Goal: Task Accomplishment & Management: Complete application form

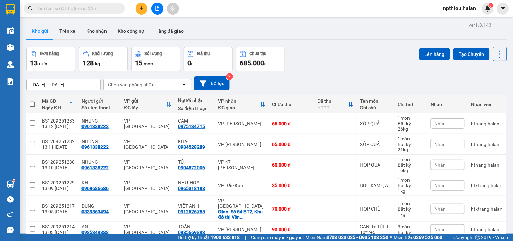
click at [108, 13] on span at bounding box center [74, 8] width 101 height 10
click at [84, 5] on input "text" at bounding box center [77, 8] width 80 height 7
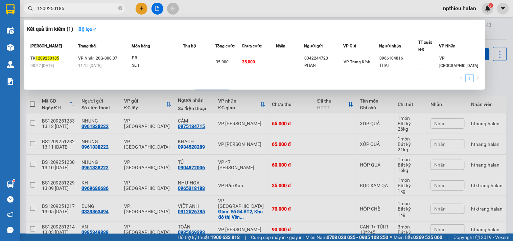
type input "1209250185"
click at [117, 6] on span "1209250185" at bounding box center [74, 8] width 101 height 10
click at [147, 99] on div at bounding box center [256, 120] width 513 height 241
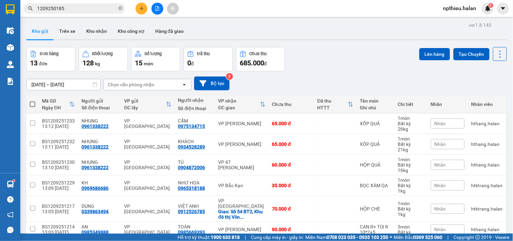
click at [150, 85] on div "Chọn văn phòng nhận" at bounding box center [131, 84] width 47 height 7
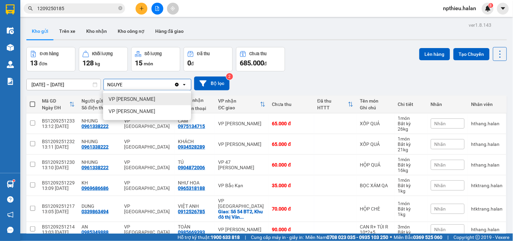
type input "NGUYE"
click at [139, 99] on span "VP [PERSON_NAME]" at bounding box center [132, 99] width 47 height 7
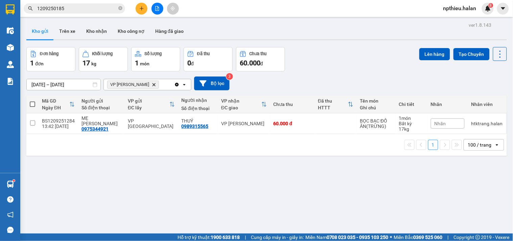
click at [31, 106] on span at bounding box center [32, 103] width 5 height 5
click at [32, 101] on input "checkbox" at bounding box center [32, 101] width 0 height 0
checkbox input "true"
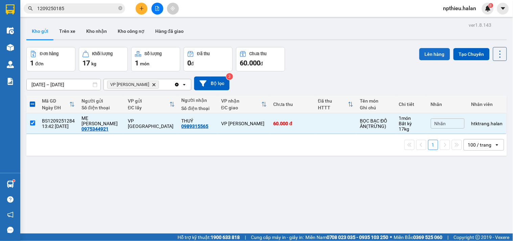
click at [425, 52] on button "Lên hàng" at bounding box center [434, 54] width 31 height 12
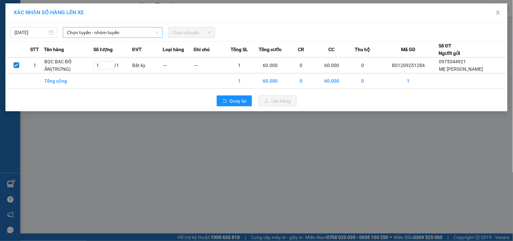
click at [126, 32] on span "Chọn tuyến - nhóm tuyến" at bounding box center [113, 32] width 92 height 10
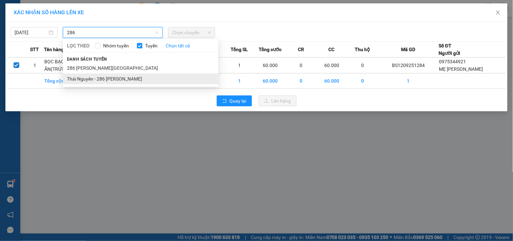
type input "286"
click at [126, 78] on li "Thái Nguyên - 286 [PERSON_NAME]" at bounding box center [141, 78] width 156 height 11
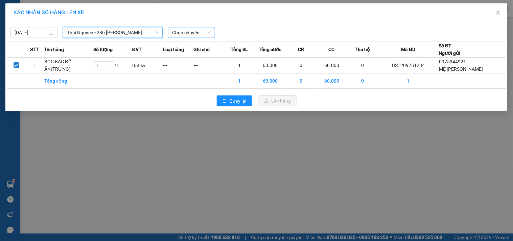
click at [177, 32] on span "Chọn chuyến" at bounding box center [191, 32] width 39 height 10
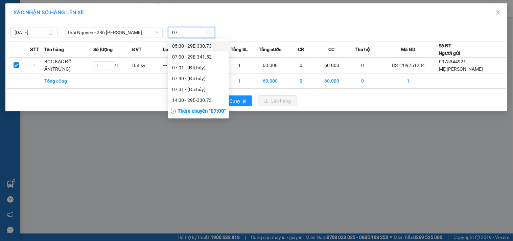
type input "073"
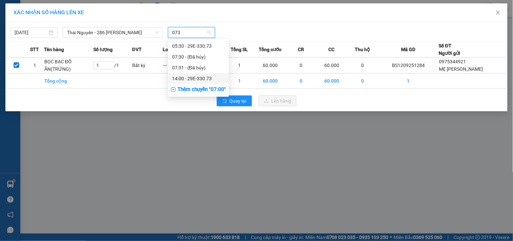
click at [182, 80] on div "14:00 - 29E-330.73" at bounding box center [198, 78] width 53 height 7
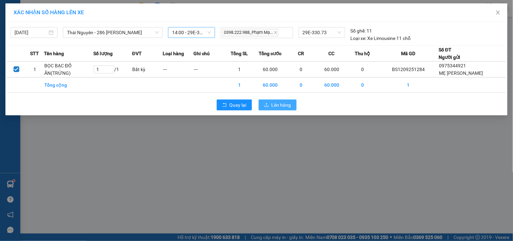
click at [279, 106] on span "Lên hàng" at bounding box center [282, 104] width 20 height 7
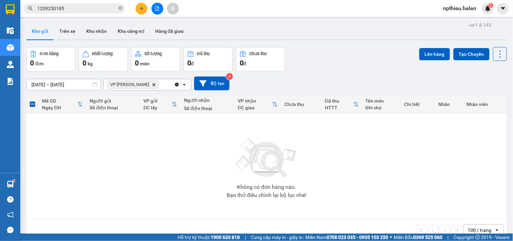
click at [153, 84] on icon "VP Nguyễn Trãi, close by backspace" at bounding box center [154, 84] width 3 height 3
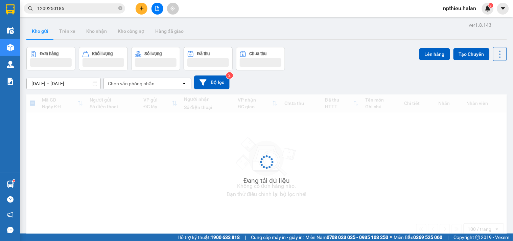
click at [135, 86] on div "Chọn văn phòng nhận" at bounding box center [131, 83] width 47 height 7
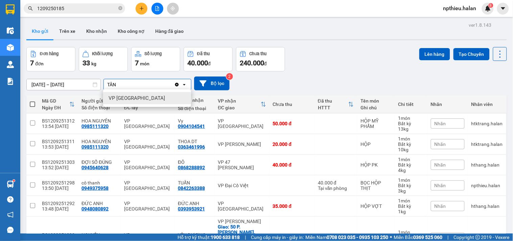
type input "TÂN"
click at [134, 99] on span "VP [GEOGRAPHIC_DATA]" at bounding box center [137, 98] width 56 height 7
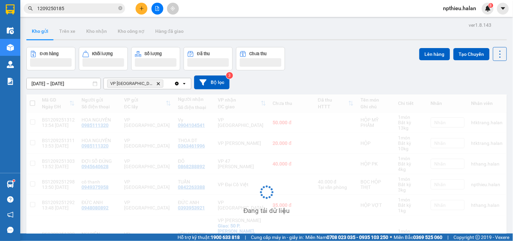
click at [151, 85] on div "VP Tân Triều Delete" at bounding box center [139, 83] width 70 height 11
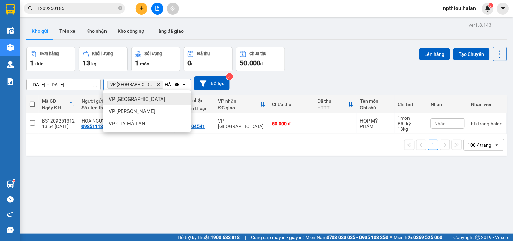
type input "HÀ"
click at [136, 99] on div "VP [GEOGRAPHIC_DATA]" at bounding box center [147, 99] width 88 height 12
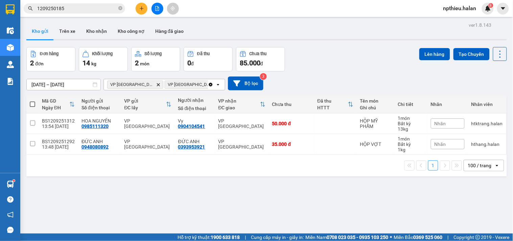
drag, startPoint x: 34, startPoint y: 104, endPoint x: 194, endPoint y: 69, distance: 164.0
click at [34, 103] on span at bounding box center [32, 103] width 5 height 5
click at [32, 101] on input "checkbox" at bounding box center [32, 101] width 0 height 0
checkbox input "true"
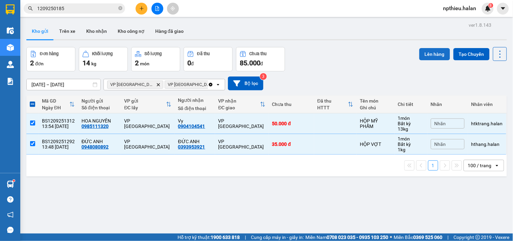
click at [429, 55] on button "Lên hàng" at bounding box center [434, 54] width 31 height 12
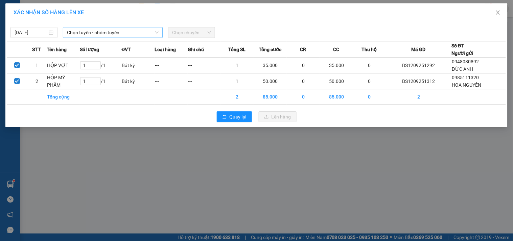
click at [97, 29] on span "Chọn tuyến - nhóm tuyến" at bounding box center [113, 32] width 92 height 10
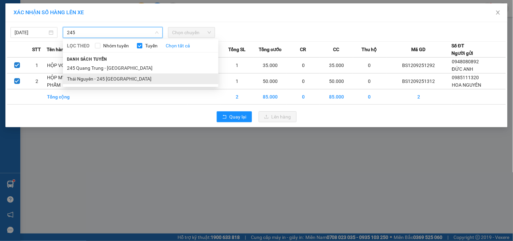
type input "245"
click at [91, 79] on li "Thái Nguyên - 245 [GEOGRAPHIC_DATA]" at bounding box center [141, 78] width 156 height 11
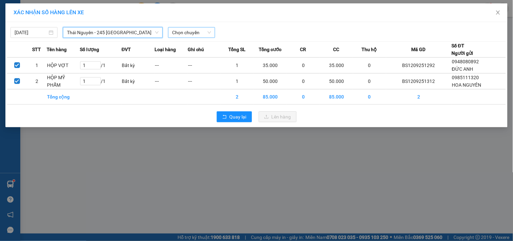
click at [202, 32] on span "Chọn chuyến" at bounding box center [191, 32] width 39 height 10
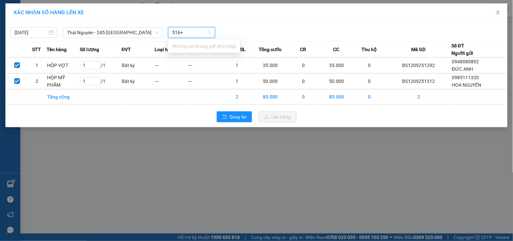
type input "516"
click at [201, 59] on div "14:00 - 29K-135.16" at bounding box center [198, 56] width 53 height 7
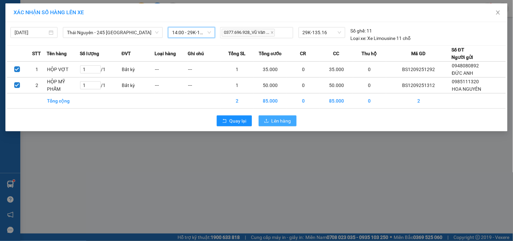
click at [272, 118] on span "Lên hàng" at bounding box center [282, 120] width 20 height 7
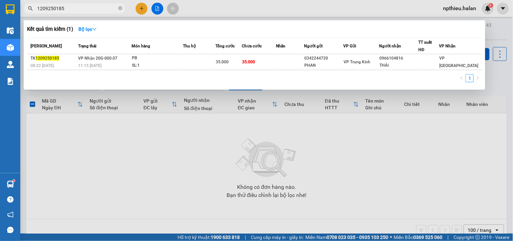
click at [72, 9] on input "1209250185" at bounding box center [77, 8] width 80 height 7
click at [73, 9] on input "1209250185" at bounding box center [77, 8] width 80 height 7
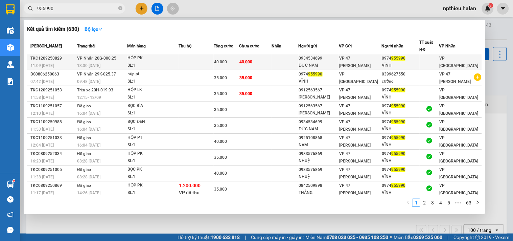
type input "955990"
click at [207, 59] on td at bounding box center [196, 62] width 35 height 16
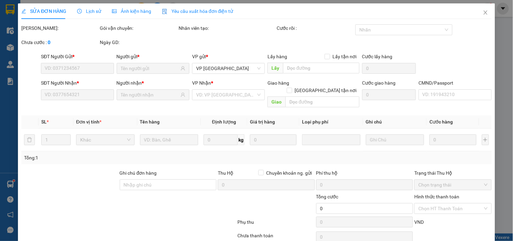
type input "0934534699"
type input "ĐỨC NAM"
type input "0974955990"
type input "VĨNH"
type input "40.000"
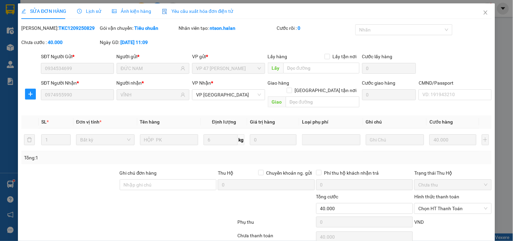
scroll to position [24, 0]
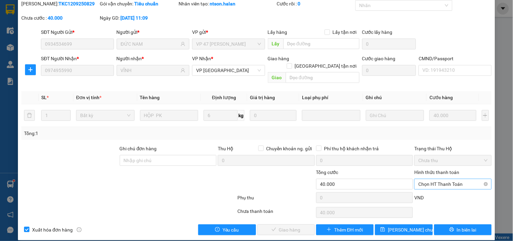
click at [418, 179] on span "Chọn HT Thanh Toán" at bounding box center [452, 184] width 69 height 10
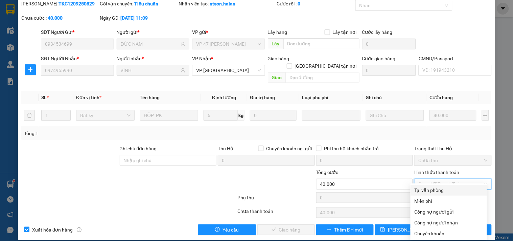
drag, startPoint x: 415, startPoint y: 188, endPoint x: 349, endPoint y: 206, distance: 67.6
click at [417, 187] on div "Tại văn phòng" at bounding box center [449, 189] width 68 height 7
type input "0"
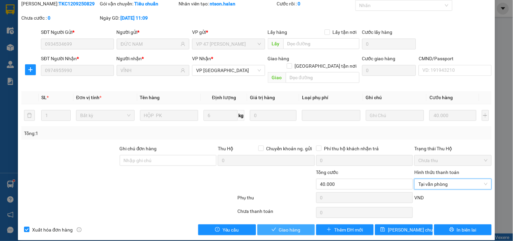
click at [296, 226] on span "Giao hàng" at bounding box center [290, 229] width 22 height 7
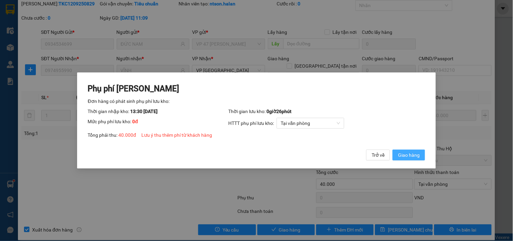
drag, startPoint x: 405, startPoint y: 153, endPoint x: 404, endPoint y: 135, distance: 17.6
click at [406, 153] on span "Giao hàng" at bounding box center [409, 154] width 22 height 7
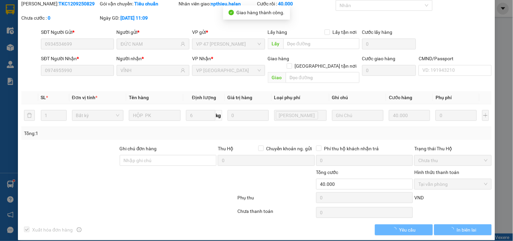
scroll to position [0, 0]
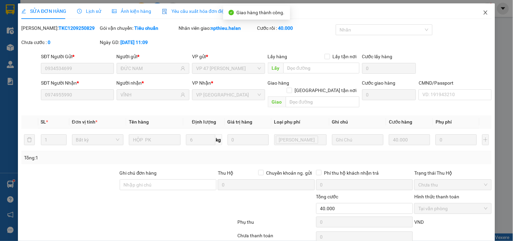
click at [483, 11] on icon "close" at bounding box center [485, 12] width 5 height 5
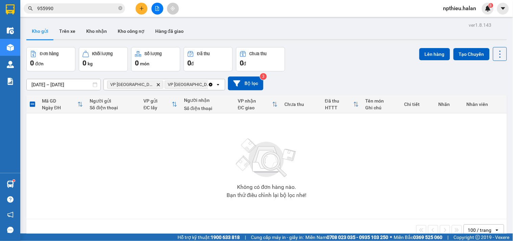
click at [208, 84] on icon "Clear all" at bounding box center [210, 84] width 5 height 5
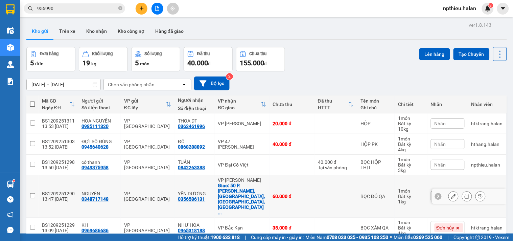
scroll to position [31, 0]
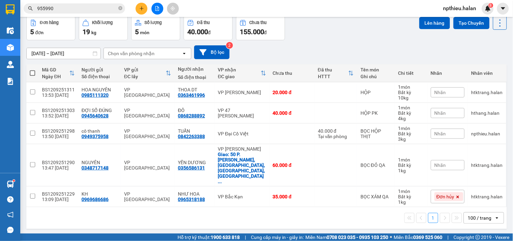
click at [108, 8] on input "955990" at bounding box center [77, 8] width 80 height 7
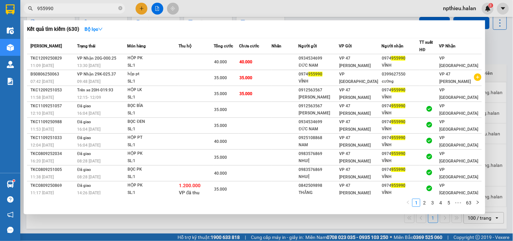
click at [108, 8] on input "955990" at bounding box center [77, 8] width 80 height 7
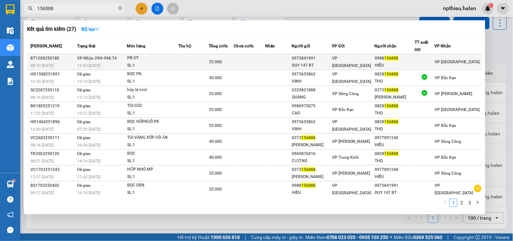
type input "156888"
click at [194, 59] on td at bounding box center [193, 62] width 30 height 16
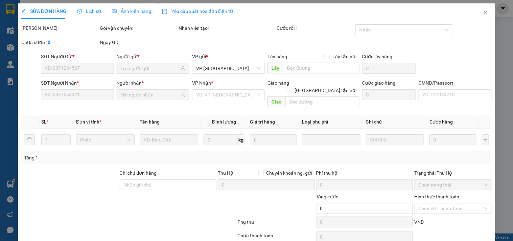
type input "0973841991"
type input "DUY 147 BT"
type input "0988156888"
type input "HIẾU"
type input "35.000"
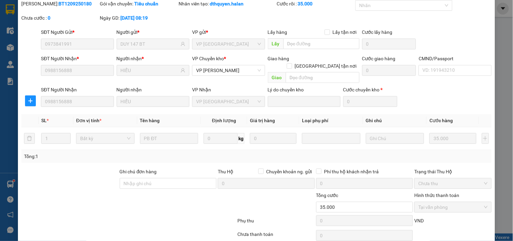
scroll to position [47, 0]
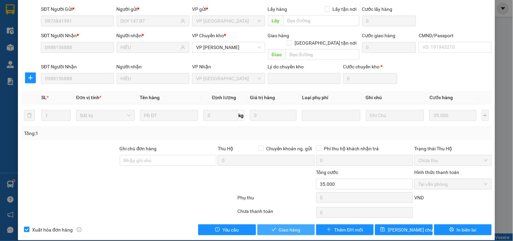
drag, startPoint x: 289, startPoint y: 223, endPoint x: 288, endPoint y: 227, distance: 3.8
click at [288, 227] on button "Giao hàng" at bounding box center [285, 229] width 57 height 11
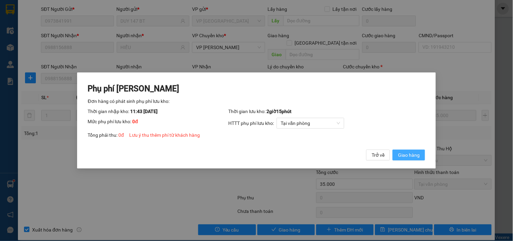
click at [405, 154] on span "Giao hàng" at bounding box center [409, 154] width 22 height 7
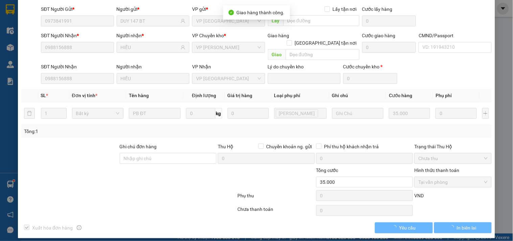
scroll to position [0, 0]
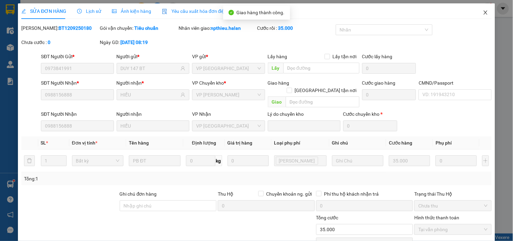
click at [483, 10] on icon "close" at bounding box center [485, 12] width 5 height 5
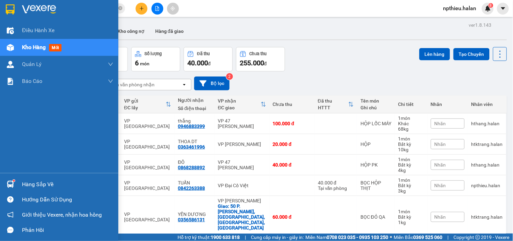
click at [49, 186] on div "Hàng sắp về" at bounding box center [67, 184] width 91 height 10
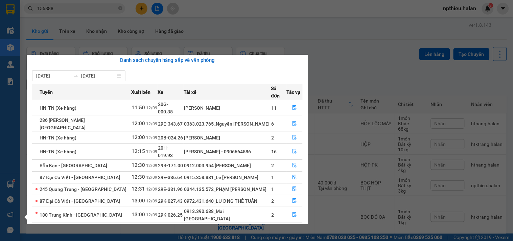
scroll to position [11, 0]
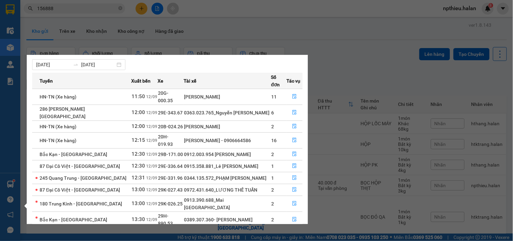
click at [353, 39] on section "Kết quả tìm kiếm ( 27 ) Bộ lọc Mã ĐH Trạng thái Món hàng Thu hộ Tổng cước Chưa …" at bounding box center [256, 120] width 513 height 241
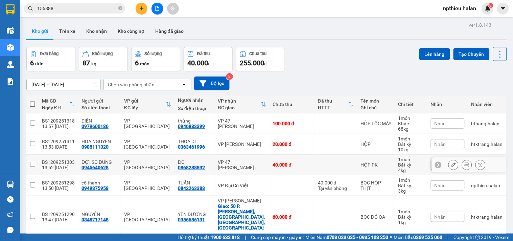
scroll to position [32, 0]
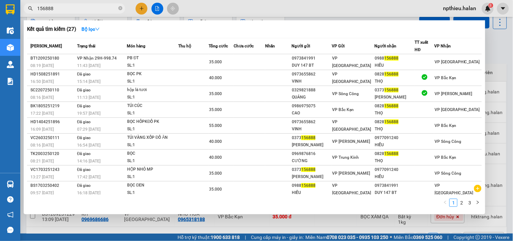
click at [83, 8] on input "156888" at bounding box center [77, 8] width 80 height 7
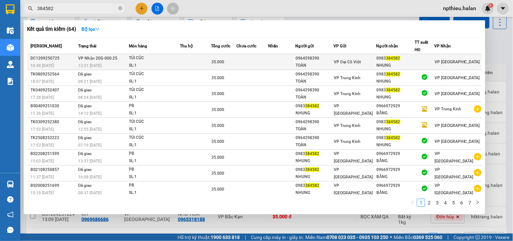
type input "384582"
click at [169, 62] on div "SL: 1" at bounding box center [154, 65] width 51 height 7
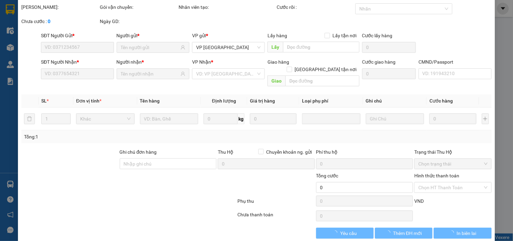
type input "0964298390"
type input "TOÀN"
type input "0983384582"
type input "NHUNG"
type input "35.000"
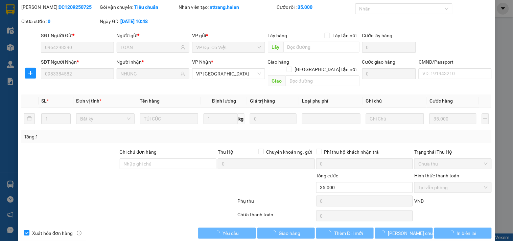
scroll to position [24, 0]
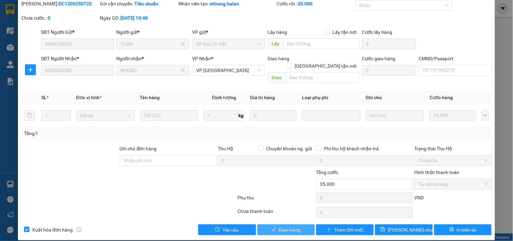
click at [296, 226] on span "Giao hàng" at bounding box center [290, 229] width 22 height 7
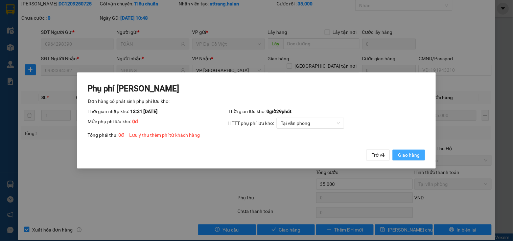
click at [401, 155] on span "Giao hàng" at bounding box center [409, 154] width 22 height 7
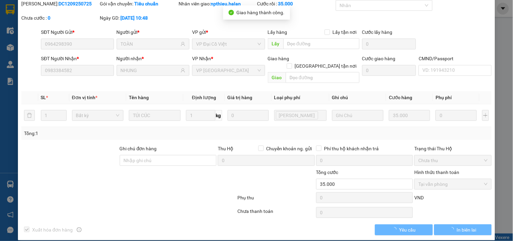
scroll to position [0, 0]
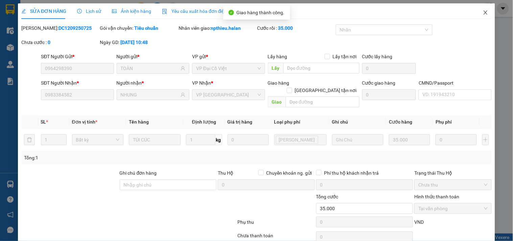
click at [483, 13] on icon "close" at bounding box center [485, 12] width 5 height 5
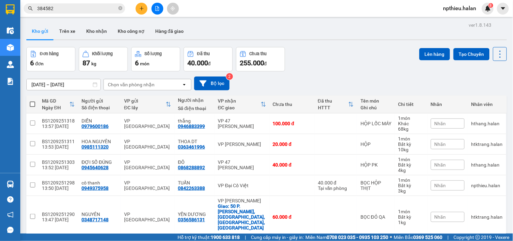
click at [137, 82] on div "Chọn văn phòng nhận" at bounding box center [131, 84] width 47 height 7
type input "47"
click at [135, 100] on span "VP 47 [PERSON_NAME]" at bounding box center [135, 99] width 53 height 7
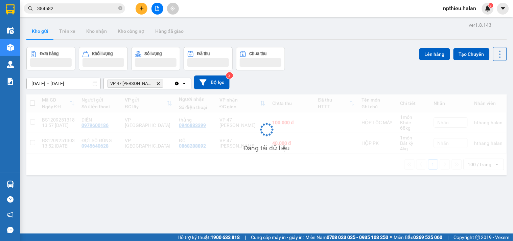
click at [168, 84] on div "VP 47 [PERSON_NAME]" at bounding box center [139, 83] width 70 height 11
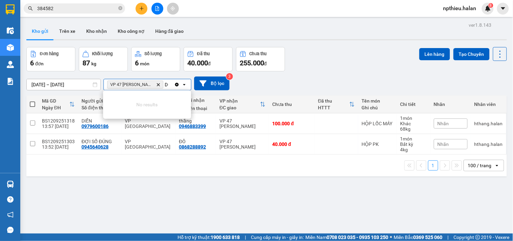
type input "D"
type input "ĐẠI"
click at [126, 114] on span "VP Đại Cồ Việt" at bounding box center [126, 111] width 34 height 7
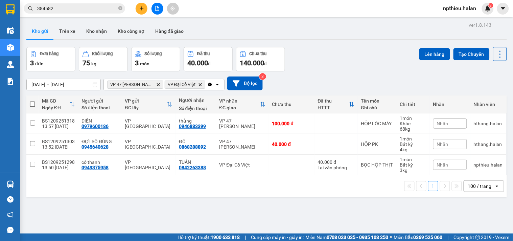
click at [31, 102] on span at bounding box center [32, 103] width 5 height 5
click at [32, 101] on input "checkbox" at bounding box center [32, 101] width 0 height 0
checkbox input "true"
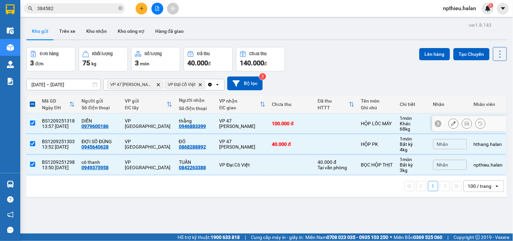
click at [31, 122] on input "checkbox" at bounding box center [32, 122] width 5 height 5
checkbox input "false"
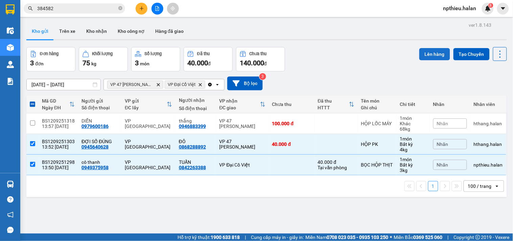
click at [424, 55] on button "Lên hàng" at bounding box center [434, 54] width 31 height 12
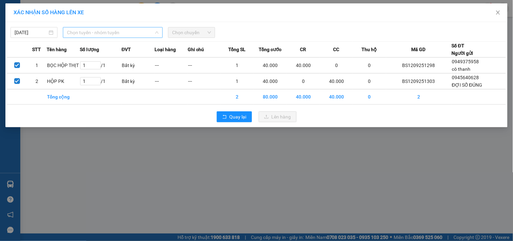
click at [123, 30] on span "Chọn tuyến - nhóm tuyến" at bounding box center [113, 32] width 92 height 10
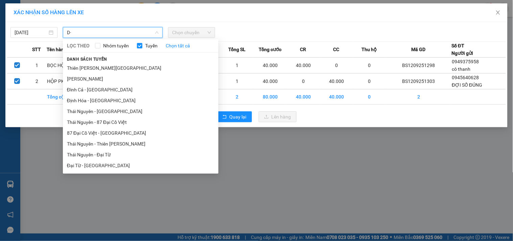
type input "D"
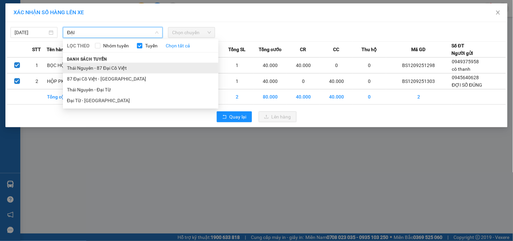
type input "ĐẠI"
drag, startPoint x: 109, startPoint y: 68, endPoint x: 252, endPoint y: 29, distance: 147.9
click at [110, 68] on li "Thái Nguyên - 87 Đại Cồ Việt" at bounding box center [141, 68] width 156 height 11
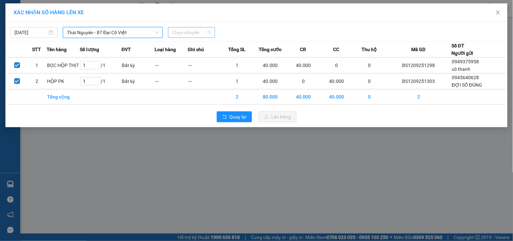
click at [205, 35] on span "Chọn chuyến" at bounding box center [191, 32] width 39 height 10
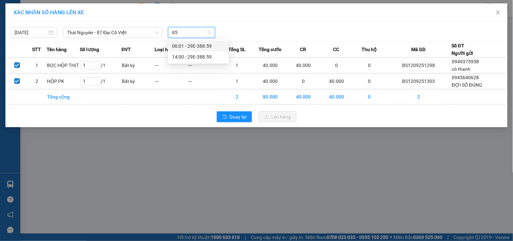
type input "859"
click at [197, 55] on div "14:00 - 29E-388.59" at bounding box center [198, 56] width 53 height 7
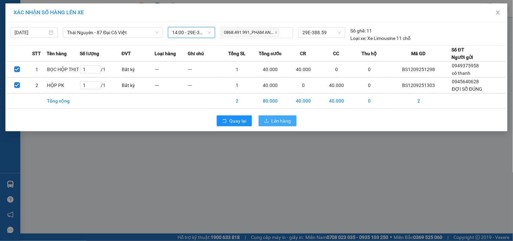
click at [275, 121] on span "Lên hàng" at bounding box center [282, 120] width 20 height 7
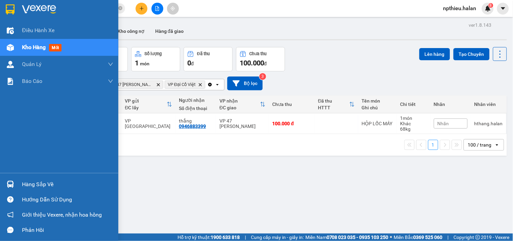
click at [25, 181] on div "Hàng sắp về" at bounding box center [67, 184] width 91 height 10
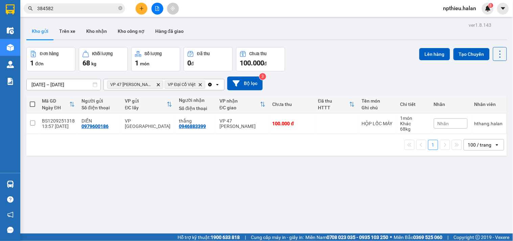
click at [59, 5] on section "Kết quả tìm kiếm ( 64 ) Bộ lọc Mã ĐH Trạng thái Món hàng Thu hộ Tổng cước Chưa …" at bounding box center [256, 120] width 513 height 241
click at [59, 5] on input "384582" at bounding box center [77, 8] width 80 height 7
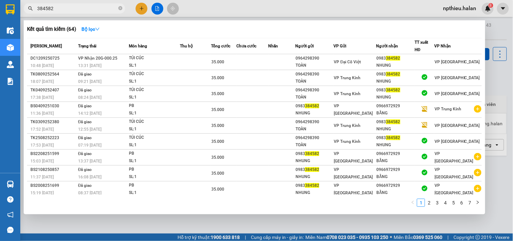
click at [59, 5] on input "384582" at bounding box center [77, 8] width 80 height 7
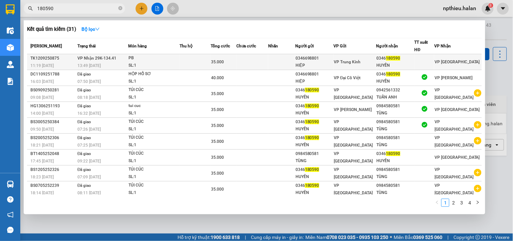
type input "180590"
click at [141, 59] on div "PB" at bounding box center [154, 57] width 51 height 7
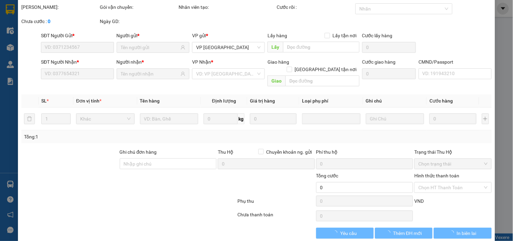
type input "0346698801"
type input "HIỆP"
type input "0346180590"
type input "HUYỀN"
type input "35.000"
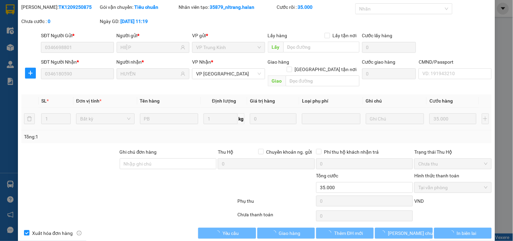
scroll to position [24, 0]
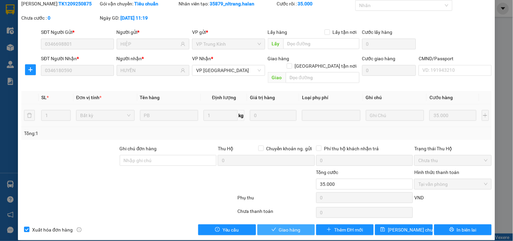
click at [295, 226] on span "Giao hàng" at bounding box center [290, 229] width 22 height 7
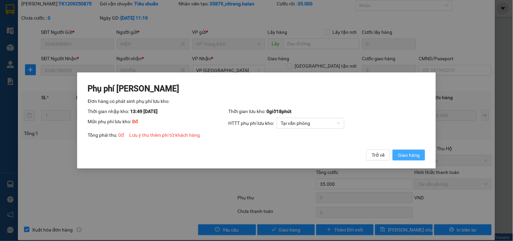
click at [411, 155] on span "Giao hàng" at bounding box center [409, 154] width 22 height 7
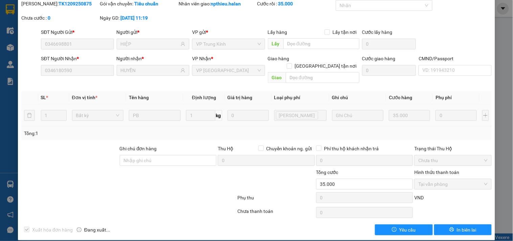
scroll to position [0, 0]
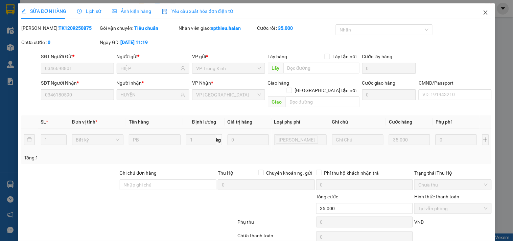
click at [483, 12] on icon "close" at bounding box center [485, 12] width 5 height 5
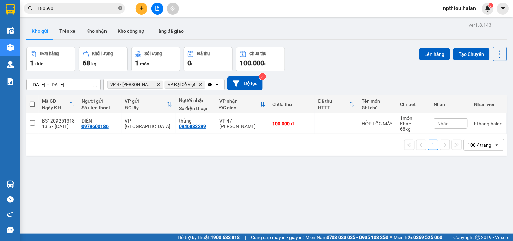
click at [120, 9] on icon "close-circle" at bounding box center [120, 8] width 4 height 4
click at [210, 85] on icon "Clear all" at bounding box center [210, 85] width 4 height 4
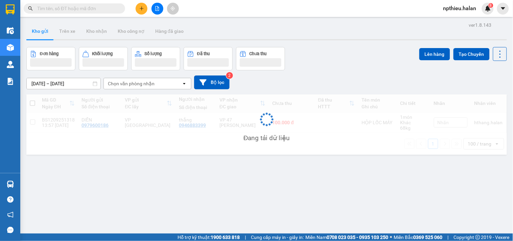
click at [161, 85] on div "Chọn văn phòng nhận" at bounding box center [143, 83] width 78 height 11
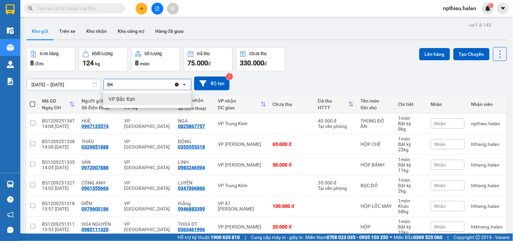
type input "BK"
click at [146, 100] on div "VP Bắc Kạn" at bounding box center [147, 99] width 88 height 12
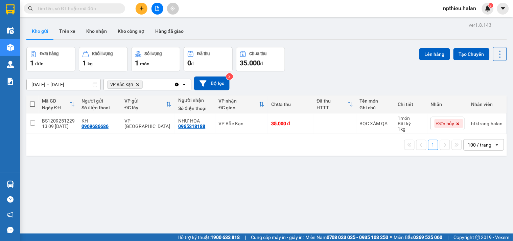
drag, startPoint x: 176, startPoint y: 86, endPoint x: 231, endPoint y: 90, distance: 55.0
click at [180, 86] on div "Clear all open" at bounding box center [182, 84] width 17 height 11
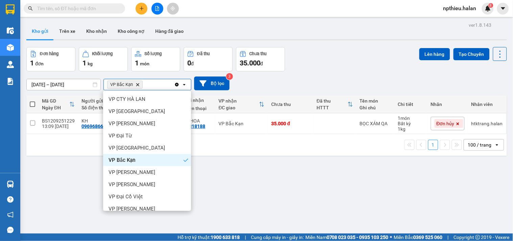
click at [357, 55] on div "Đơn hàng 1 đơn Khối lượng 1 kg Số lượng 1 món Đã thu 0 đ Chưa thu 35.000 đ Lên …" at bounding box center [266, 59] width 481 height 24
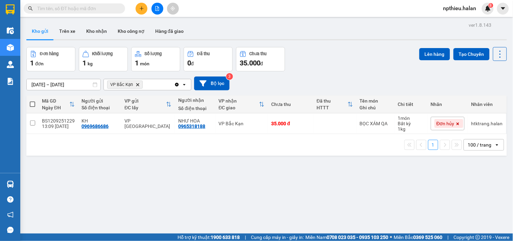
drag, startPoint x: 112, startPoint y: 10, endPoint x: 178, endPoint y: 17, distance: 65.9
click at [113, 10] on input "text" at bounding box center [77, 8] width 80 height 7
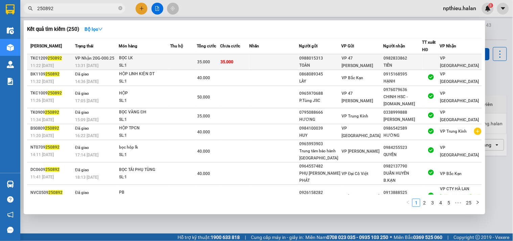
type input "250892"
click at [146, 60] on div "BỌC LK" at bounding box center [144, 57] width 51 height 7
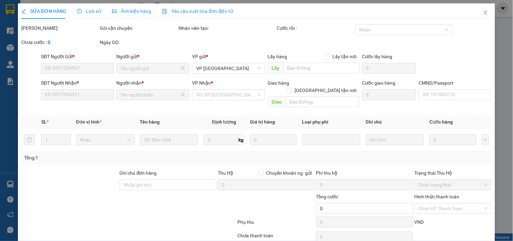
type input "0988015313"
type input "TOÀN"
type input "0982833862"
type input "TIẾN"
type input "35.000"
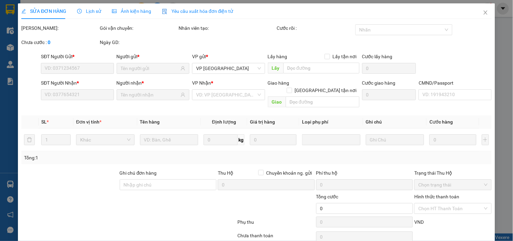
type input "35.000"
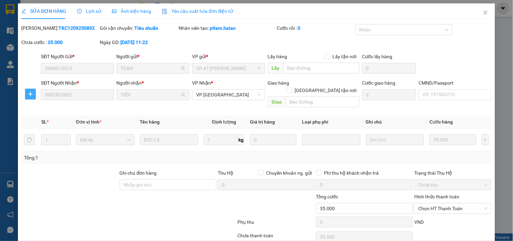
click at [31, 94] on icon "plus" at bounding box center [30, 93] width 5 height 5
drag, startPoint x: 54, startPoint y: 108, endPoint x: 58, endPoint y: 108, distance: 4.1
click at [58, 108] on li "Chuyển kho" at bounding box center [43, 107] width 36 height 11
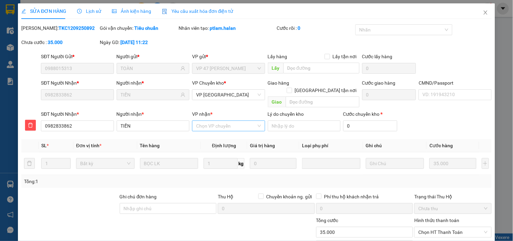
click at [202, 121] on input "VP nhận *" at bounding box center [226, 126] width 60 height 10
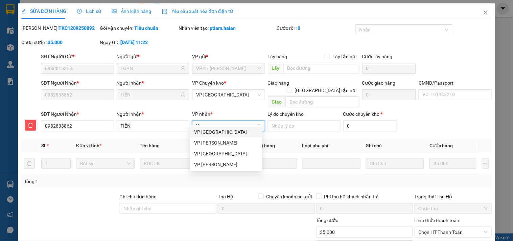
type input "YÊ"
click at [210, 131] on div "VP [GEOGRAPHIC_DATA]" at bounding box center [226, 131] width 64 height 7
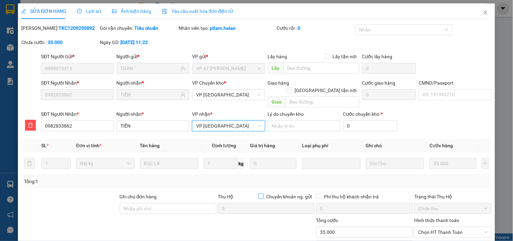
scroll to position [48, 0]
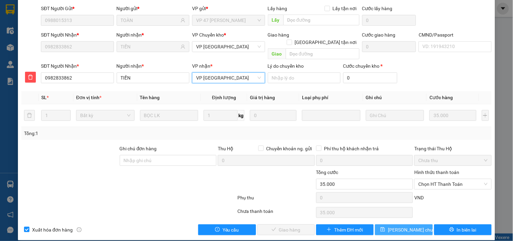
click at [388, 226] on span "[PERSON_NAME] chuyển hoàn" at bounding box center [420, 229] width 64 height 7
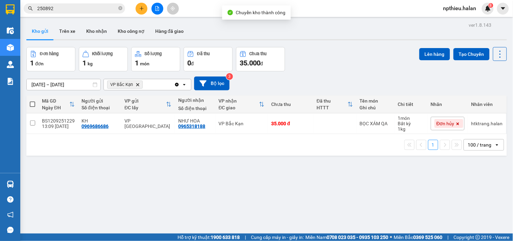
click at [176, 85] on icon "Clear all" at bounding box center [177, 85] width 4 height 4
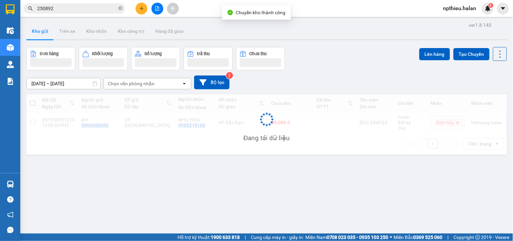
click at [153, 86] on div "Chọn văn phòng nhận" at bounding box center [131, 83] width 47 height 7
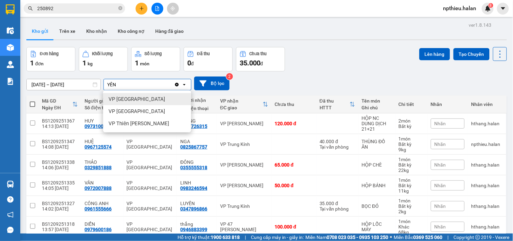
type input "YÊN"
click at [119, 92] on ul "VP Yên Bình VP Vĩnh Yên VP Thiên Đường Bảo Sơn" at bounding box center [147, 111] width 88 height 42
click at [132, 100] on span "VP [GEOGRAPHIC_DATA]" at bounding box center [137, 99] width 56 height 7
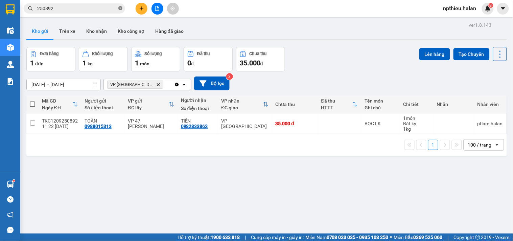
click at [119, 8] on icon "close-circle" at bounding box center [120, 8] width 4 height 4
click at [104, 8] on input "text" at bounding box center [77, 8] width 80 height 7
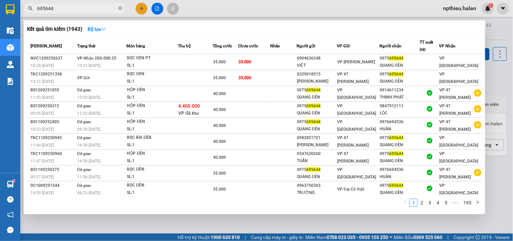
click at [105, 6] on input "695644" at bounding box center [77, 8] width 80 height 7
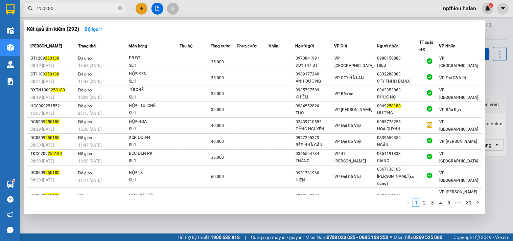
click at [104, 9] on input "250180" at bounding box center [77, 8] width 80 height 7
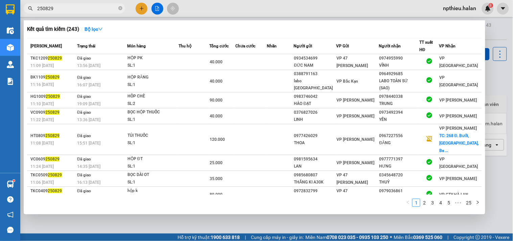
click at [64, 9] on input "250829" at bounding box center [77, 8] width 80 height 7
click at [65, 9] on input "250829" at bounding box center [77, 8] width 80 height 7
click at [85, 9] on input "250829" at bounding box center [77, 8] width 80 height 7
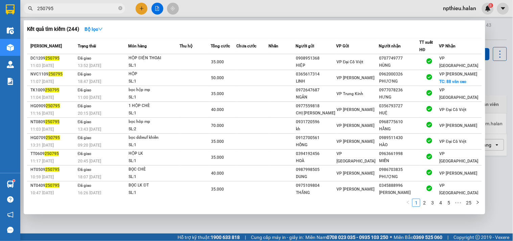
click at [75, 10] on input "250795" at bounding box center [77, 8] width 80 height 7
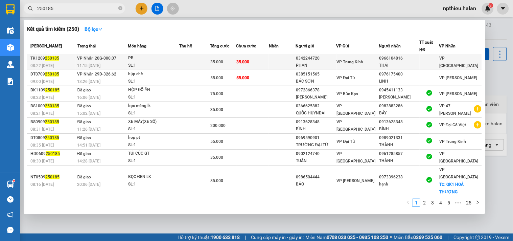
type input "250185"
click at [156, 59] on div "PB" at bounding box center [153, 57] width 51 height 7
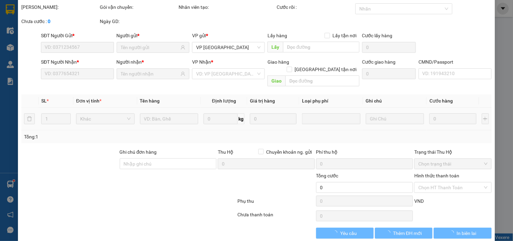
type input "0342244720"
type input "PHAN"
type input "0966104816"
type input "THÁI"
type input "35.000"
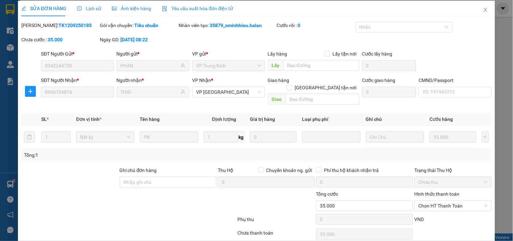
scroll to position [24, 0]
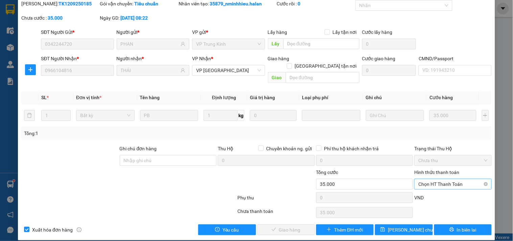
click at [423, 179] on span "Chọn HT Thanh Toán" at bounding box center [452, 184] width 69 height 10
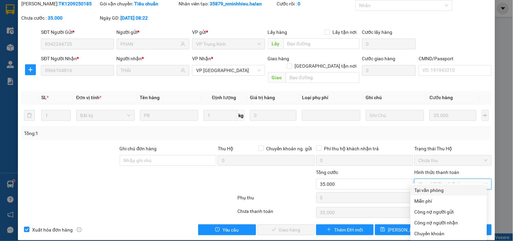
click at [421, 189] on div "Tại văn phòng" at bounding box center [449, 189] width 68 height 7
type input "0"
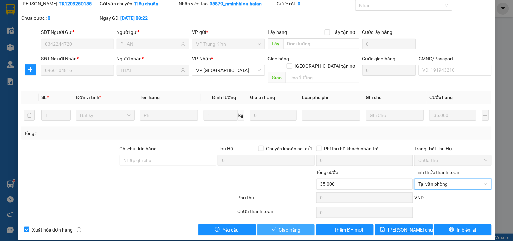
click at [296, 226] on span "Giao hàng" at bounding box center [290, 229] width 22 height 7
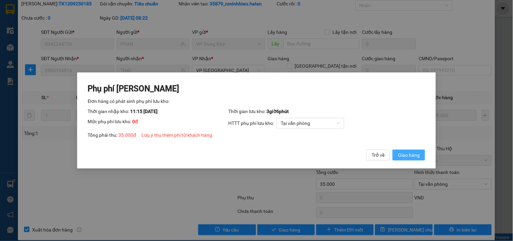
click at [404, 155] on span "Giao hàng" at bounding box center [409, 154] width 22 height 7
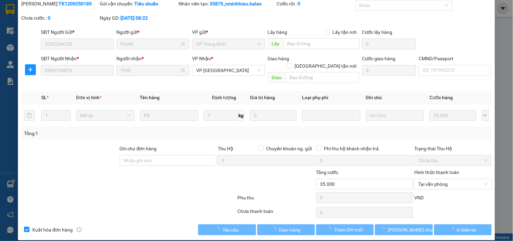
scroll to position [0, 0]
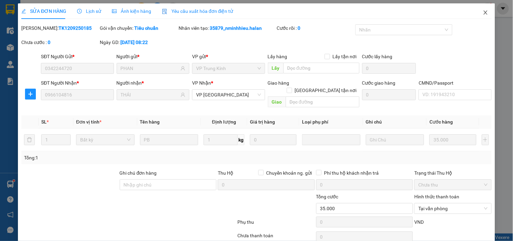
click at [483, 13] on icon "close" at bounding box center [485, 12] width 5 height 5
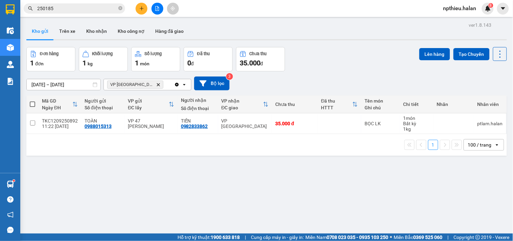
click at [496, 34] on div "Kho gửi Trên xe Kho nhận Kho công nợ Hàng đã giao" at bounding box center [266, 32] width 481 height 18
click at [68, 10] on input "250185" at bounding box center [77, 8] width 80 height 7
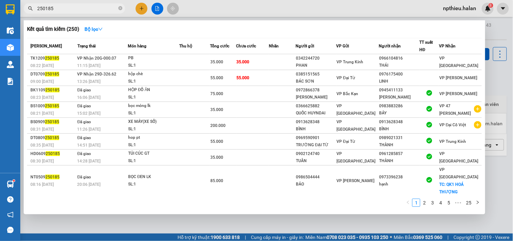
click at [68, 10] on input "250185" at bounding box center [77, 8] width 80 height 7
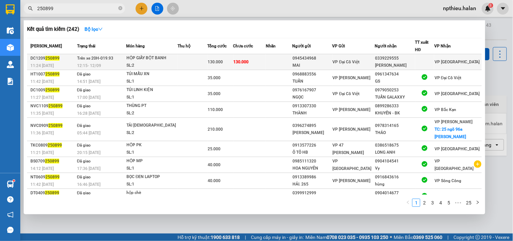
type input "250899"
click at [183, 59] on tr "DC1209 250899 11:24 - 12/09 Trên xe 20H-019.93 12:15 - 12/09 HỘP GIẤY BỘT BANH …" at bounding box center [254, 62] width 455 height 16
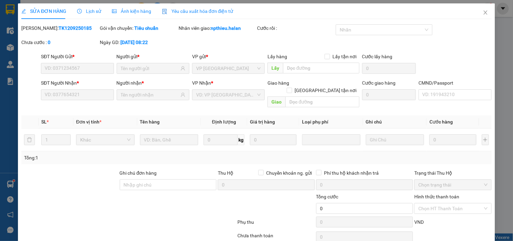
type input "0945434968"
type input "MAI"
type input "0339229555"
type input "THƯƠNG VŨ"
type input "130.000"
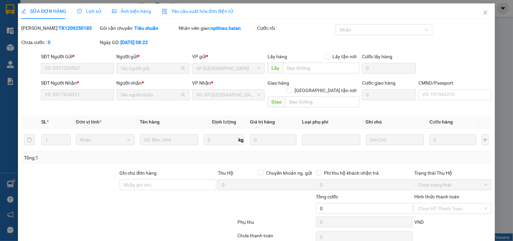
type input "130.000"
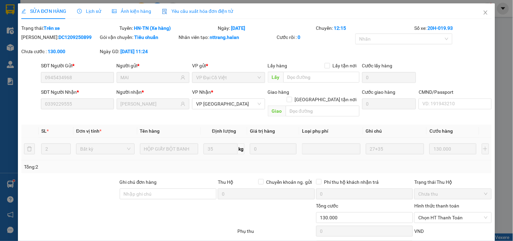
scroll to position [33, 0]
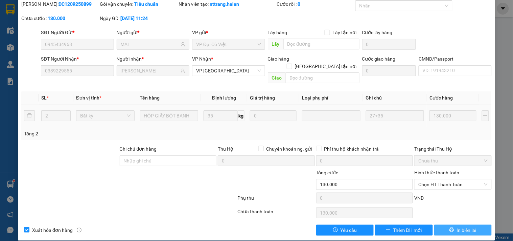
click at [449, 225] on button "In biên lai" at bounding box center [462, 230] width 57 height 11
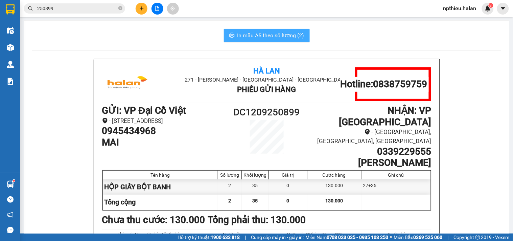
click at [284, 38] on span "In mẫu A5 theo số lượng (2)" at bounding box center [270, 35] width 67 height 8
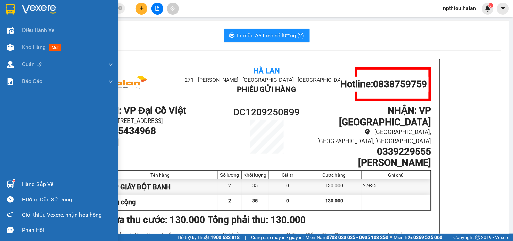
click at [47, 188] on div "Hàng sắp về" at bounding box center [67, 184] width 91 height 10
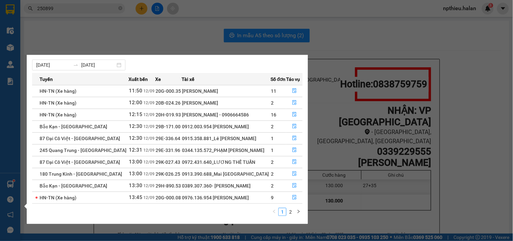
click at [141, 27] on section "Kết quả tìm kiếm ( 242 ) Bộ lọc Mã ĐH Trạng thái Món hàng Thu hộ Tổng cước Chưa…" at bounding box center [256, 120] width 513 height 241
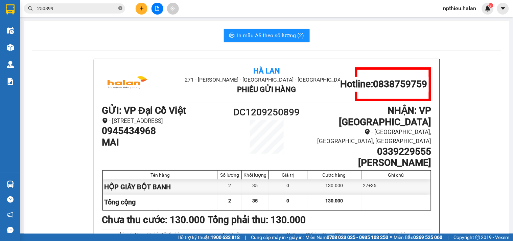
click at [119, 7] on icon "close-circle" at bounding box center [120, 8] width 4 height 4
click at [105, 9] on input "text" at bounding box center [77, 8] width 80 height 7
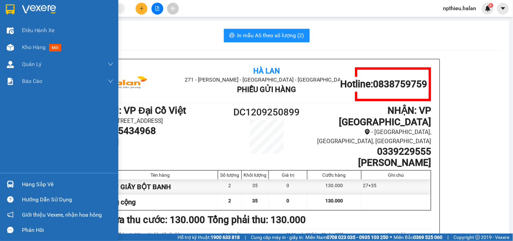
drag, startPoint x: 34, startPoint y: 182, endPoint x: 120, endPoint y: 73, distance: 138.4
click at [37, 182] on div "Hàng sắp về" at bounding box center [67, 184] width 91 height 10
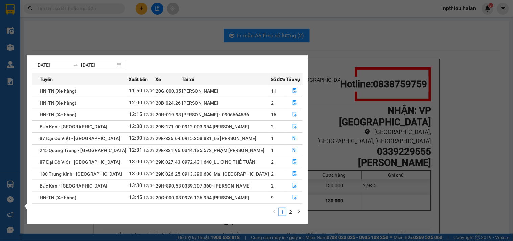
click at [167, 30] on section "Kết quả tìm kiếm ( 242 ) Bộ lọc Mã ĐH Trạng thái Món hàng Thu hộ Tổng cước Chưa…" at bounding box center [256, 120] width 513 height 241
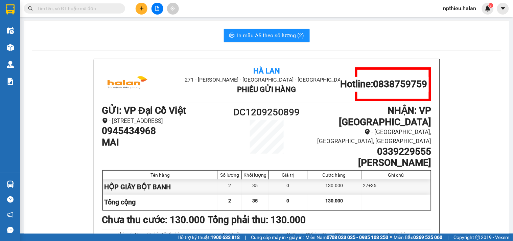
click at [100, 7] on input "text" at bounding box center [77, 8] width 80 height 7
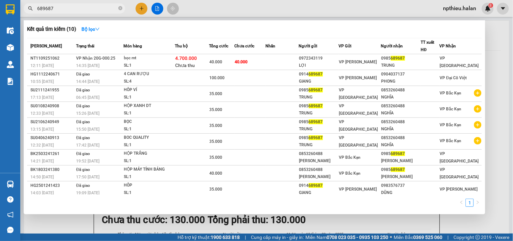
type input "689687"
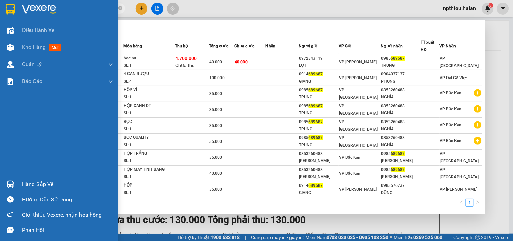
click at [37, 178] on div "Hàng sắp về" at bounding box center [59, 184] width 118 height 15
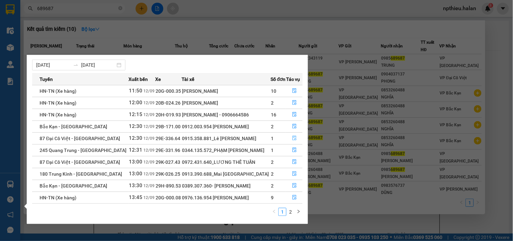
click at [294, 135] on button "button" at bounding box center [294, 138] width 16 height 11
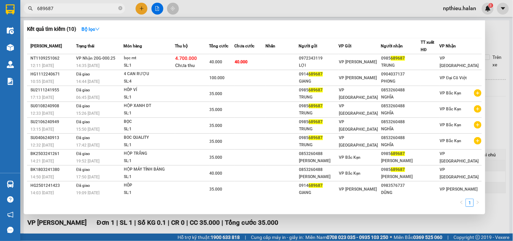
click at [495, 39] on div at bounding box center [256, 120] width 513 height 241
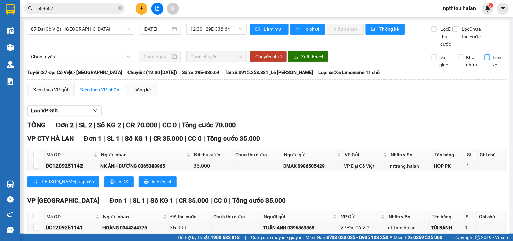
click at [485, 60] on input "Trên xe" at bounding box center [487, 56] width 5 height 5
checkbox input "true"
click at [42, 93] on div "Xem theo VP gửi" at bounding box center [50, 89] width 35 height 7
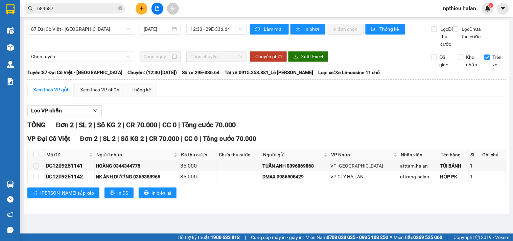
click at [53, 93] on div "Xem theo VP gửi" at bounding box center [50, 89] width 35 height 7
click at [57, 93] on div "Xem theo VP gửi" at bounding box center [50, 89] width 35 height 7
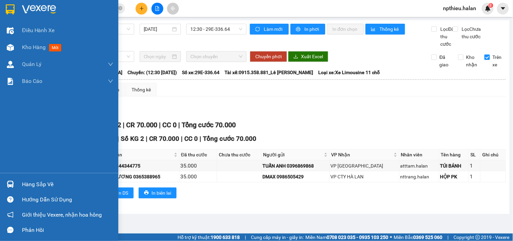
click at [25, 181] on div "Hàng sắp về" at bounding box center [67, 184] width 91 height 10
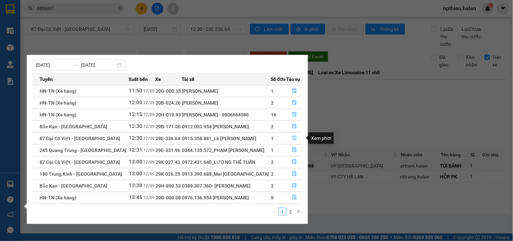
drag, startPoint x: 290, startPoint y: 136, endPoint x: 426, endPoint y: 96, distance: 141.9
click at [295, 136] on button "button" at bounding box center [294, 138] width 16 height 11
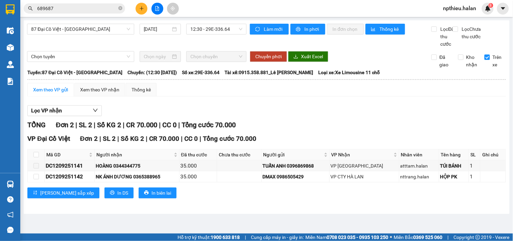
click at [432, 96] on div "Xem theo VP gửi Xem theo VP nhận Thống kê" at bounding box center [266, 90] width 479 height 14
click at [268, 27] on span "Làm mới" at bounding box center [274, 28] width 20 height 7
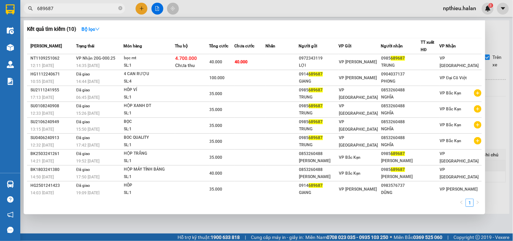
click at [71, 5] on input "689687" at bounding box center [77, 8] width 80 height 7
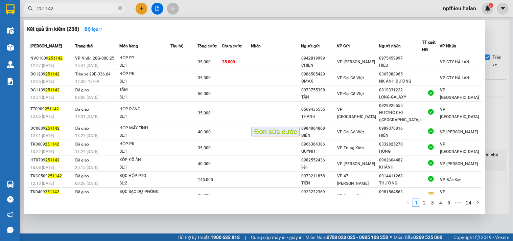
click at [78, 6] on input "251142" at bounding box center [77, 8] width 80 height 7
click at [78, 5] on input "251142" at bounding box center [77, 8] width 80 height 7
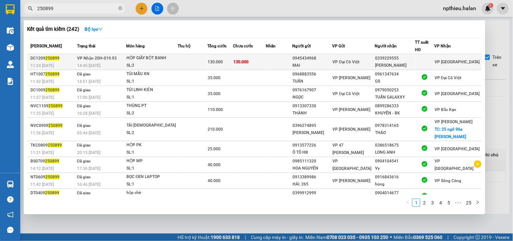
type input "250899"
click at [134, 58] on div "HỘP GIẤY BỘT BANH" at bounding box center [151, 57] width 51 height 7
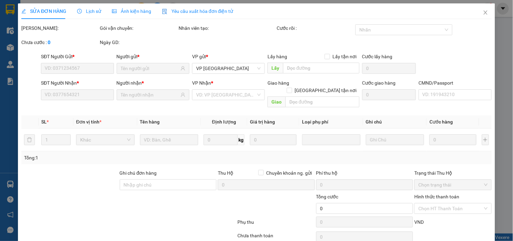
type input "0945434968"
type input "MAI"
type input "0339229555"
type input "THƯƠNG VŨ"
type input "130.000"
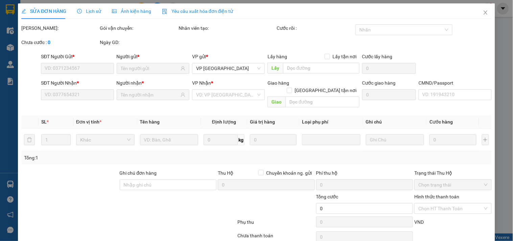
type input "130.000"
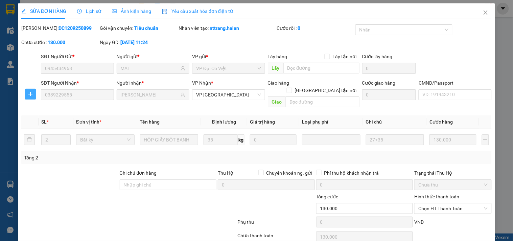
drag, startPoint x: 29, startPoint y: 93, endPoint x: 36, endPoint y: 93, distance: 6.8
click at [30, 93] on icon "plus" at bounding box center [30, 93] width 5 height 5
click at [42, 104] on span "Chuyển kho" at bounding box center [43, 107] width 28 height 7
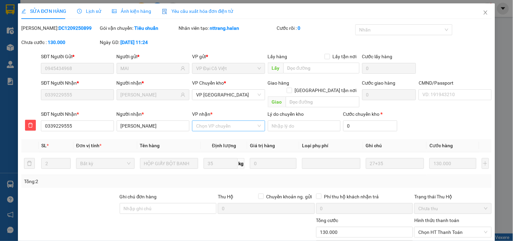
click at [210, 121] on input "VP nhận *" at bounding box center [226, 126] width 60 height 10
type input "HVT"
click at [210, 131] on div "VP [PERSON_NAME]" at bounding box center [226, 131] width 64 height 7
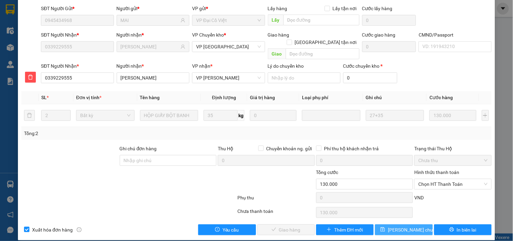
click at [399, 226] on span "[PERSON_NAME] chuyển hoàn" at bounding box center [420, 229] width 64 height 7
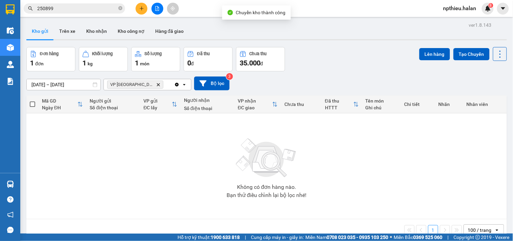
click at [139, 87] on span "VP Yên Bình Delete" at bounding box center [135, 84] width 56 height 8
click at [156, 85] on icon "Delete" at bounding box center [158, 85] width 4 height 4
click at [138, 85] on div "Chọn văn phòng nhận" at bounding box center [131, 84] width 47 height 7
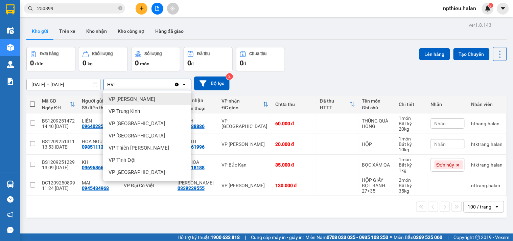
type input "HVT"
click at [143, 100] on span "VP [PERSON_NAME]" at bounding box center [132, 99] width 47 height 7
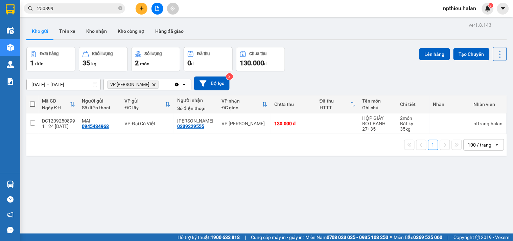
click at [32, 103] on span at bounding box center [32, 103] width 5 height 5
click at [32, 101] on input "checkbox" at bounding box center [32, 101] width 0 height 0
checkbox input "true"
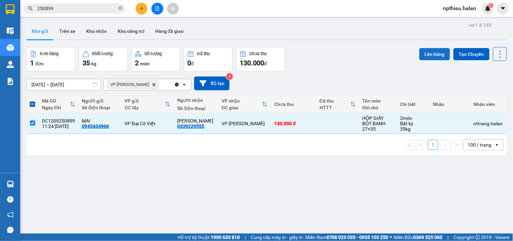
click at [427, 53] on button "Lên hàng" at bounding box center [434, 54] width 31 height 12
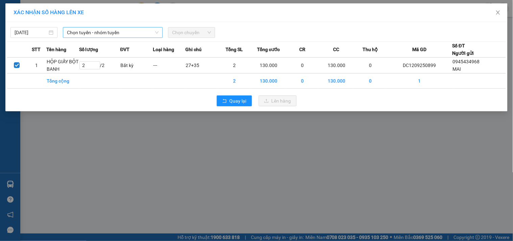
click at [124, 32] on span "Chọn tuyến - nhóm tuyến" at bounding box center [113, 32] width 92 height 10
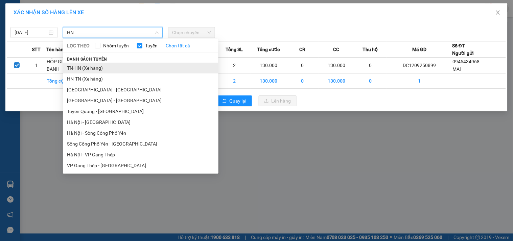
type input "HN"
click at [92, 68] on li "TN-HN (Xe hàng)" at bounding box center [141, 68] width 156 height 11
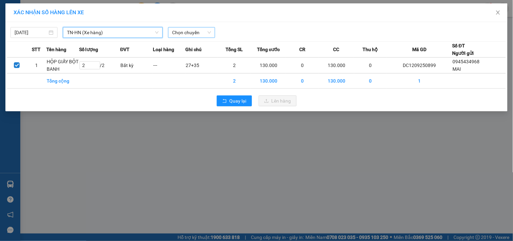
click at [179, 32] on span "Chọn chuyến" at bounding box center [191, 32] width 39 height 10
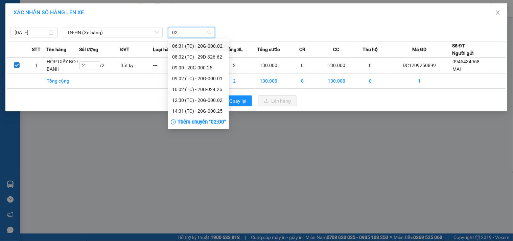
type input "025"
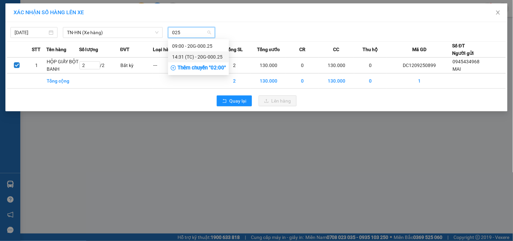
click at [189, 55] on div "14:31 (TC) - 20G-000.25" at bounding box center [198, 56] width 53 height 7
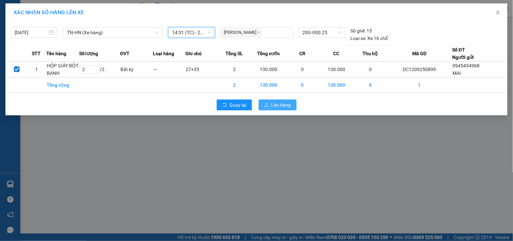
click at [276, 107] on span "Lên hàng" at bounding box center [282, 104] width 20 height 7
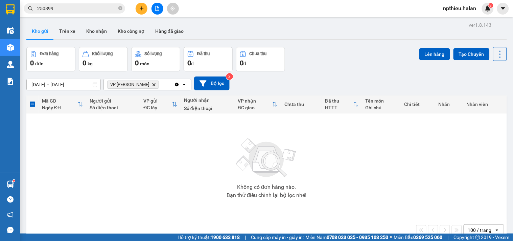
click at [175, 84] on icon "Clear all" at bounding box center [176, 84] width 5 height 5
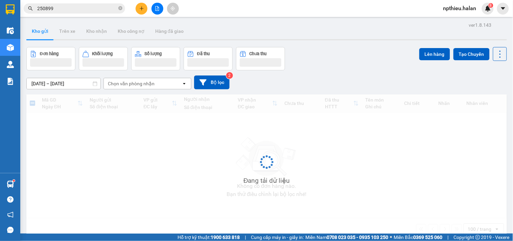
click at [139, 86] on div "Chọn văn phòng nhận" at bounding box center [131, 83] width 47 height 7
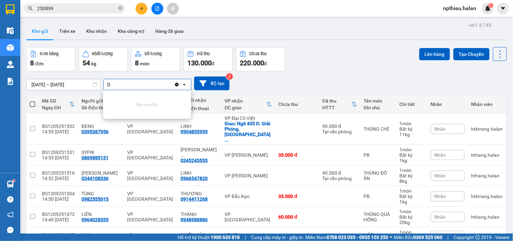
type input "D"
type input "ĐẠI"
click at [144, 112] on div "VP Đại Cồ Việt" at bounding box center [147, 111] width 88 height 12
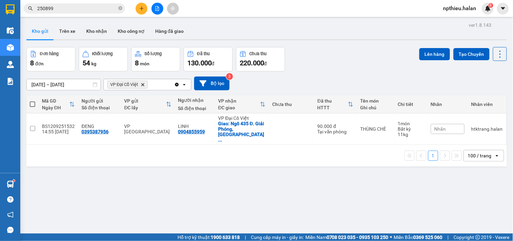
drag, startPoint x: 32, startPoint y: 103, endPoint x: 39, endPoint y: 103, distance: 6.8
click at [34, 103] on span at bounding box center [32, 103] width 5 height 5
click at [32, 101] on input "checkbox" at bounding box center [32, 101] width 0 height 0
checkbox input "true"
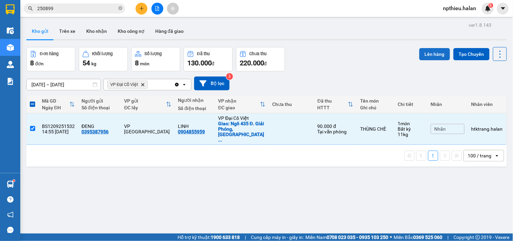
click at [420, 52] on button "Lên hàng" at bounding box center [434, 54] width 31 height 12
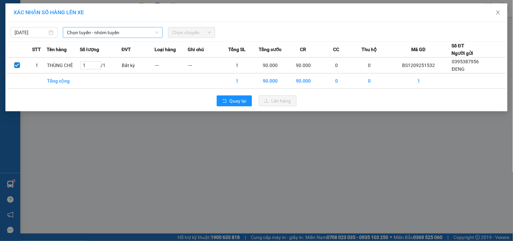
click at [90, 34] on span "Chọn tuyến - nhóm tuyến" at bounding box center [113, 32] width 92 height 10
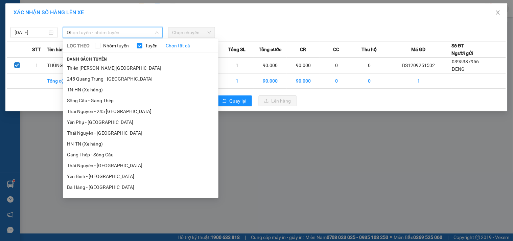
type input "D"
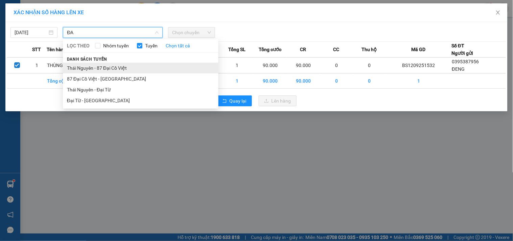
type input "ĐA"
click at [100, 65] on li "Thái Nguyên - 87 Đại Cồ Việt" at bounding box center [141, 68] width 156 height 11
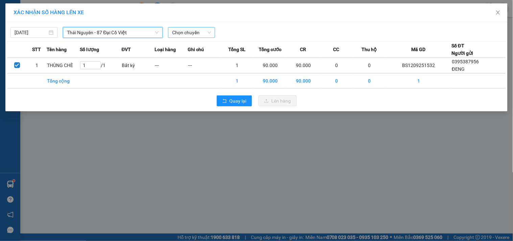
click at [194, 32] on span "Chọn chuyến" at bounding box center [191, 32] width 39 height 10
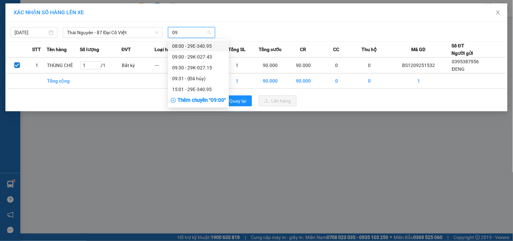
type input "095"
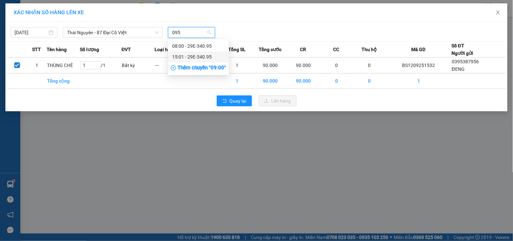
click at [202, 57] on div "15:01 - 29E-340.95" at bounding box center [198, 56] width 53 height 7
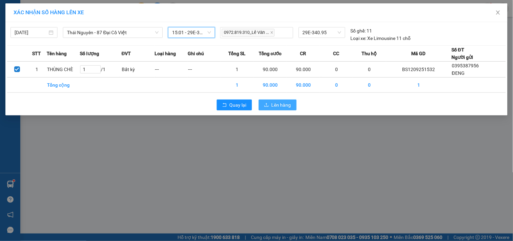
click at [279, 103] on span "Lên hàng" at bounding box center [282, 104] width 20 height 7
click at [109, 145] on div "XÁC NHẬN SỐ HÀNG LÊN XE 12/09/2025 Thái Nguyên - 87 Đại Cồ Việt LỌC THEO Nhóm t…" at bounding box center [256, 120] width 513 height 241
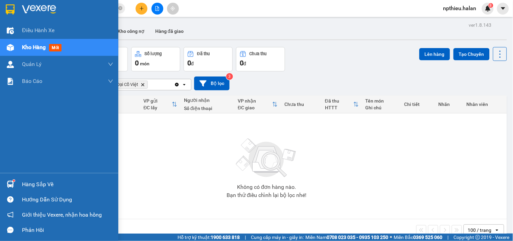
click at [41, 183] on div "Hàng sắp về" at bounding box center [67, 184] width 91 height 10
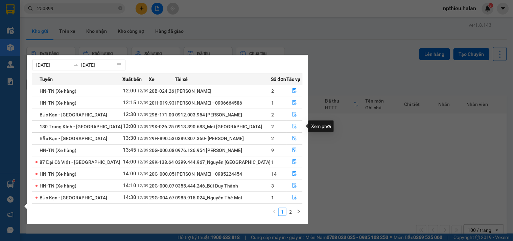
drag, startPoint x: 292, startPoint y: 125, endPoint x: 510, endPoint y: 46, distance: 232.2
click at [292, 125] on icon "file-done" at bounding box center [294, 126] width 5 height 5
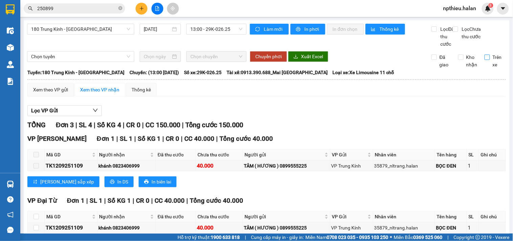
click at [490, 63] on span "Trên xe" at bounding box center [498, 60] width 16 height 15
click at [489, 60] on input "Trên xe" at bounding box center [487, 56] width 5 height 5
checkbox input "true"
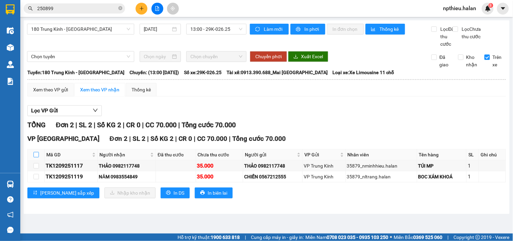
click at [36, 157] on input "checkbox" at bounding box center [35, 154] width 5 height 5
checkbox input "true"
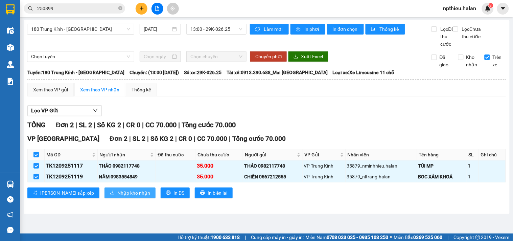
click at [117, 196] on span "Nhập kho nhận" at bounding box center [133, 192] width 33 height 7
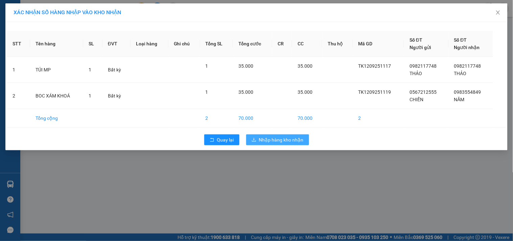
click at [257, 138] on button "Nhập hàng kho nhận" at bounding box center [277, 139] width 63 height 11
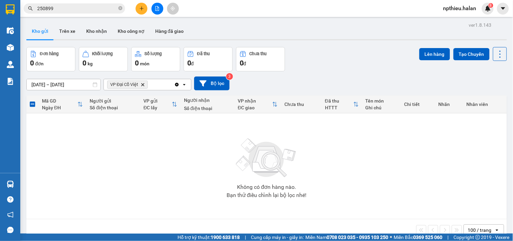
click at [178, 84] on icon "Clear all" at bounding box center [177, 85] width 4 height 4
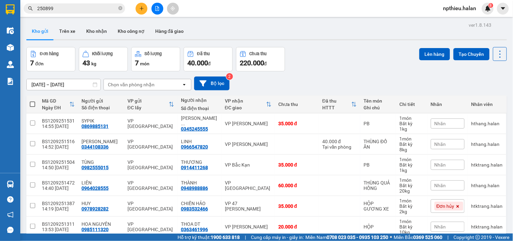
click at [144, 85] on div "Chọn văn phòng nhận" at bounding box center [131, 84] width 47 height 7
type input "TÂN"
drag, startPoint x: 139, startPoint y: 102, endPoint x: 158, endPoint y: 100, distance: 19.1
click at [139, 102] on div "VP [GEOGRAPHIC_DATA]" at bounding box center [147, 99] width 88 height 12
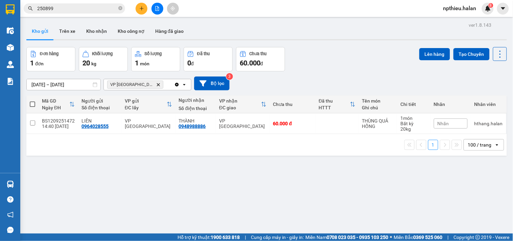
click at [87, 9] on input "250899" at bounding box center [77, 8] width 80 height 7
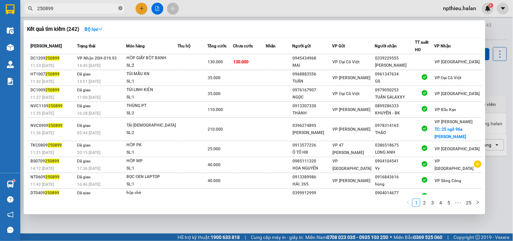
click at [119, 7] on icon "close-circle" at bounding box center [120, 8] width 4 height 4
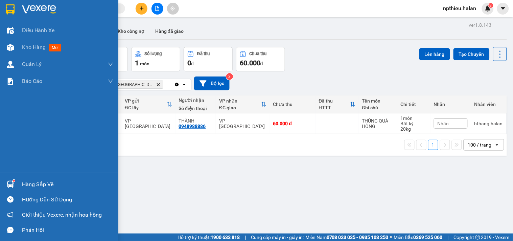
click at [27, 182] on div "Hàng sắp về" at bounding box center [67, 184] width 91 height 10
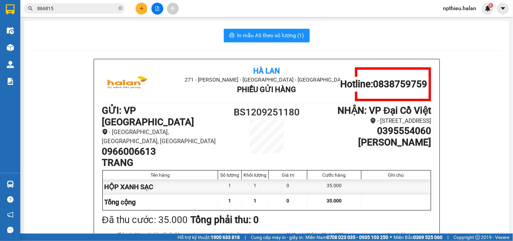
click at [139, 11] on button at bounding box center [142, 9] width 12 height 12
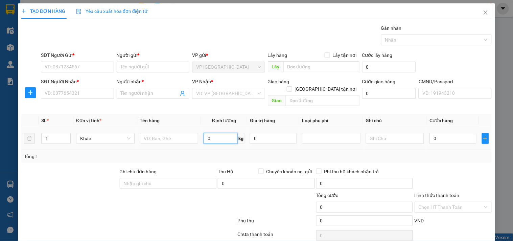
click at [228, 133] on input "0" at bounding box center [221, 138] width 34 height 11
type input "3"
click at [161, 133] on input "text" at bounding box center [169, 138] width 59 height 11
type input "BỌC HỘP THỊT"
click at [92, 66] on input "SĐT Người Gửi *" at bounding box center [77, 67] width 73 height 11
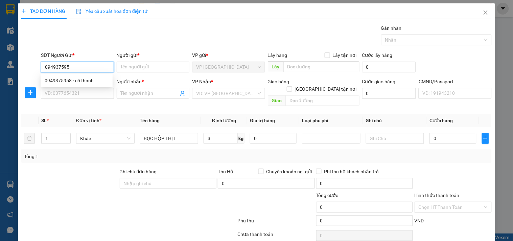
type input "0949375958"
click at [87, 81] on div "0949375958 - cô thanh" at bounding box center [77, 80] width 64 height 7
type input "cô thanh"
type input "0949375958"
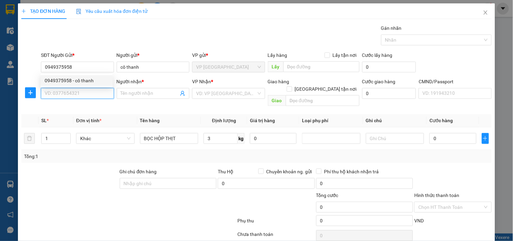
click at [84, 90] on input "SĐT Người Nhận *" at bounding box center [77, 93] width 73 height 11
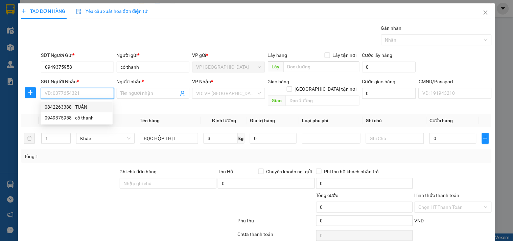
click at [71, 107] on div "0842263388 - TUẤN" at bounding box center [77, 106] width 64 height 7
type input "0842263388"
type input "TUẤN"
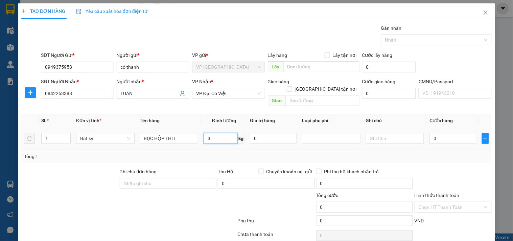
click at [215, 133] on input "3" at bounding box center [221, 138] width 34 height 11
type input "40.000"
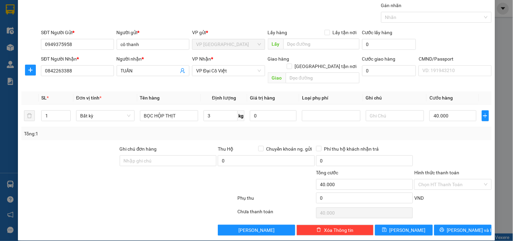
click at [432, 170] on label "Hình thức thanh toán" at bounding box center [436, 172] width 45 height 5
click at [432, 179] on input "Hình thức thanh toán" at bounding box center [450, 184] width 64 height 10
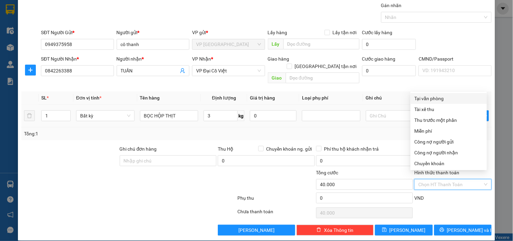
click at [427, 99] on div "Tại văn phòng" at bounding box center [449, 98] width 68 height 7
type input "0"
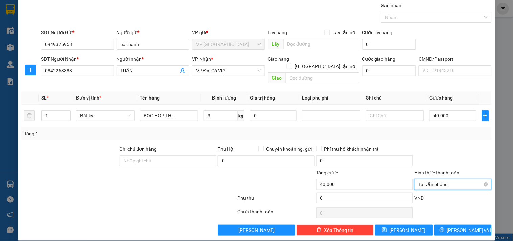
click at [427, 179] on span "Tại văn phòng" at bounding box center [452, 184] width 69 height 10
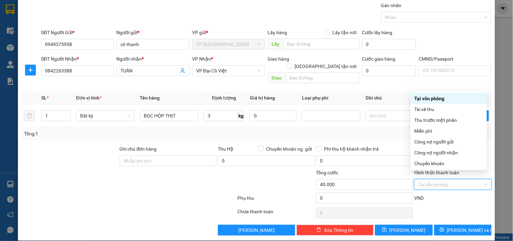
drag, startPoint x: 432, startPoint y: 97, endPoint x: 437, endPoint y: 146, distance: 49.6
click at [432, 98] on div "Tại văn phòng" at bounding box center [449, 98] width 68 height 7
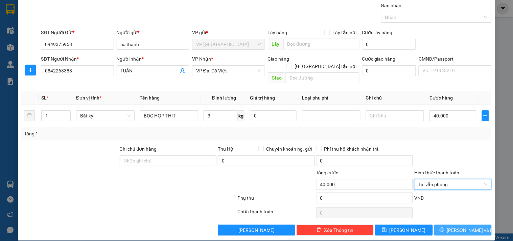
click at [441, 225] on button "[PERSON_NAME] và In" at bounding box center [462, 230] width 57 height 11
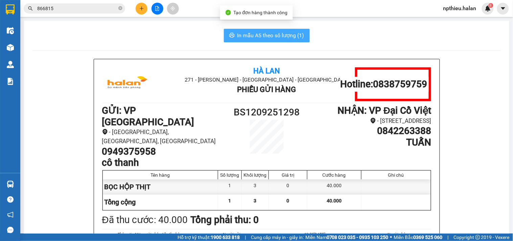
click at [277, 39] on span "In mẫu A5 theo số lượng (1)" at bounding box center [270, 35] width 67 height 8
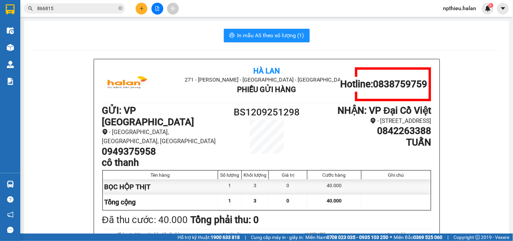
click at [88, 9] on input "866815" at bounding box center [77, 8] width 80 height 7
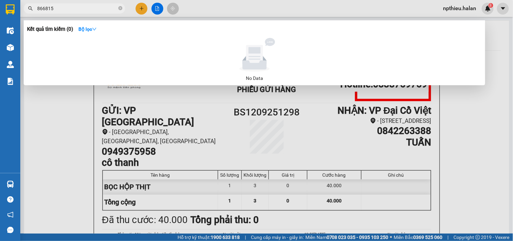
click at [88, 9] on input "866815" at bounding box center [77, 8] width 80 height 7
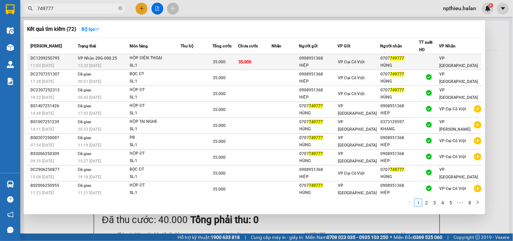
type input "749777"
click at [200, 62] on td at bounding box center [197, 62] width 32 height 16
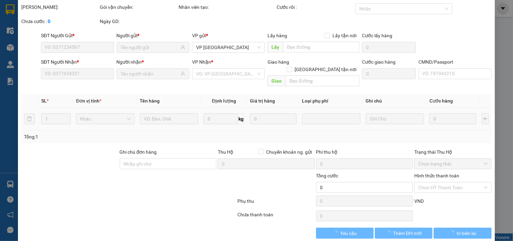
type input "0908951368"
type input "HIỆP"
type input "0707749777"
type input "HÙNG"
type input "35.000"
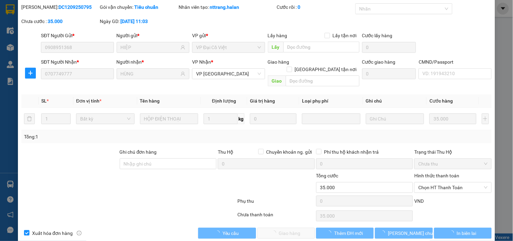
scroll to position [24, 0]
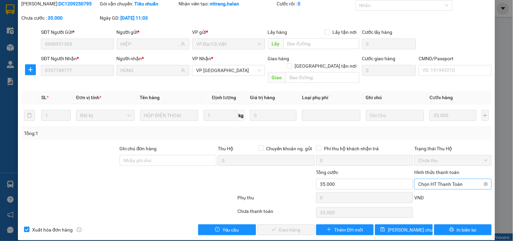
click at [439, 179] on span "Chọn HT Thanh Toán" at bounding box center [452, 184] width 69 height 10
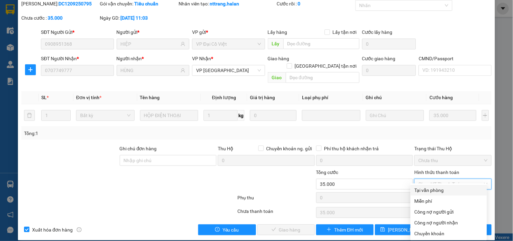
click at [428, 191] on div "Tại văn phòng" at bounding box center [449, 189] width 68 height 7
type input "0"
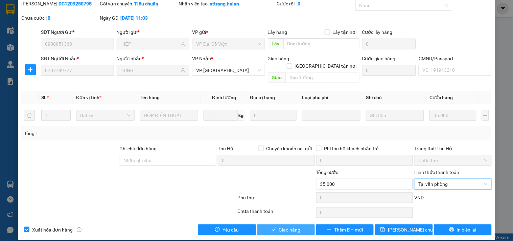
click at [287, 226] on span "Giao hàng" at bounding box center [290, 229] width 22 height 7
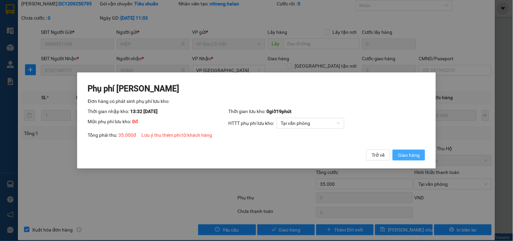
click at [397, 156] on button "Giao hàng" at bounding box center [409, 154] width 32 height 11
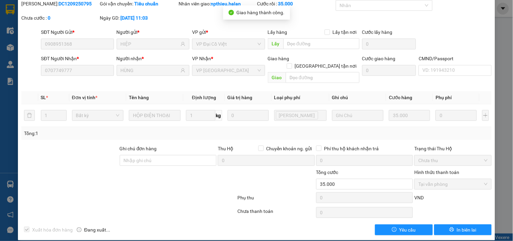
scroll to position [0, 0]
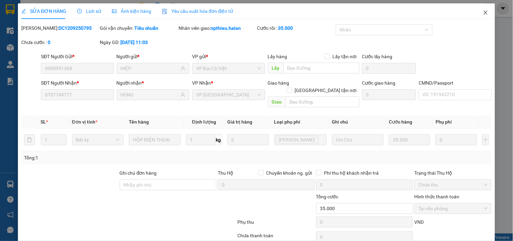
click at [483, 11] on icon "close" at bounding box center [485, 12] width 5 height 5
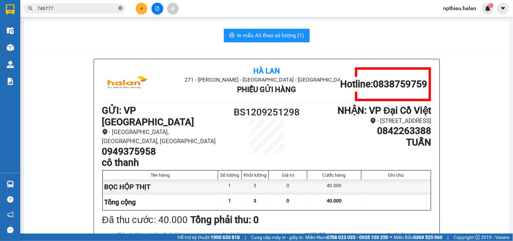
click at [121, 8] on icon "close-circle" at bounding box center [120, 8] width 4 height 4
click at [92, 8] on input "text" at bounding box center [77, 8] width 80 height 7
click at [140, 9] on icon "plus" at bounding box center [141, 8] width 5 height 5
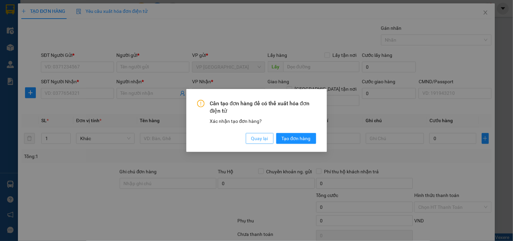
click at [255, 139] on span "Quay lại" at bounding box center [259, 138] width 17 height 7
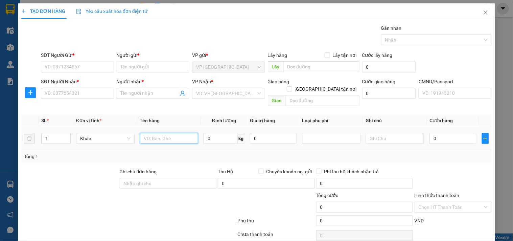
click at [173, 133] on input "text" at bounding box center [169, 138] width 59 height 11
type input "THÙNG"
click at [215, 133] on input "0" at bounding box center [221, 138] width 34 height 11
type input "9"
click at [168, 127] on td "THÙNG" at bounding box center [169, 138] width 64 height 23
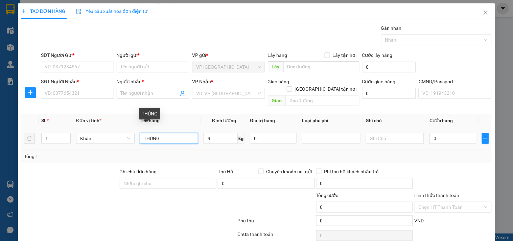
click at [166, 133] on input "THÙNG" at bounding box center [169, 138] width 59 height 11
type input "THÙNG ĐỒ ĂN"
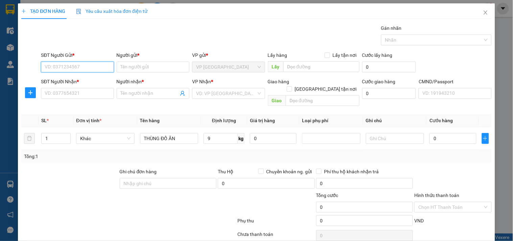
click at [82, 67] on input "SĐT Người Gửi *" at bounding box center [77, 67] width 73 height 11
type input "0967125574"
click at [82, 67] on input "0967125574" at bounding box center [77, 67] width 73 height 11
click at [82, 68] on input "0967125574" at bounding box center [77, 67] width 73 height 11
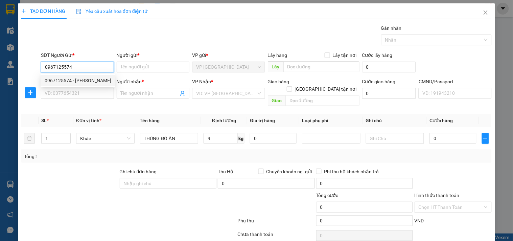
click at [82, 82] on div "0967125574 - HUỆ" at bounding box center [78, 80] width 67 height 7
type input "HUỆ"
type input "0967125574"
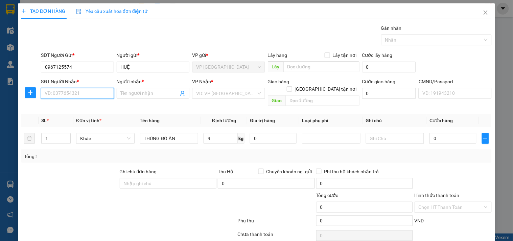
click at [73, 92] on input "SĐT Người Nhận *" at bounding box center [77, 93] width 73 height 11
type input "0825867757"
click at [75, 93] on input "0825867757" at bounding box center [77, 93] width 73 height 11
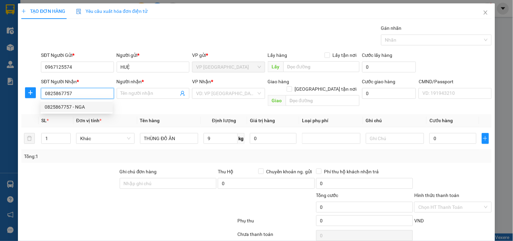
drag, startPoint x: 78, startPoint y: 102, endPoint x: 161, endPoint y: 123, distance: 85.0
click at [79, 102] on div "0825867757 - NGA" at bounding box center [77, 106] width 72 height 11
type input "NGA"
type input "0825867757"
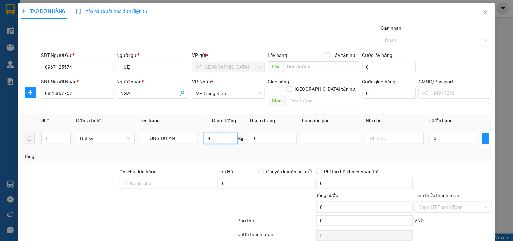
click at [216, 133] on input "9" at bounding box center [221, 138] width 34 height 11
type input "40.000"
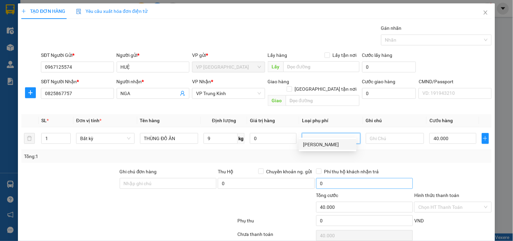
scroll to position [23, 0]
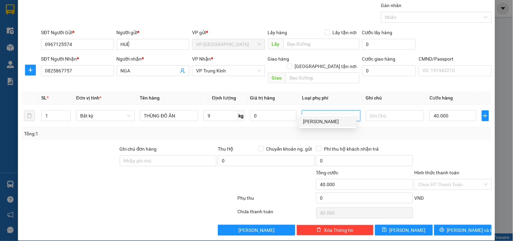
click at [419, 170] on label "Hình thức thanh toán" at bounding box center [436, 172] width 45 height 5
click at [419, 179] on input "Hình thức thanh toán" at bounding box center [450, 184] width 64 height 10
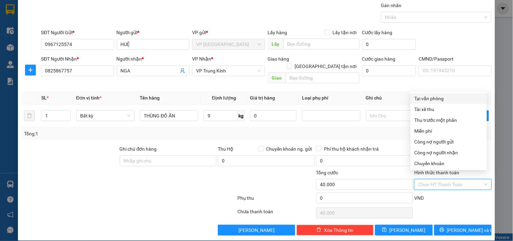
click at [438, 99] on div "Tại văn phòng" at bounding box center [449, 98] width 68 height 7
type input "0"
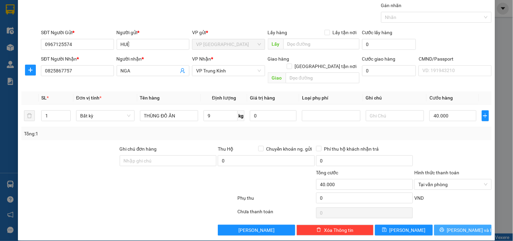
click at [434, 225] on button "[PERSON_NAME] và In" at bounding box center [462, 230] width 57 height 11
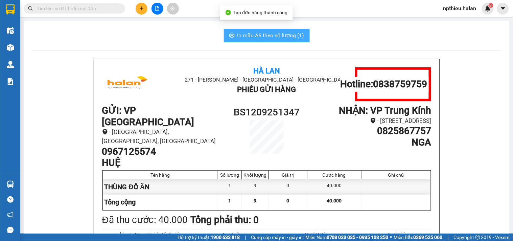
click at [268, 32] on span "In mẫu A5 theo số lượng (1)" at bounding box center [270, 35] width 67 height 8
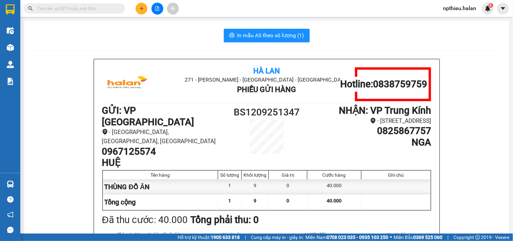
click at [91, 11] on input "text" at bounding box center [77, 8] width 80 height 7
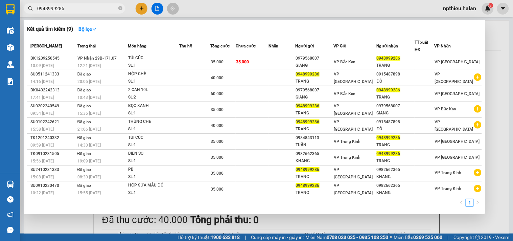
type input "0948999286"
drag, startPoint x: 505, startPoint y: 72, endPoint x: 359, endPoint y: 97, distance: 147.9
click at [506, 72] on div at bounding box center [256, 120] width 513 height 241
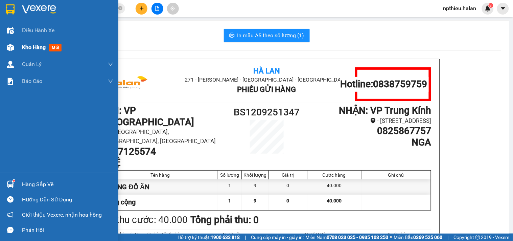
click at [54, 47] on span "mới" at bounding box center [55, 47] width 13 height 7
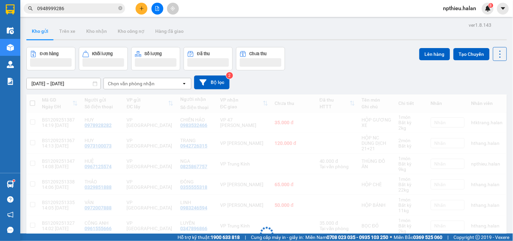
click at [139, 87] on div "Chọn văn phòng nhận" at bounding box center [131, 83] width 47 height 7
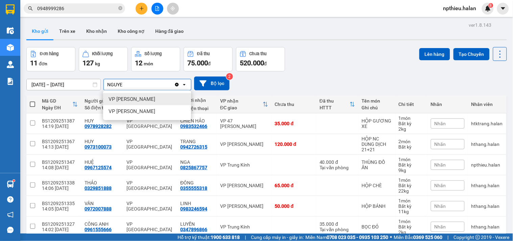
type input "NGUYE"
click at [149, 96] on div "VP [PERSON_NAME]" at bounding box center [147, 99] width 88 height 12
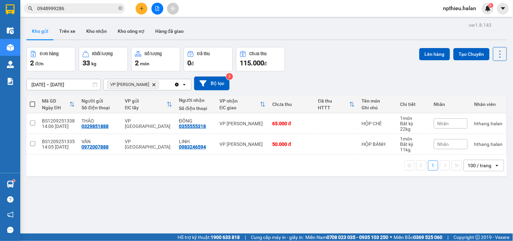
click at [33, 103] on span at bounding box center [32, 103] width 5 height 5
click at [32, 101] on input "checkbox" at bounding box center [32, 101] width 0 height 0
checkbox input "true"
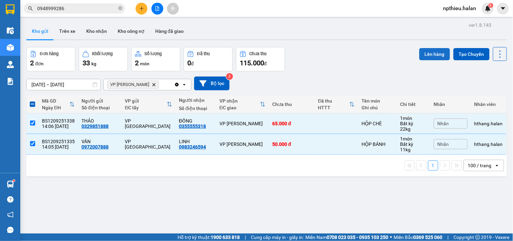
click at [428, 51] on button "Lên hàng" at bounding box center [434, 54] width 31 height 12
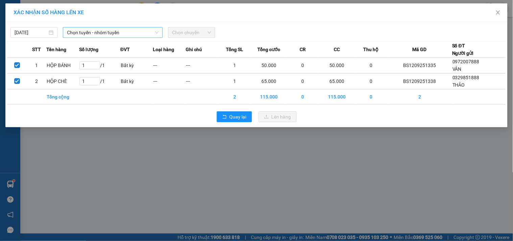
click at [110, 31] on span "Chọn tuyến - nhóm tuyến" at bounding box center [113, 32] width 92 height 10
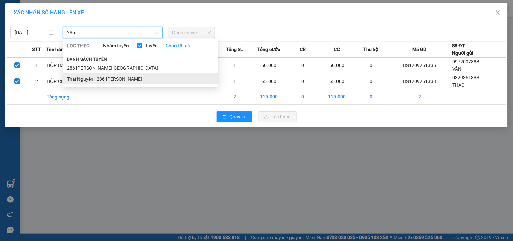
type input "286"
click at [112, 80] on li "Thái Nguyên - 286 [PERSON_NAME]" at bounding box center [141, 78] width 156 height 11
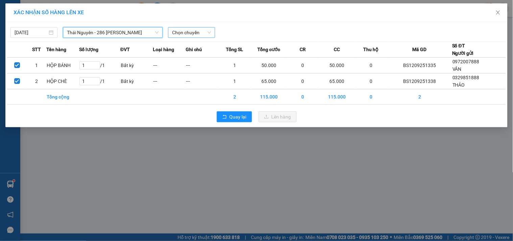
click at [178, 34] on span "Chọn chuyến" at bounding box center [191, 32] width 39 height 10
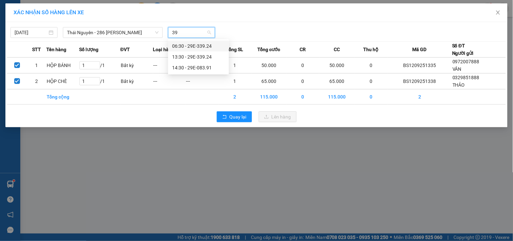
type input "391"
click at [176, 45] on div "14:30 - 29E-083.91" at bounding box center [198, 45] width 53 height 7
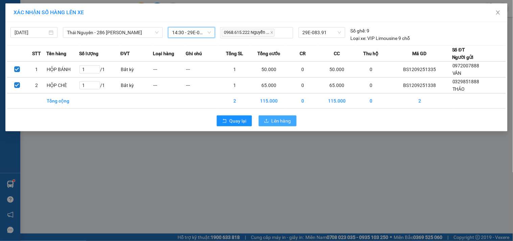
click at [270, 119] on button "Lên hàng" at bounding box center [278, 120] width 38 height 11
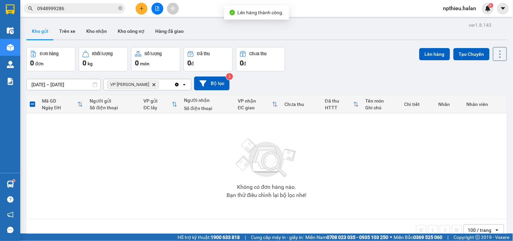
click at [179, 85] on icon "Clear all" at bounding box center [176, 84] width 5 height 5
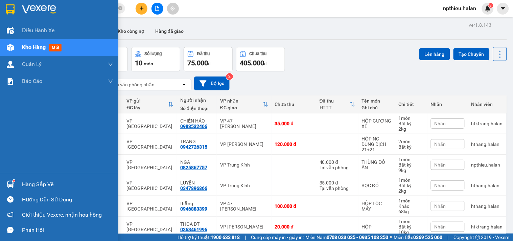
click at [25, 178] on div "Hàng sắp về" at bounding box center [59, 184] width 118 height 15
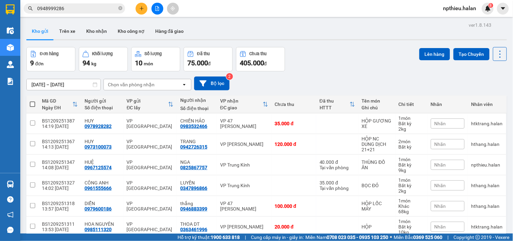
click at [77, 8] on section "Kết quả tìm kiếm ( 9 ) Bộ lọc Mã ĐH Trạng thái Món hàng Thu hộ Tổng cước Chưa c…" at bounding box center [256, 120] width 513 height 241
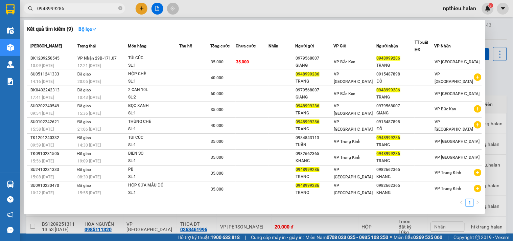
click at [77, 8] on input "0948999286" at bounding box center [77, 8] width 80 height 7
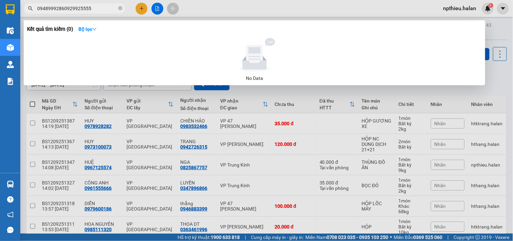
click at [63, 7] on input "09489992860929925555" at bounding box center [77, 8] width 80 height 7
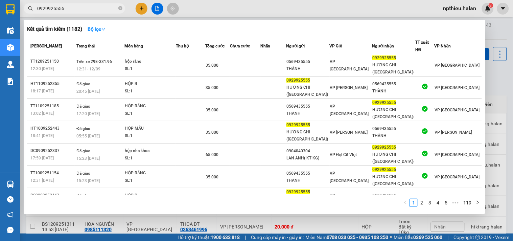
type input "0929925555"
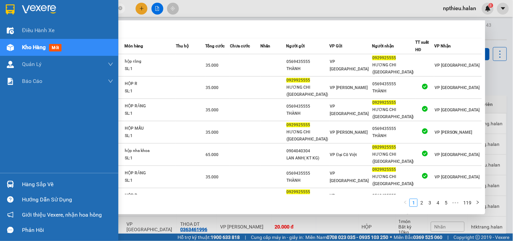
click at [29, 185] on div "Hàng sắp về" at bounding box center [67, 184] width 91 height 10
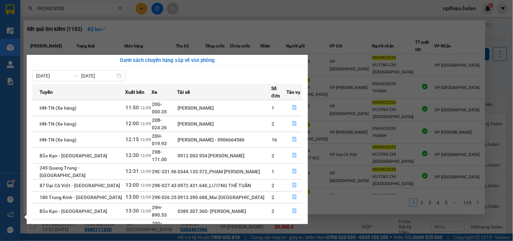
click at [220, 11] on section "Kết quả tìm kiếm ( 1182 ) Bộ lọc Mã ĐH Trạng thái Món hàng Thu hộ Tổng cước Chư…" at bounding box center [256, 120] width 513 height 241
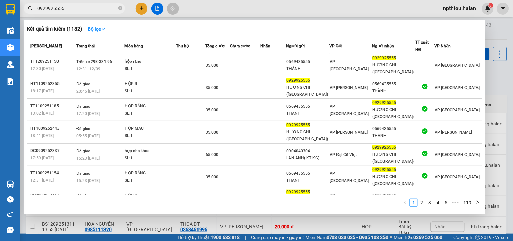
click at [139, 8] on div at bounding box center [256, 120] width 513 height 241
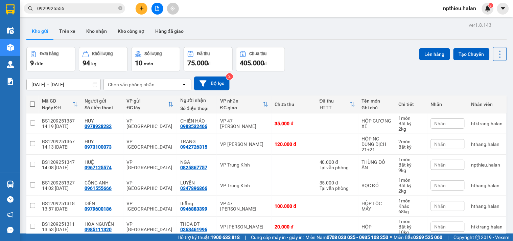
click at [140, 7] on icon "plus" at bounding box center [141, 8] width 5 height 5
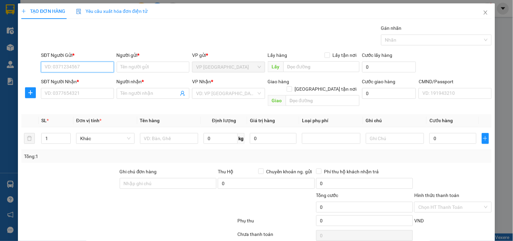
click at [96, 69] on input "SĐT Người Gửi *" at bounding box center [77, 67] width 73 height 11
click at [95, 90] on input "SĐT Người Nhận *" at bounding box center [77, 93] width 73 height 11
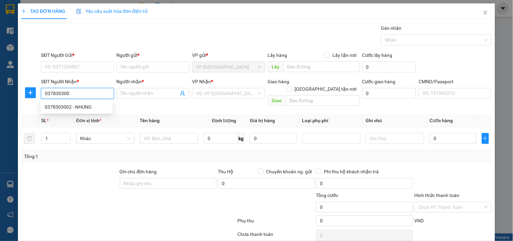
type input "0378303002"
click at [83, 104] on div "0378303002 - NHUNG" at bounding box center [77, 106] width 64 height 7
type input "NHUNG"
type input "0378303002"
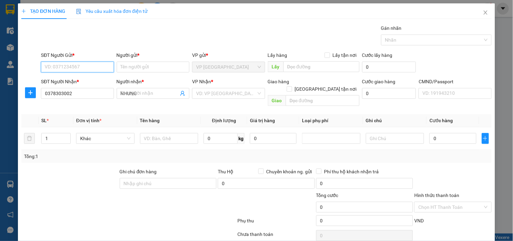
click at [89, 66] on input "SĐT Người Gửi *" at bounding box center [77, 67] width 73 height 11
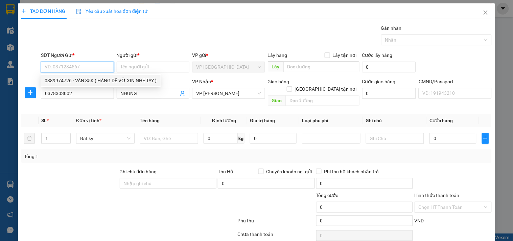
drag, startPoint x: 90, startPoint y: 80, endPoint x: 139, endPoint y: 100, distance: 52.5
click at [90, 80] on div "0389974726 - VÂN 35K ( HÀNG DỄ VỠ XIN NHẸ TAY )" at bounding box center [101, 80] width 112 height 7
type input "0389974726"
type input "VÂN 35K ( HÀNG DỄ VỠ XIN NHẸ TAY )"
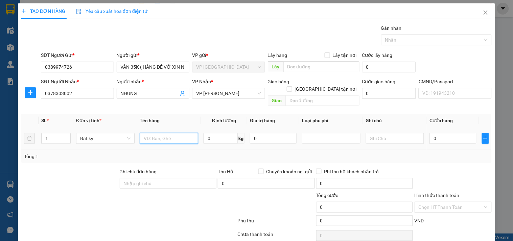
click at [147, 133] on input "text" at bounding box center [169, 138] width 59 height 11
type input "THÙNG MP"
click at [436, 134] on input "0" at bounding box center [453, 138] width 47 height 11
type input "3"
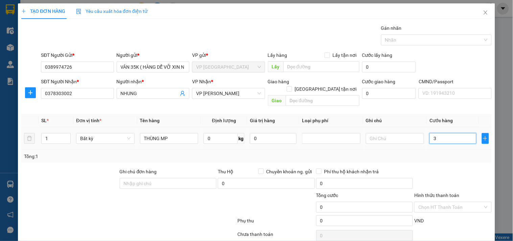
type input "3"
type input "35"
click at [437, 153] on div "Tổng: 1" at bounding box center [256, 156] width 470 height 13
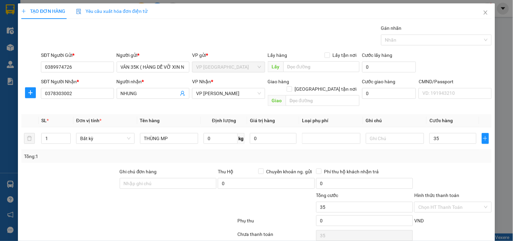
type input "35.000"
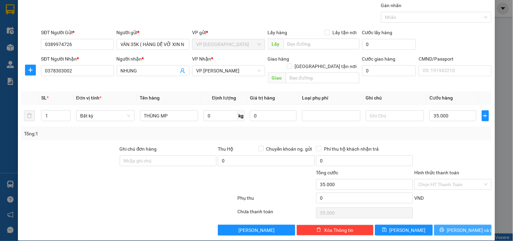
click at [439, 225] on button "[PERSON_NAME] và In" at bounding box center [462, 230] width 57 height 11
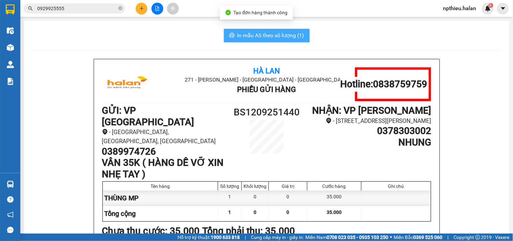
click at [256, 36] on span "In mẫu A5 theo số lượng (1)" at bounding box center [270, 35] width 67 height 8
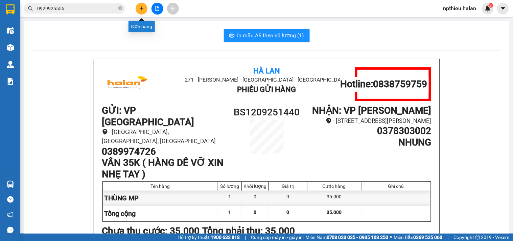
click at [141, 7] on icon "plus" at bounding box center [141, 8] width 0 height 4
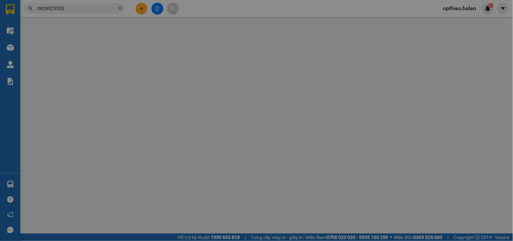
click at [141, 7] on div "Yêu cầu xuất hóa đơn điện tử" at bounding box center [111, 10] width 71 height 7
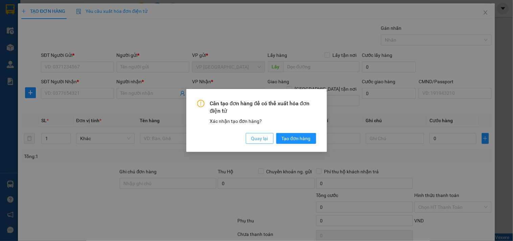
click at [253, 139] on span "Quay lại" at bounding box center [259, 138] width 17 height 7
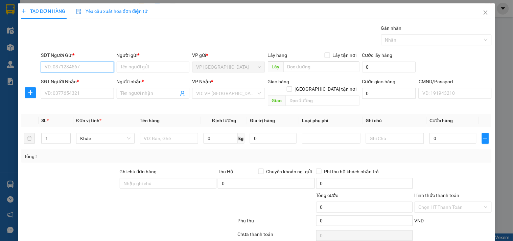
click at [78, 68] on input "SĐT Người Gửi *" at bounding box center [77, 67] width 73 height 11
type input "0912551788"
click at [78, 68] on input "0912551788" at bounding box center [77, 67] width 73 height 11
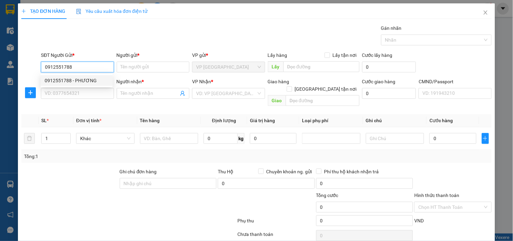
click at [77, 79] on div "0912551788 - PHƯƠNG" at bounding box center [77, 80] width 64 height 7
type input "PHƯƠNG"
type input "0912551788"
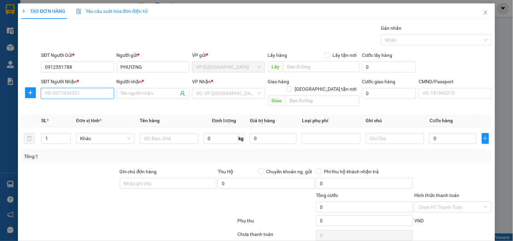
click at [73, 92] on input "SĐT Người Nhận *" at bounding box center [77, 93] width 73 height 11
type input "0978557577"
click at [77, 108] on div "0978557577 - HUYỀN" at bounding box center [78, 106] width 67 height 7
type input "HUYỀN"
type input "0978557577"
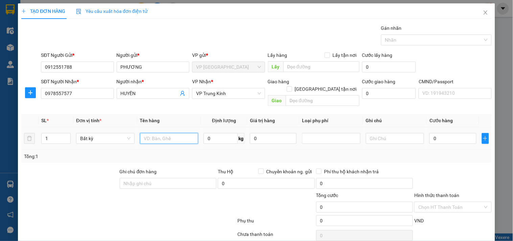
click at [175, 133] on input "text" at bounding box center [169, 138] width 59 height 11
type input "TUI CÚC"
click at [206, 133] on input "0" at bounding box center [221, 138] width 34 height 11
type input "1"
type input "35.000"
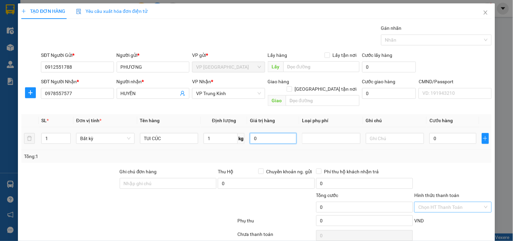
type input "35.000"
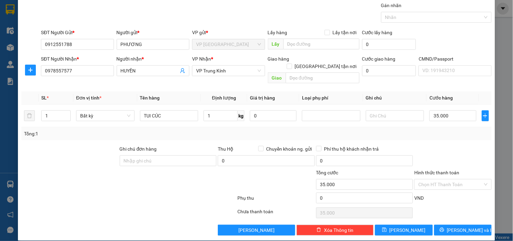
click at [438, 170] on label "Hình thức thanh toán" at bounding box center [436, 172] width 45 height 5
click at [438, 179] on input "Hình thức thanh toán" at bounding box center [450, 184] width 64 height 10
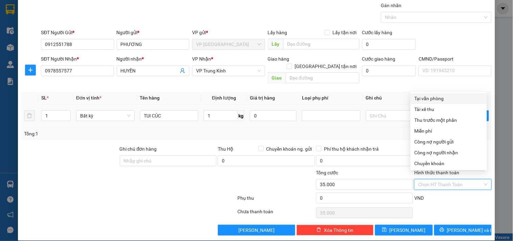
click at [441, 97] on div "Tại văn phòng" at bounding box center [449, 98] width 68 height 7
type input "0"
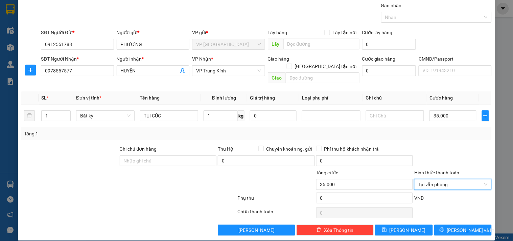
click at [437, 228] on div "TẠO ĐƠN HÀNG Yêu cầu xuất hóa đơn điện tử Transit Pickup Surcharge Ids Transit …" at bounding box center [256, 111] width 477 height 260
click at [441, 225] on button "[PERSON_NAME] và In" at bounding box center [462, 230] width 57 height 11
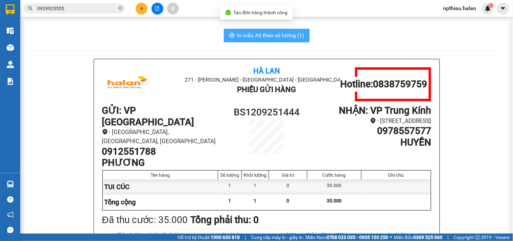
click at [282, 36] on span "In mẫu A5 theo số lượng (1)" at bounding box center [270, 35] width 67 height 8
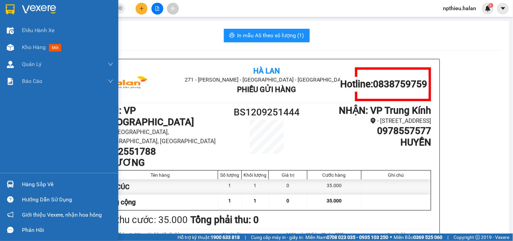
click at [31, 183] on div "Hàng sắp về" at bounding box center [67, 184] width 91 height 10
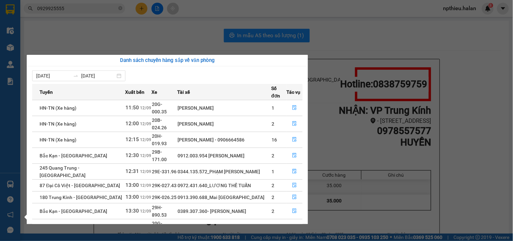
click at [360, 39] on section "Kết quả tìm kiếm ( 1182 ) Bộ lọc Mã ĐH Trạng thái Món hàng Thu hộ Tổng cước Chư…" at bounding box center [256, 120] width 513 height 241
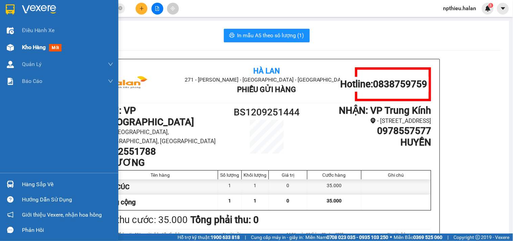
click at [51, 48] on span "mới" at bounding box center [55, 47] width 13 height 7
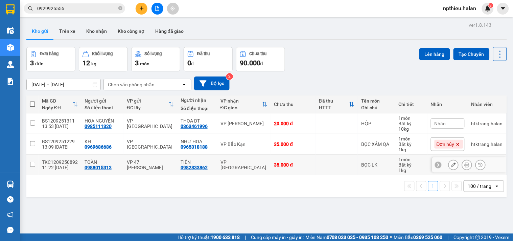
click at [34, 165] on input "checkbox" at bounding box center [32, 164] width 5 height 5
checkbox input "true"
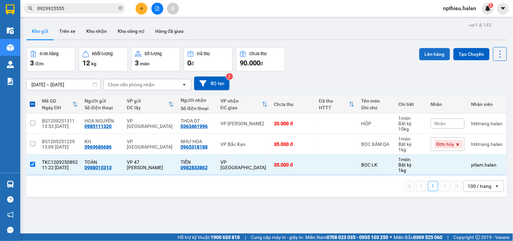
click at [434, 55] on button "Lên hàng" at bounding box center [434, 54] width 31 height 12
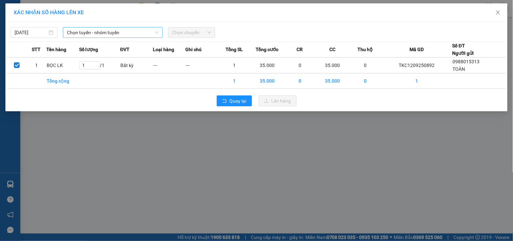
click at [103, 32] on span "Chọn tuyến - nhóm tuyến" at bounding box center [113, 32] width 92 height 10
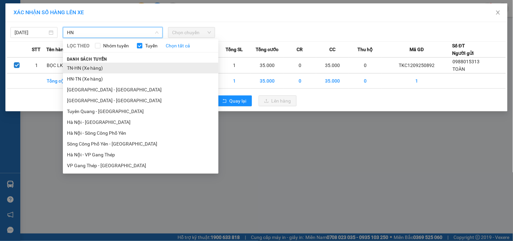
type input "HN"
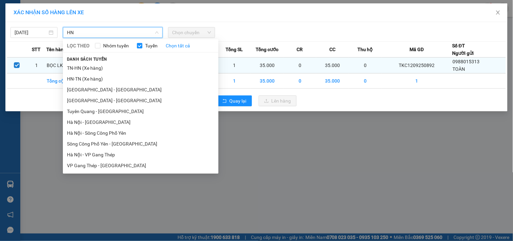
drag, startPoint x: 96, startPoint y: 64, endPoint x: 100, endPoint y: 62, distance: 4.7
click at [98, 63] on li "TN-HN (Xe hàng)" at bounding box center [141, 68] width 156 height 11
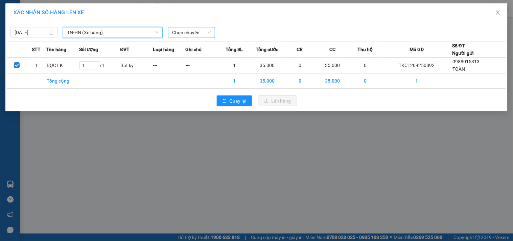
click at [175, 36] on span "Chọn chuyến" at bounding box center [191, 32] width 39 height 10
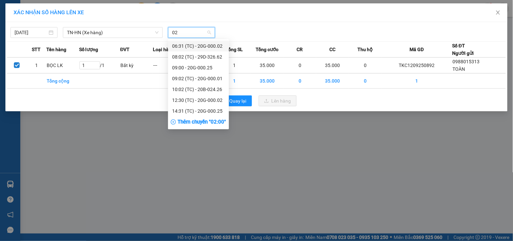
type input "025"
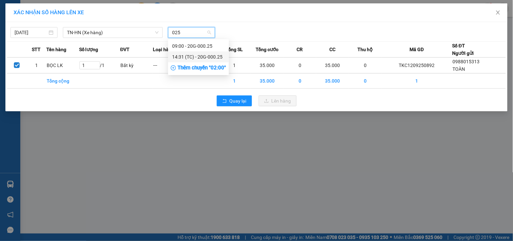
drag, startPoint x: 181, startPoint y: 56, endPoint x: 250, endPoint y: 112, distance: 88.0
click at [182, 56] on div "14:31 (TC) - 20G-000.25" at bounding box center [198, 56] width 53 height 7
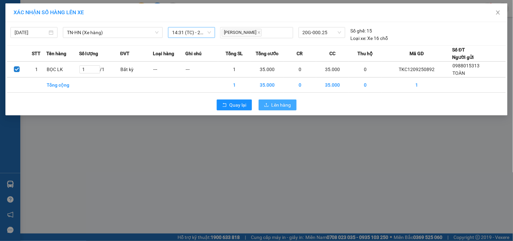
click at [280, 105] on span "Lên hàng" at bounding box center [282, 104] width 20 height 7
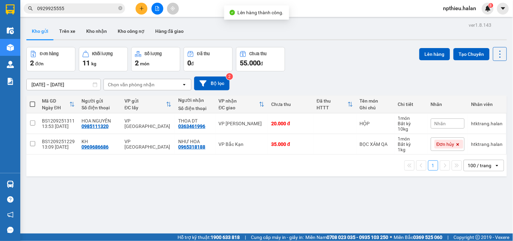
click at [76, 7] on input "0929925555" at bounding box center [77, 8] width 80 height 7
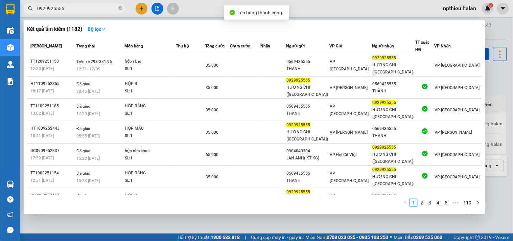
click at [76, 8] on input "0929925555" at bounding box center [77, 8] width 80 height 7
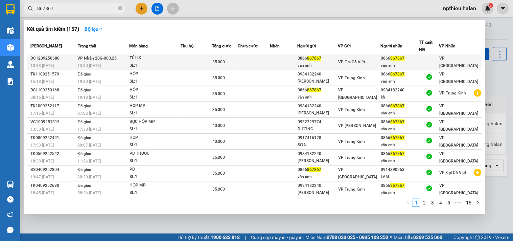
type input "867867"
click at [154, 59] on div "TÚI LK" at bounding box center [155, 57] width 51 height 7
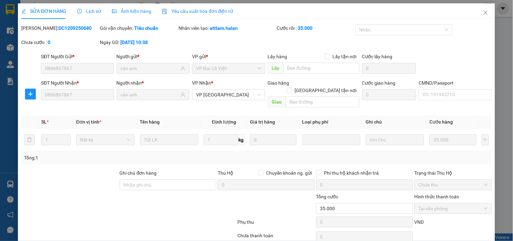
type input "0866867867"
type input "vân anh"
type input "0866867867"
type input "vân anh"
type input "35.000"
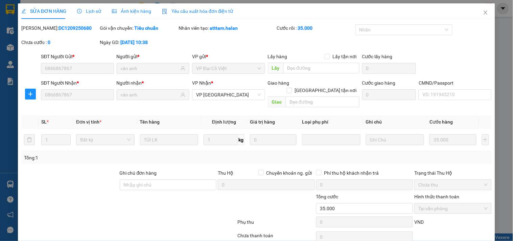
scroll to position [24, 0]
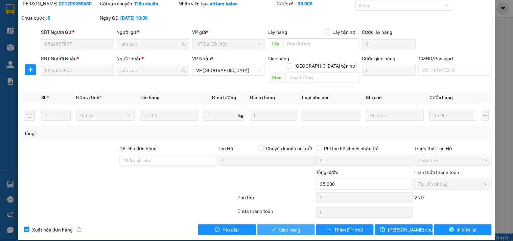
click at [284, 224] on button "Giao hàng" at bounding box center [285, 229] width 57 height 11
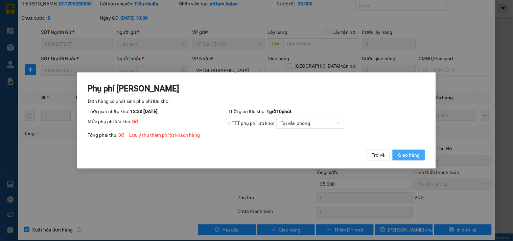
click at [402, 151] on button "Giao hàng" at bounding box center [409, 154] width 32 height 11
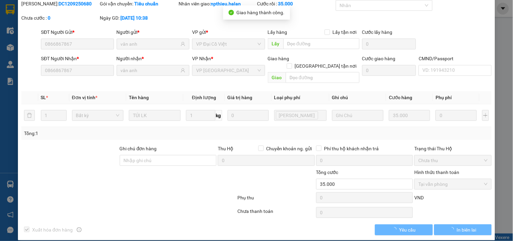
scroll to position [0, 0]
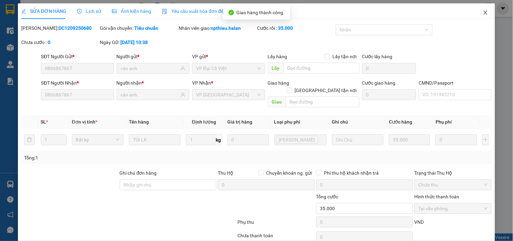
click at [483, 10] on icon "close" at bounding box center [485, 12] width 5 height 5
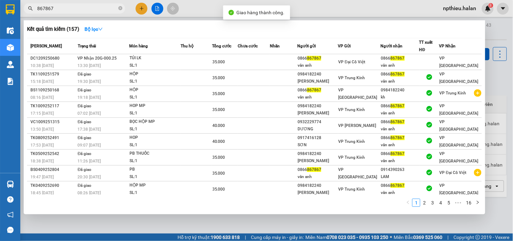
click at [111, 9] on input "867867" at bounding box center [77, 8] width 80 height 7
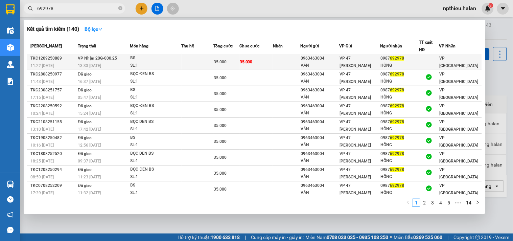
type input "692978"
click at [122, 56] on td "VP Nhận 20G-000.25 13:33 - 12/09" at bounding box center [103, 62] width 54 height 16
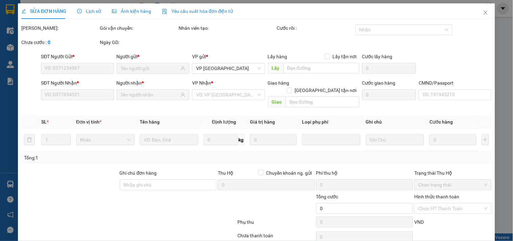
type input "0963463004"
type input "VĂN"
type input "0987692978"
type input "HỒNG"
type input "35.000"
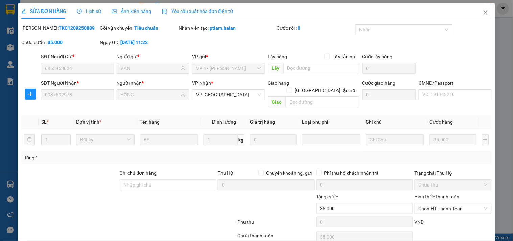
scroll to position [24, 0]
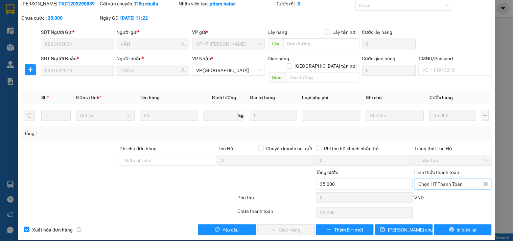
click at [418, 179] on span "Chọn HT Thanh Toán" at bounding box center [452, 184] width 69 height 10
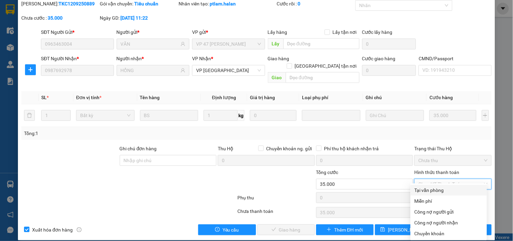
click at [414, 190] on div "Tại văn phòng" at bounding box center [449, 190] width 76 height 11
type input "0"
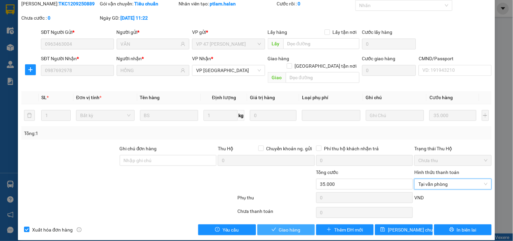
click at [287, 226] on span "Giao hàng" at bounding box center [290, 229] width 22 height 7
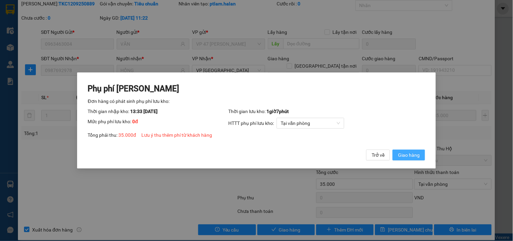
click at [407, 157] on span "Giao hàng" at bounding box center [409, 154] width 22 height 7
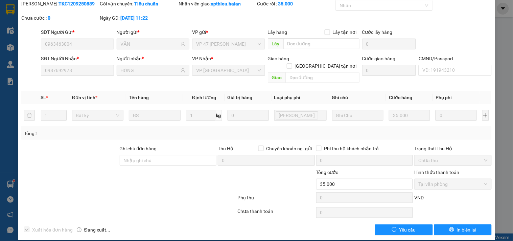
scroll to position [0, 0]
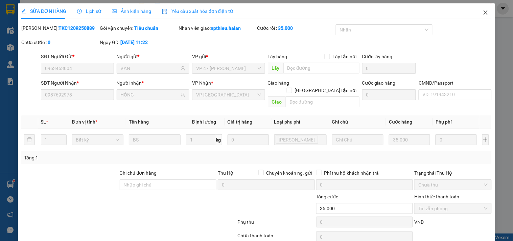
click at [483, 11] on icon "close" at bounding box center [485, 12] width 5 height 5
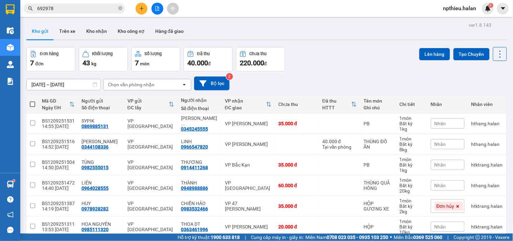
click at [166, 84] on div "Chọn văn phòng nhận" at bounding box center [143, 84] width 78 height 11
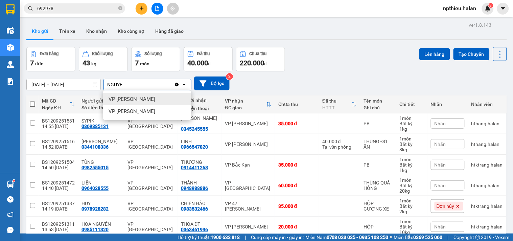
type input "NGUYE"
click at [153, 99] on div "VP [PERSON_NAME]" at bounding box center [147, 99] width 88 height 12
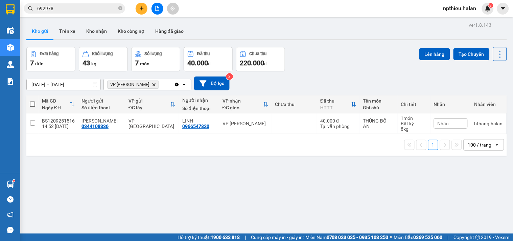
click at [31, 102] on span at bounding box center [32, 103] width 5 height 5
click at [32, 101] on input "checkbox" at bounding box center [32, 101] width 0 height 0
checkbox input "true"
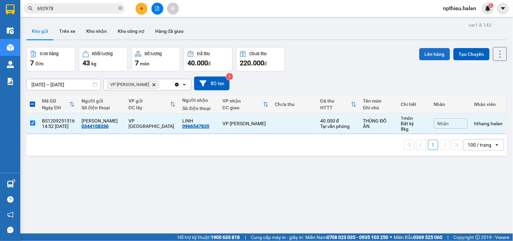
click at [430, 56] on button "Lên hàng" at bounding box center [434, 54] width 31 height 12
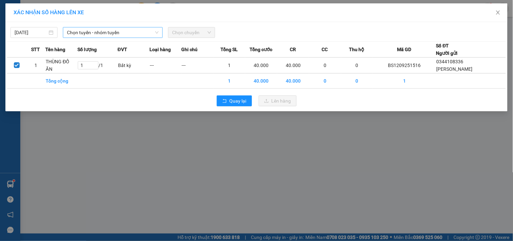
click at [70, 35] on span "Chọn tuyến - nhóm tuyến" at bounding box center [113, 32] width 92 height 10
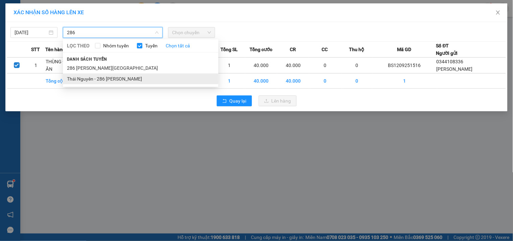
type input "286"
drag, startPoint x: 94, startPoint y: 78, endPoint x: 100, endPoint y: 77, distance: 6.8
click at [96, 78] on li "Thái Nguyên - 286 [PERSON_NAME]" at bounding box center [141, 78] width 156 height 11
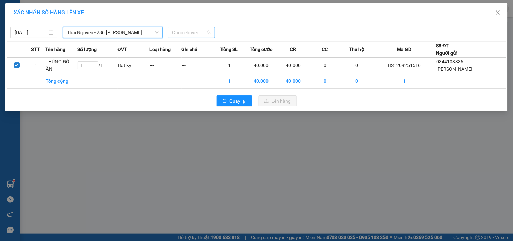
click at [181, 32] on span "Chọn chuyến" at bounding box center [191, 32] width 39 height 10
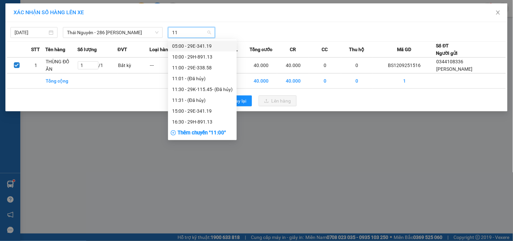
type input "119"
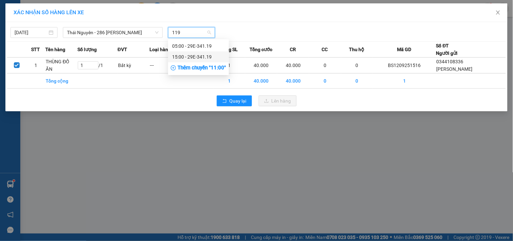
click at [181, 56] on div "15:00 - 29E-341.19" at bounding box center [198, 56] width 53 height 7
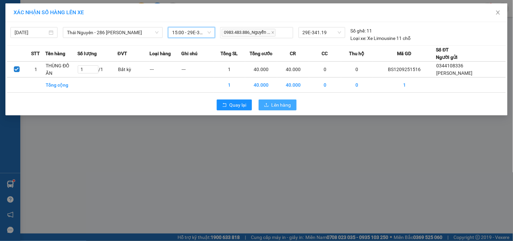
click at [272, 103] on span "Lên hàng" at bounding box center [282, 104] width 20 height 7
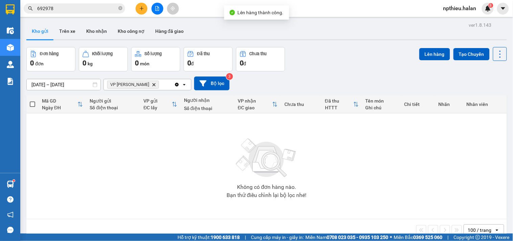
click at [175, 85] on icon "Clear all" at bounding box center [176, 84] width 5 height 5
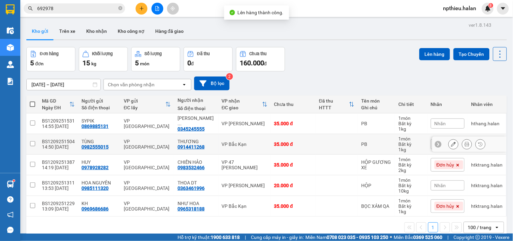
scroll to position [31, 0]
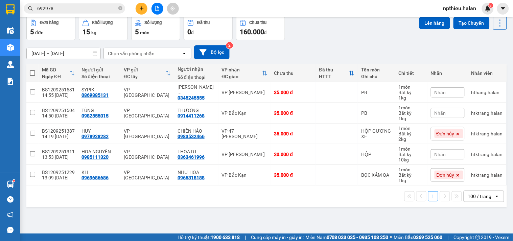
click at [112, 10] on input "692978" at bounding box center [77, 8] width 80 height 7
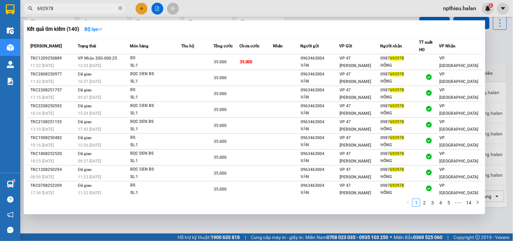
click at [112, 10] on input "692978" at bounding box center [77, 8] width 80 height 7
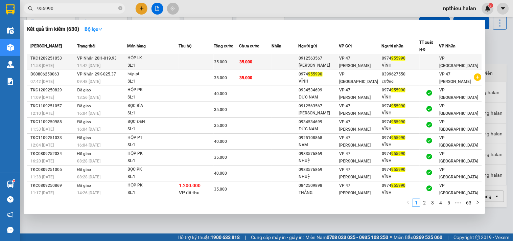
type input "955990"
click at [198, 60] on td at bounding box center [196, 62] width 35 height 16
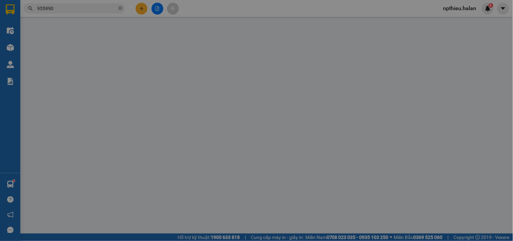
type input "0912563567"
type input "MẠNH TÙNG"
type input "0974955990"
type input "VĨNH"
type input "35.000"
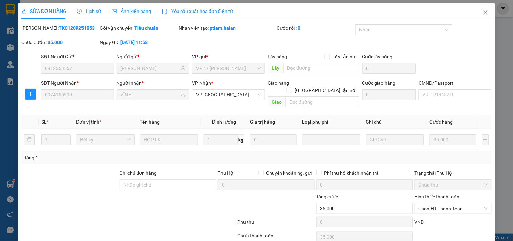
scroll to position [24, 0]
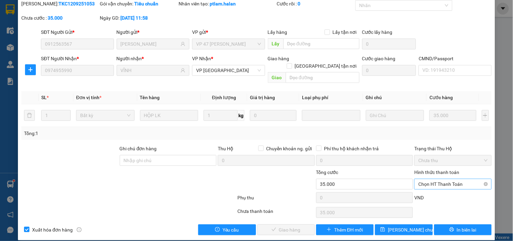
click at [422, 180] on span "Chọn HT Thanh Toán" at bounding box center [452, 184] width 69 height 10
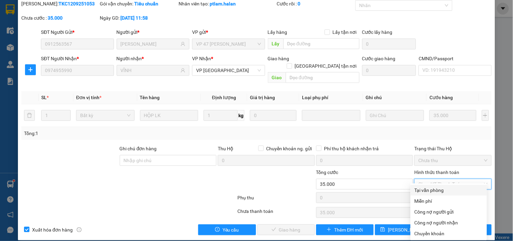
click at [420, 191] on div "Tại văn phòng" at bounding box center [449, 189] width 68 height 7
type input "0"
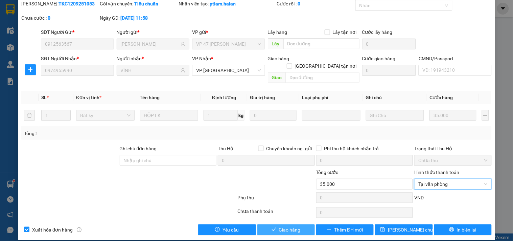
click at [282, 226] on span "Giao hàng" at bounding box center [290, 229] width 22 height 7
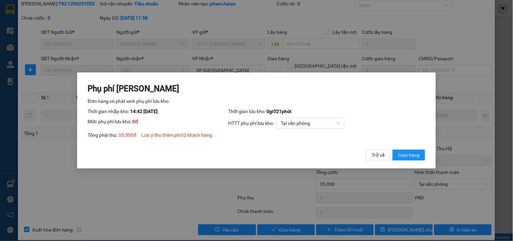
click at [400, 154] on span "Giao hàng" at bounding box center [409, 154] width 22 height 7
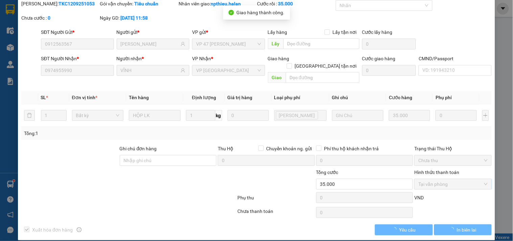
scroll to position [0, 0]
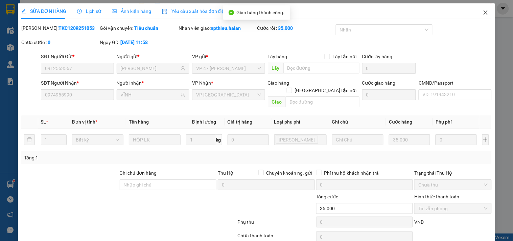
click at [483, 11] on icon "close" at bounding box center [485, 12] width 5 height 5
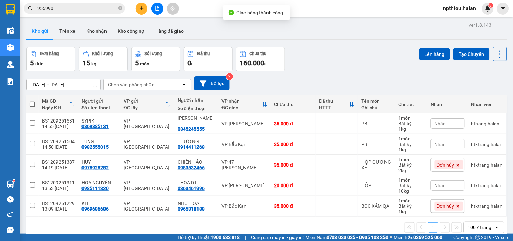
click at [103, 10] on input "955990" at bounding box center [77, 8] width 80 height 7
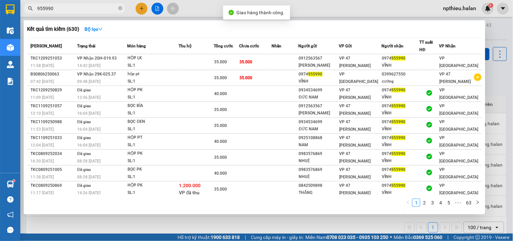
click at [103, 10] on input "955990" at bounding box center [77, 8] width 80 height 7
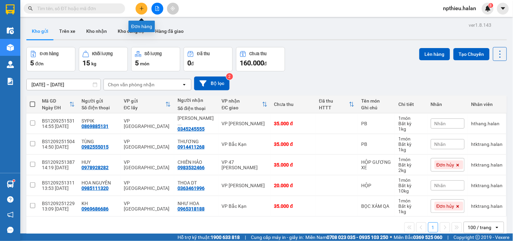
click at [141, 8] on icon "plus" at bounding box center [142, 8] width 4 height 0
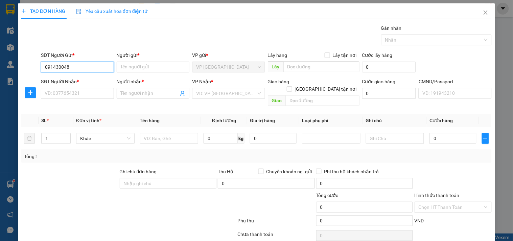
type input "0914300486"
click at [88, 82] on div "0914300486 - DŨNG" at bounding box center [77, 80] width 64 height 7
type input "DŨNG"
type input "0914300486"
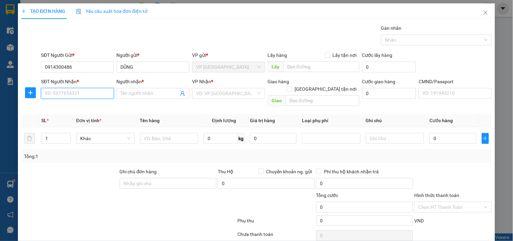
click at [95, 95] on input "SĐT Người Nhận *" at bounding box center [77, 93] width 73 height 11
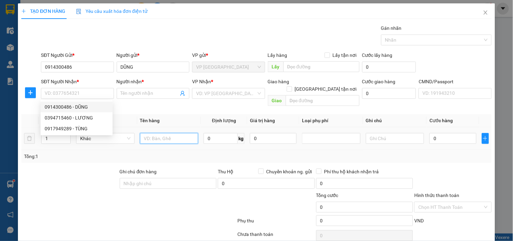
click at [165, 133] on input "text" at bounding box center [169, 138] width 59 height 11
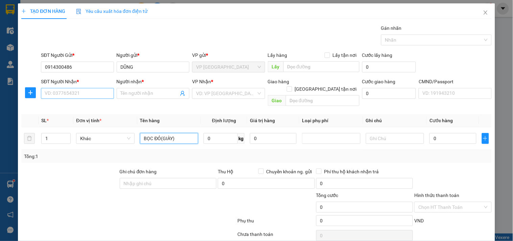
type input "BỌC ĐỎ(GIÀY)"
click at [94, 94] on input "SĐT Người Nhận *" at bounding box center [77, 93] width 73 height 11
type input "0921432222"
click at [128, 94] on input "Người nhận *" at bounding box center [150, 93] width 58 height 7
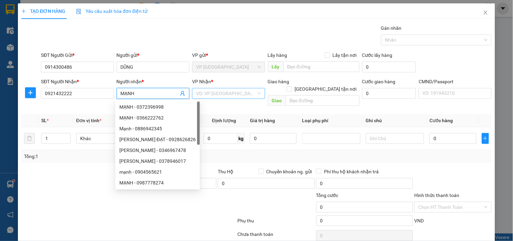
type input "MẠNH"
click at [207, 93] on input "search" at bounding box center [226, 93] width 60 height 10
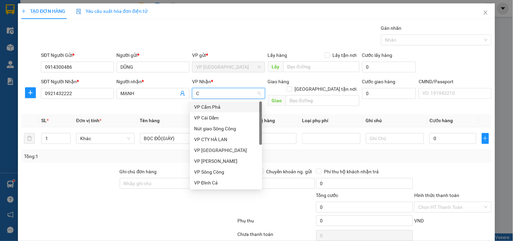
type input "CD"
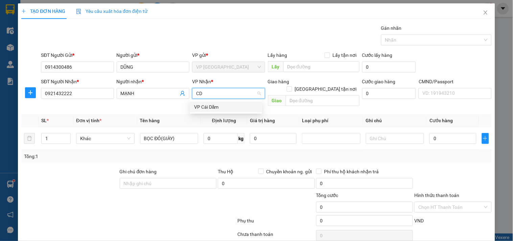
click at [226, 103] on div "VP Cái Dăm" at bounding box center [226, 106] width 64 height 7
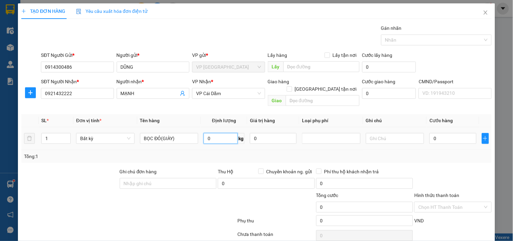
click at [214, 133] on input "0" at bounding box center [221, 138] width 34 height 11
type input "1"
click at [232, 178] on input "0" at bounding box center [266, 183] width 97 height 11
type input "50.000"
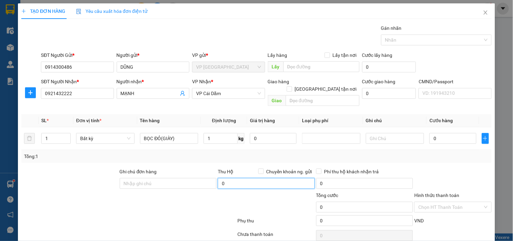
type input "50.000"
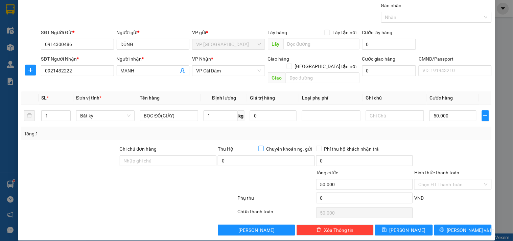
click at [260, 146] on span at bounding box center [260, 148] width 5 height 5
click at [260, 146] on input "Chuyển khoản ng. gửi" at bounding box center [260, 148] width 5 height 5
checkbox input "true"
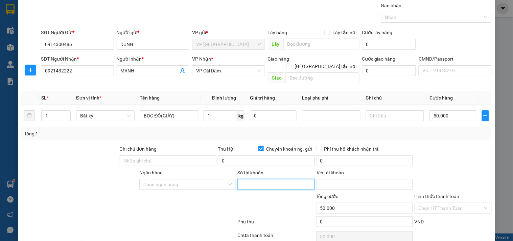
click at [251, 179] on input "Số tài khoản" at bounding box center [275, 184] width 77 height 11
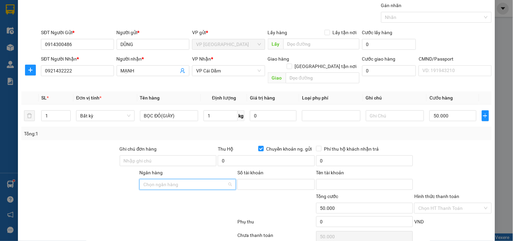
click at [195, 179] on input "Ngân hàng" at bounding box center [185, 184] width 84 height 10
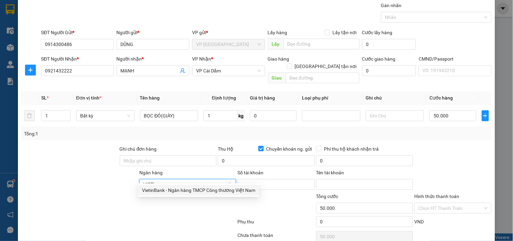
type input "VIETIN"
click at [170, 194] on div "VietinBank - Ngân hàng TMCP Công thương Việt Nam" at bounding box center [198, 190] width 121 height 11
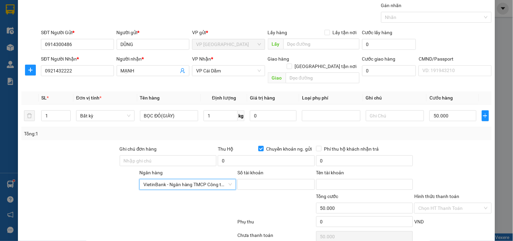
click at [256, 169] on div "Số tài khoản" at bounding box center [275, 174] width 77 height 10
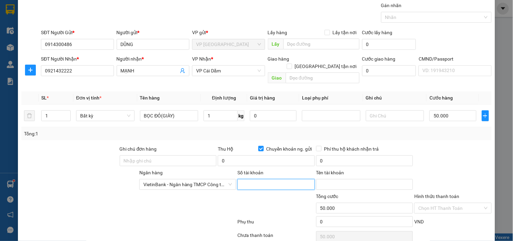
click at [254, 179] on input "Số tài khoản" at bounding box center [275, 184] width 77 height 11
type input "0914300486"
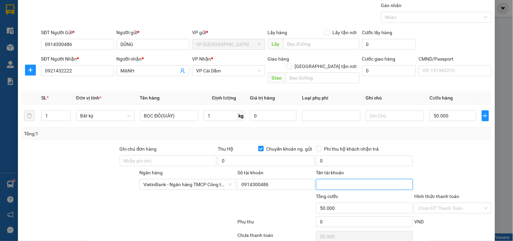
click at [325, 179] on input "Tên tài khoản" at bounding box center [364, 184] width 97 height 11
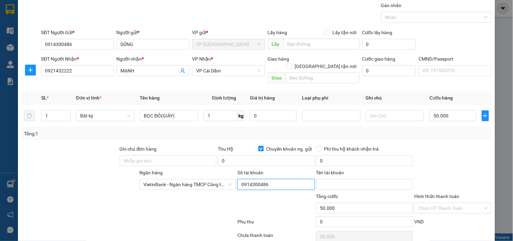
click at [279, 179] on input "0914300486" at bounding box center [275, 184] width 77 height 11
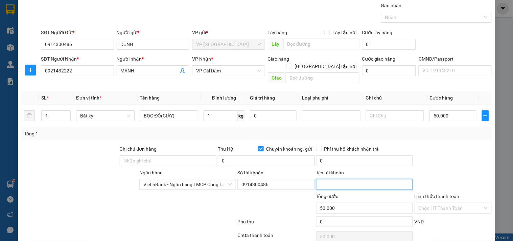
click at [327, 179] on input "Tên tài khoản" at bounding box center [364, 184] width 97 height 11
type input "TA TUAN DUNG"
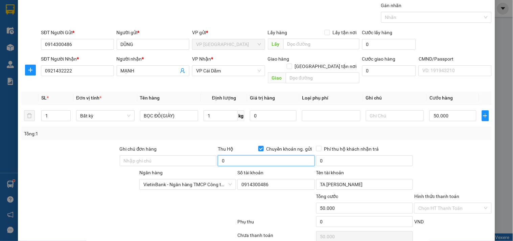
click at [249, 155] on input "0" at bounding box center [266, 160] width 97 height 11
type input "2.800.000"
type input "40.000"
click at [290, 169] on div "Số tài khoản" at bounding box center [275, 174] width 77 height 10
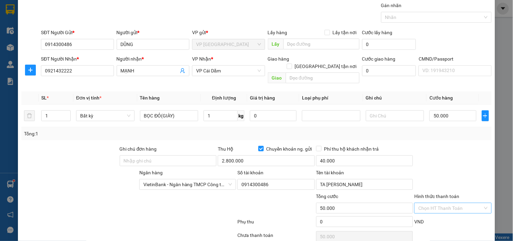
click at [433, 203] on input "Hình thức thanh toán" at bounding box center [450, 208] width 64 height 10
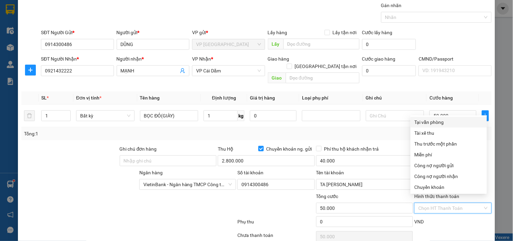
click at [424, 121] on div "Tại văn phòng" at bounding box center [449, 121] width 68 height 7
type input "0"
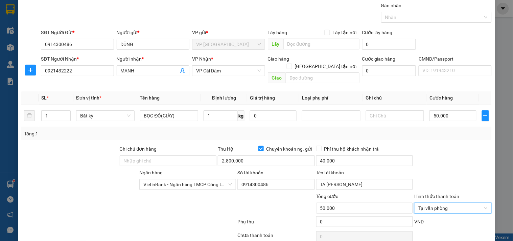
scroll to position [47, 0]
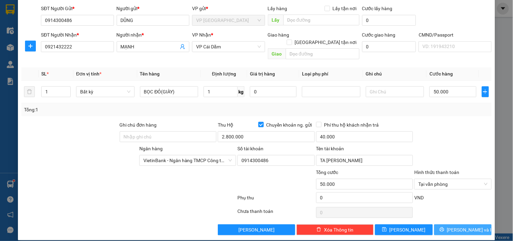
click at [450, 224] on button "[PERSON_NAME] và In" at bounding box center [462, 229] width 57 height 11
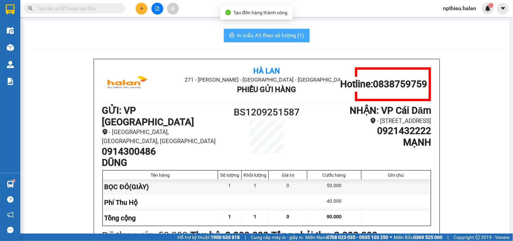
click at [252, 34] on span "In mẫu A5 theo số lượng (1)" at bounding box center [270, 35] width 67 height 8
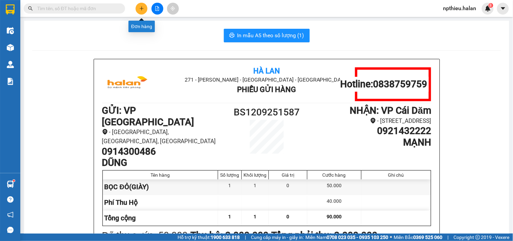
click at [140, 6] on icon "plus" at bounding box center [141, 8] width 5 height 5
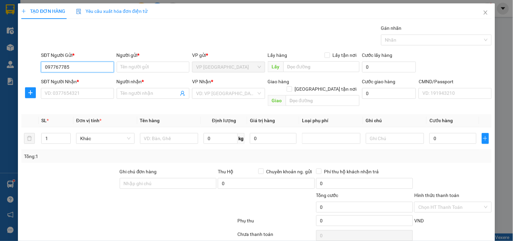
type input "0977677859"
click at [87, 79] on div "0977677859 - NGA" at bounding box center [77, 80] width 64 height 7
type input "NGA"
type input "0977677859"
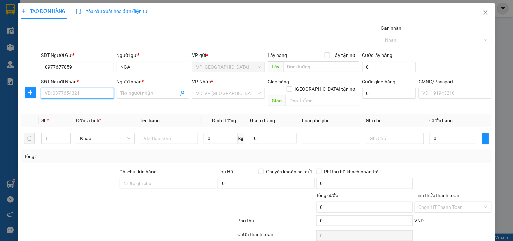
click at [96, 93] on input "SĐT Người Nhận *" at bounding box center [77, 93] width 73 height 11
type input "0394182186"
click at [89, 107] on div "0394182186 - NGỌC, 265" at bounding box center [77, 106] width 64 height 7
type input "NGỌC, 265"
type input "0394182186"
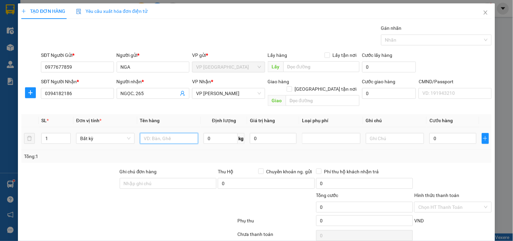
click at [182, 133] on input "text" at bounding box center [169, 138] width 59 height 11
type input "BỌC ĐỒ ĂN"
type input "3"
type input "40.000"
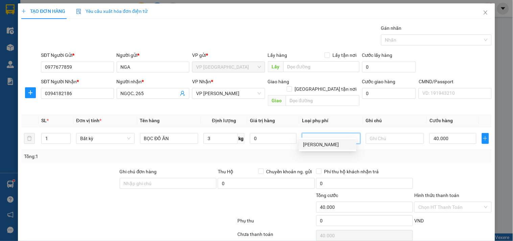
scroll to position [23, 0]
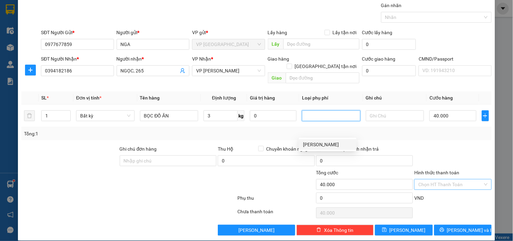
click at [431, 179] on input "Hình thức thanh toán" at bounding box center [450, 184] width 64 height 10
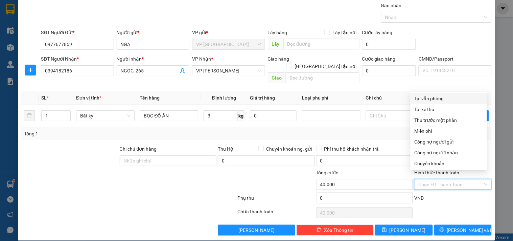
click at [428, 98] on div "Tại văn phòng" at bounding box center [449, 98] width 68 height 7
type input "0"
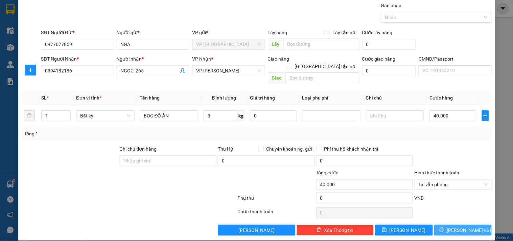
click at [457, 226] on span "[PERSON_NAME] và In" at bounding box center [470, 229] width 47 height 7
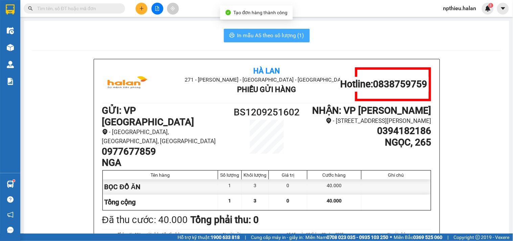
click at [271, 30] on button "In mẫu A5 theo số lượng (1)" at bounding box center [267, 36] width 86 height 14
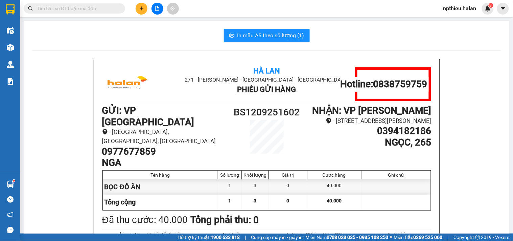
click at [140, 7] on icon "plus" at bounding box center [141, 8] width 5 height 5
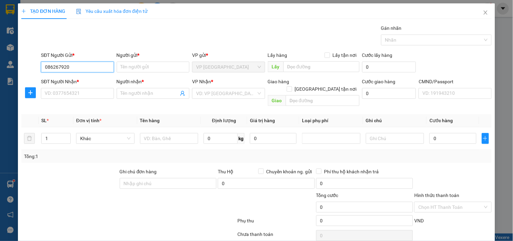
type input "0862679201"
click at [83, 82] on div "0862679201 - MẠNH" at bounding box center [77, 80] width 64 height 7
type input "MẠNH"
type input "0862679201"
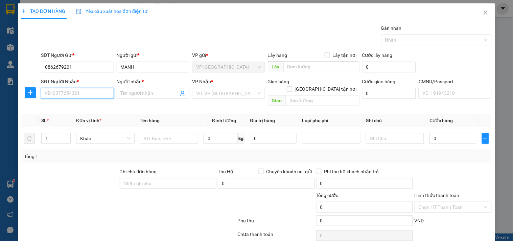
click at [72, 97] on input "SĐT Người Nhận *" at bounding box center [77, 93] width 73 height 11
type input "0334090066"
click at [79, 107] on div "0334090066 - QUANG" at bounding box center [77, 106] width 64 height 7
type input "QUANG"
click at [207, 90] on span "VP [PERSON_NAME]" at bounding box center [228, 93] width 65 height 10
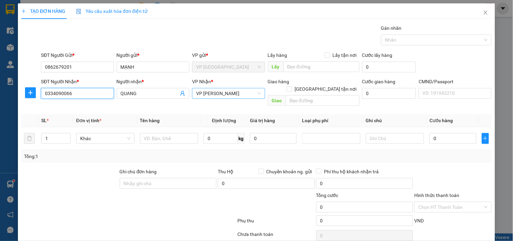
type input "0334090066"
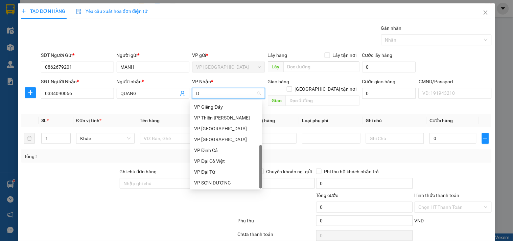
scroll to position [22, 0]
type input "DC"
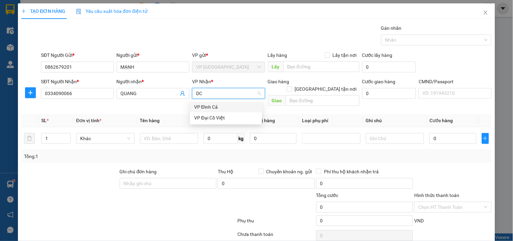
scroll to position [0, 0]
click at [210, 120] on div "VP Đại Cồ Việt" at bounding box center [226, 117] width 64 height 7
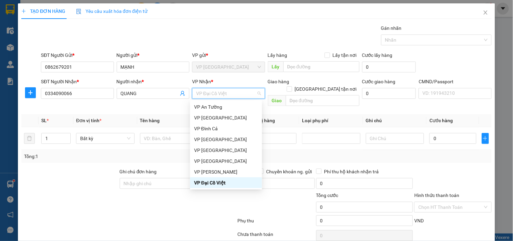
click at [213, 181] on div "VP Đại Cồ Việt" at bounding box center [226, 182] width 64 height 7
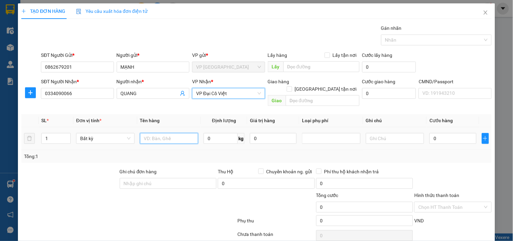
click at [155, 133] on input "text" at bounding box center [169, 138] width 59 height 11
type input "HỘP MP"
type input "1"
type input "35.000"
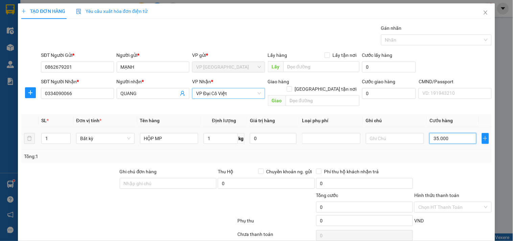
type input "35.000"
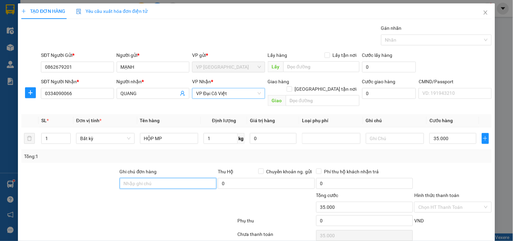
scroll to position [23, 0]
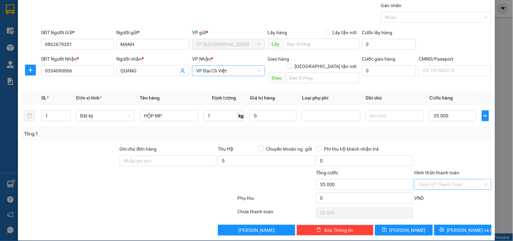
click at [434, 179] on input "Hình thức thanh toán" at bounding box center [450, 184] width 64 height 10
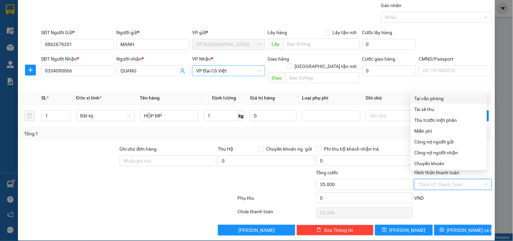
click at [433, 179] on input "Hình thức thanh toán" at bounding box center [450, 184] width 64 height 10
click at [442, 225] on button "[PERSON_NAME] và In" at bounding box center [462, 230] width 57 height 11
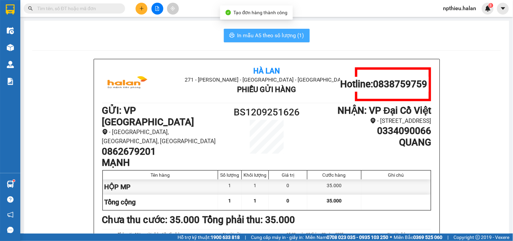
click at [261, 33] on span "In mẫu A5 theo số lượng (1)" at bounding box center [270, 35] width 67 height 8
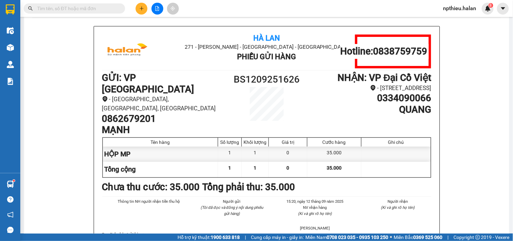
scroll to position [108, 0]
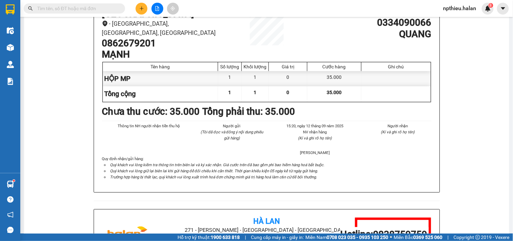
click at [139, 7] on icon "plus" at bounding box center [141, 8] width 5 height 5
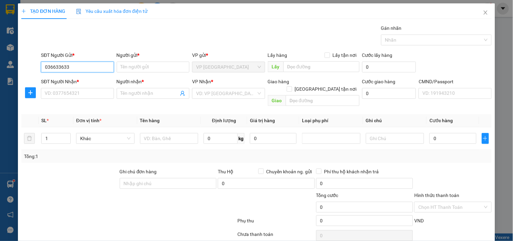
type input "0366336336"
click at [73, 78] on div "0366336336 - ĐIỆP" at bounding box center [77, 80] width 64 height 7
type input "ĐIỆP"
type input "0366336336"
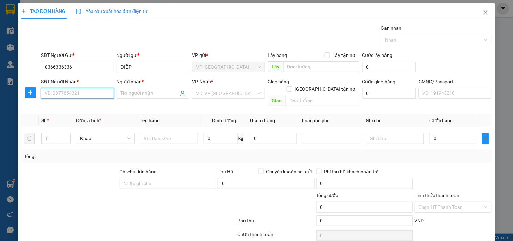
click at [85, 97] on input "SĐT Người Nhận *" at bounding box center [77, 93] width 73 height 11
type input "0915895188"
click at [78, 101] on div "0915895188 - HỒNG" at bounding box center [77, 106] width 72 height 11
type input "HỒNG"
type input "0915895188"
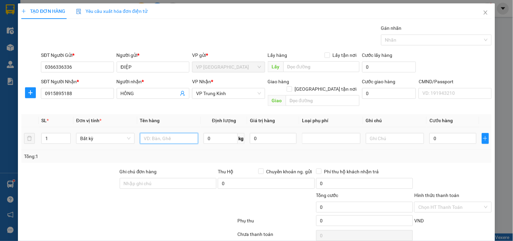
click at [155, 133] on input "text" at bounding box center [169, 138] width 59 height 11
type input "PB TL"
type input "1"
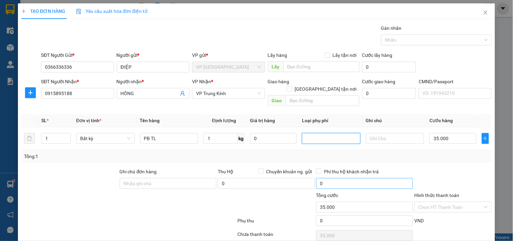
type input "35.000"
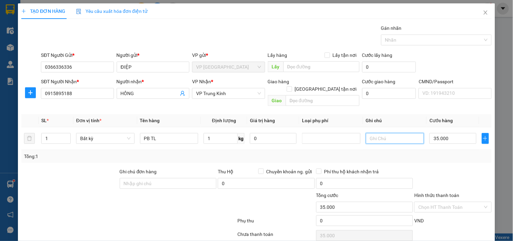
scroll to position [23, 0]
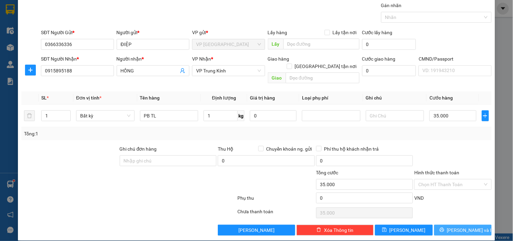
click at [452, 226] on span "[PERSON_NAME] và In" at bounding box center [470, 229] width 47 height 7
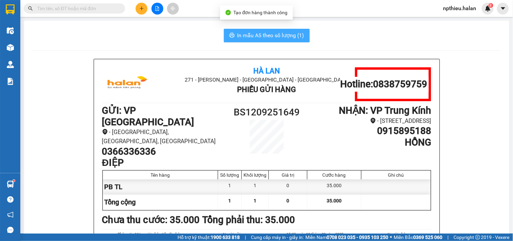
click at [259, 37] on span "In mẫu A5 theo số lượng (1)" at bounding box center [270, 35] width 67 height 8
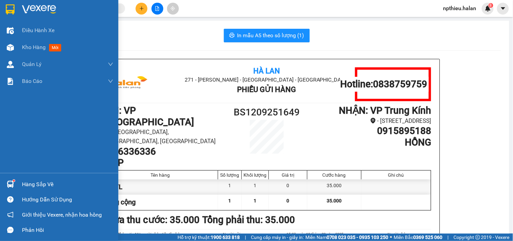
click at [34, 181] on div "Hàng sắp về" at bounding box center [67, 184] width 91 height 10
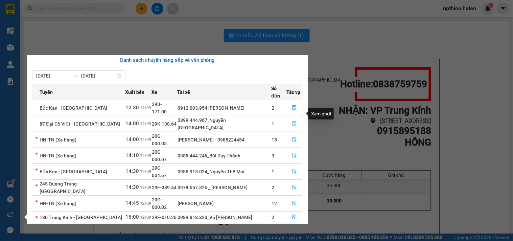
click at [294, 121] on icon "file-done" at bounding box center [295, 123] width 4 height 5
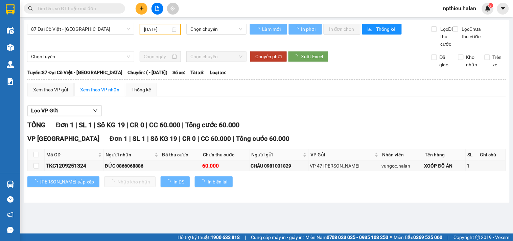
type input "[DATE]"
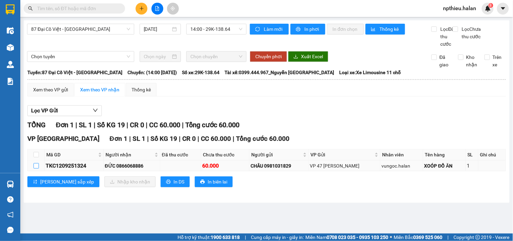
click at [34, 168] on input "checkbox" at bounding box center [35, 165] width 5 height 5
checkbox input "true"
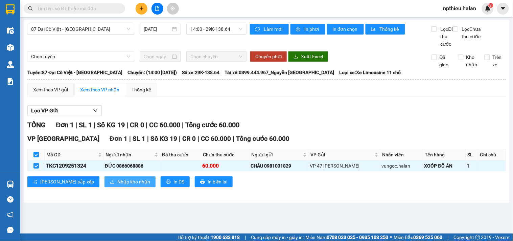
click at [117, 185] on span "Nhập kho nhận" at bounding box center [133, 181] width 33 height 7
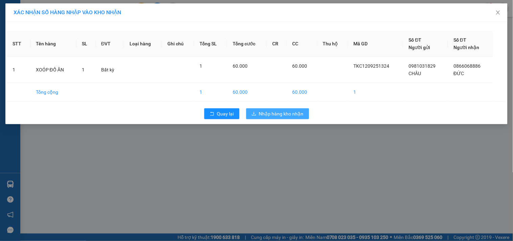
click at [265, 114] on span "Nhập hàng kho nhận" at bounding box center [281, 113] width 45 height 7
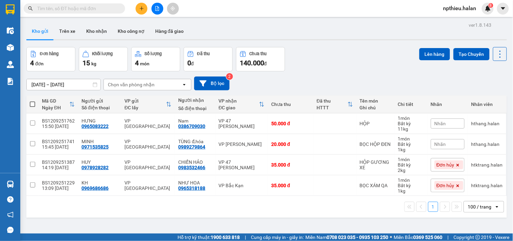
click at [96, 84] on icon at bounding box center [95, 84] width 5 height 5
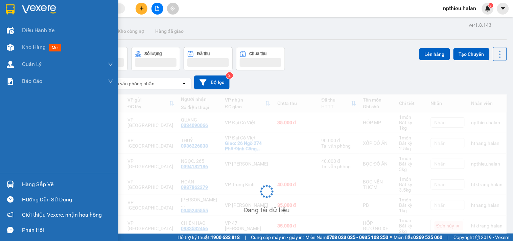
click at [37, 183] on div "Hàng sắp về" at bounding box center [67, 184] width 91 height 10
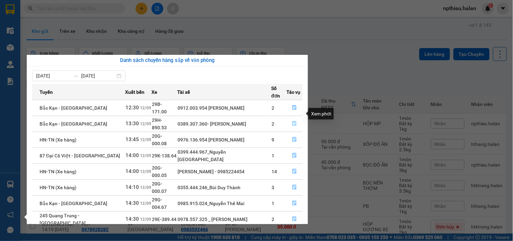
click at [292, 121] on icon "file-done" at bounding box center [294, 123] width 5 height 5
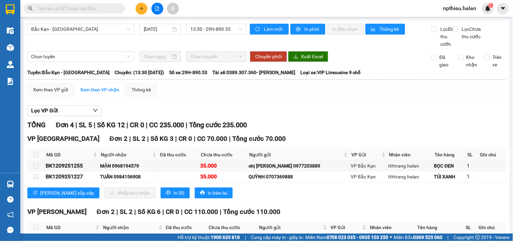
scroll to position [75, 0]
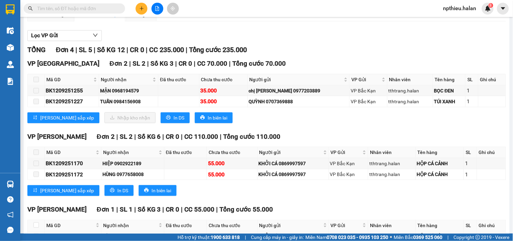
click at [38, 82] on span at bounding box center [35, 79] width 5 height 5
click at [36, 93] on span at bounding box center [35, 90] width 5 height 5
click at [36, 96] on td at bounding box center [36, 90] width 17 height 11
click at [35, 104] on span at bounding box center [35, 101] width 5 height 5
click at [37, 93] on span at bounding box center [35, 90] width 5 height 5
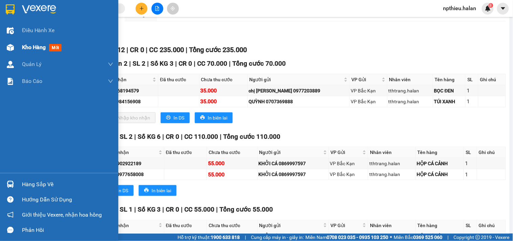
click at [28, 49] on span "Kho hàng" at bounding box center [34, 47] width 24 height 6
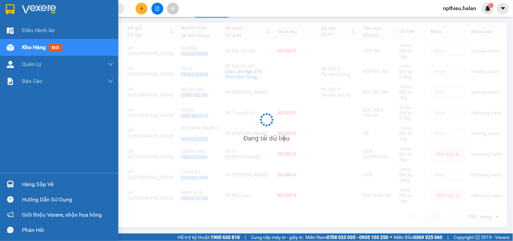
scroll to position [73, 0]
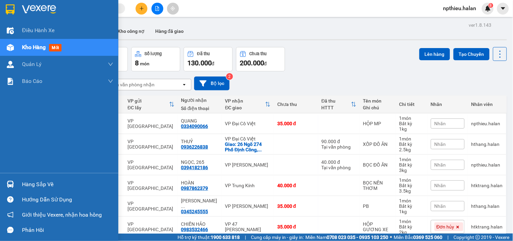
click at [31, 184] on div "Hàng sắp về" at bounding box center [67, 184] width 91 height 10
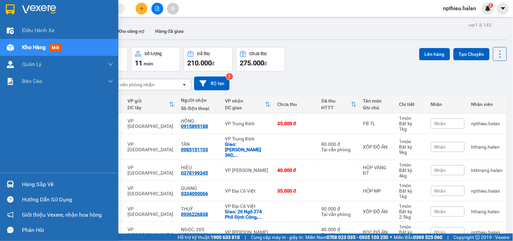
click at [26, 181] on div "Hàng sắp về" at bounding box center [67, 184] width 91 height 10
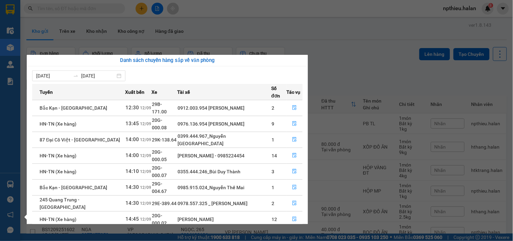
click at [306, 27] on section "Kết quả tìm kiếm ( 0 ) Bộ lọc No Data npthieu.halan 8 Điều hành xe Kho hàng mới…" at bounding box center [256, 120] width 513 height 241
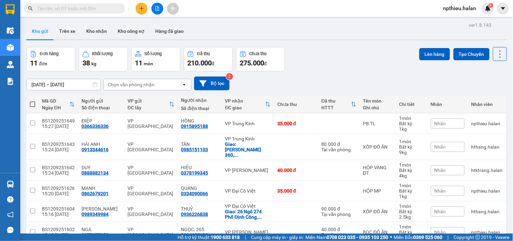
click at [147, 85] on div "Chọn văn phòng nhận" at bounding box center [131, 84] width 47 height 7
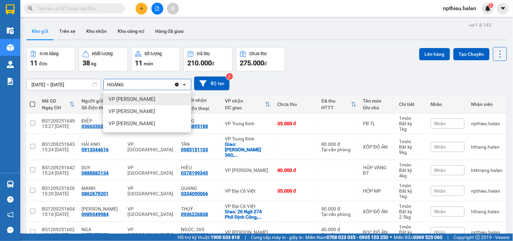
type input "HOÀNG"
click at [131, 97] on span "VP [PERSON_NAME]" at bounding box center [132, 99] width 47 height 7
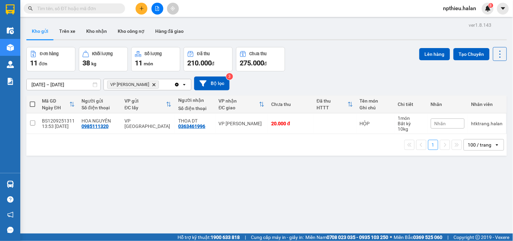
click at [33, 103] on span at bounding box center [32, 103] width 5 height 5
click at [32, 101] on input "checkbox" at bounding box center [32, 101] width 0 height 0
checkbox input "true"
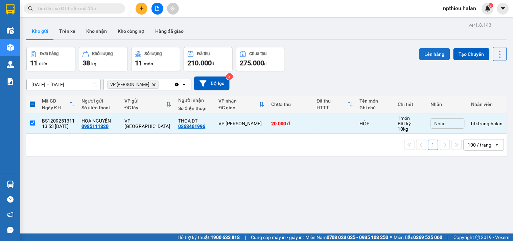
click at [426, 51] on button "Lên hàng" at bounding box center [434, 54] width 31 height 12
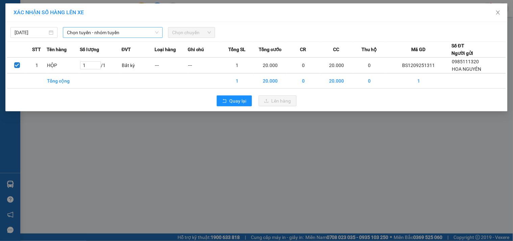
click at [125, 34] on span "Chọn tuyến - nhóm tuyến" at bounding box center [113, 32] width 92 height 10
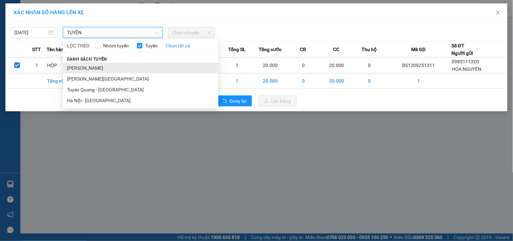
type input "TUYÊN"
click at [99, 66] on li "[PERSON_NAME]" at bounding box center [141, 68] width 156 height 11
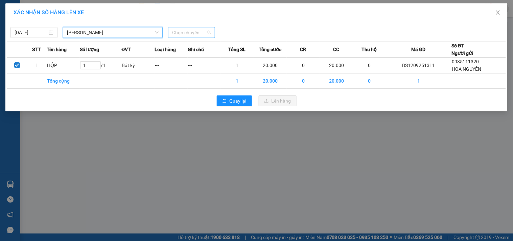
click at [193, 34] on span "Chọn chuyến" at bounding box center [191, 32] width 39 height 10
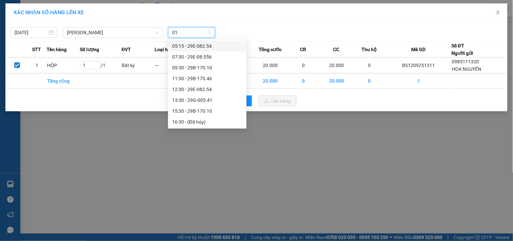
type input "010"
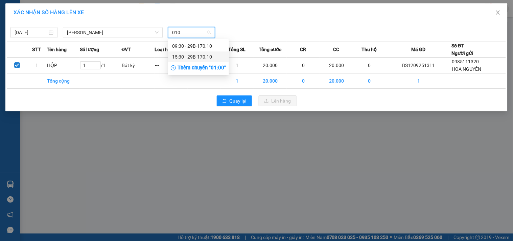
click at [181, 56] on div "15:30 - 29B-170.10" at bounding box center [198, 56] width 53 height 7
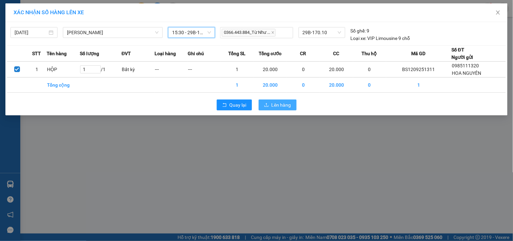
click at [275, 109] on span "Lên hàng" at bounding box center [282, 104] width 20 height 7
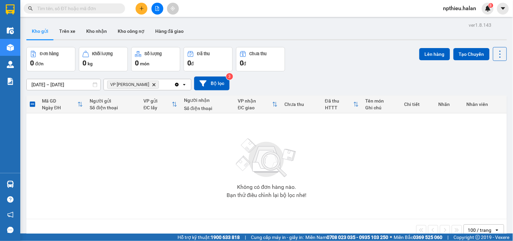
click at [153, 85] on icon "VP Hoàng Gia, close by backspace" at bounding box center [154, 84] width 3 height 3
click at [136, 82] on div "Chọn văn phòng nhận" at bounding box center [131, 84] width 47 height 7
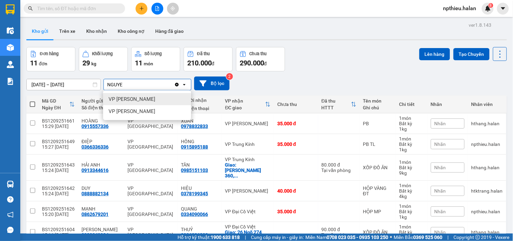
type input "NGUYE"
click at [134, 99] on span "VP [PERSON_NAME]" at bounding box center [132, 99] width 47 height 7
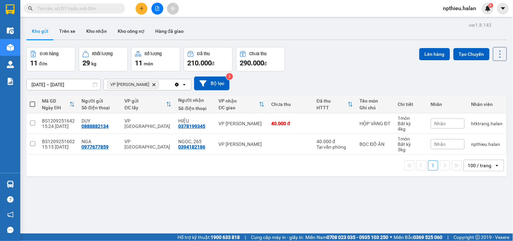
click at [32, 103] on span at bounding box center [32, 103] width 5 height 5
click at [32, 101] on input "checkbox" at bounding box center [32, 101] width 0 height 0
checkbox input "true"
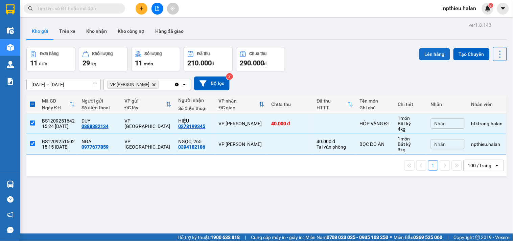
click at [438, 54] on button "Lên hàng" at bounding box center [434, 54] width 31 height 12
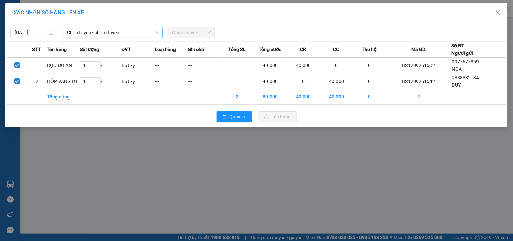
click at [108, 31] on span "Chọn tuyến - nhóm tuyến" at bounding box center [113, 32] width 92 height 10
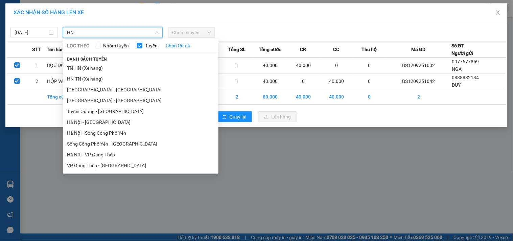
type input "H"
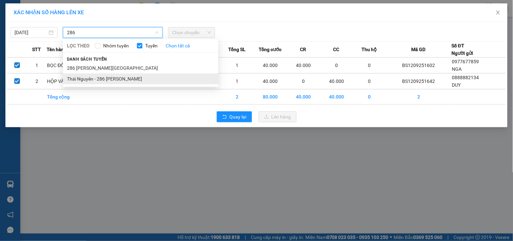
type input "286"
drag, startPoint x: 110, startPoint y: 78, endPoint x: 125, endPoint y: 76, distance: 15.6
click at [110, 78] on li "Thái Nguyên - 286 [PERSON_NAME]" at bounding box center [141, 78] width 156 height 11
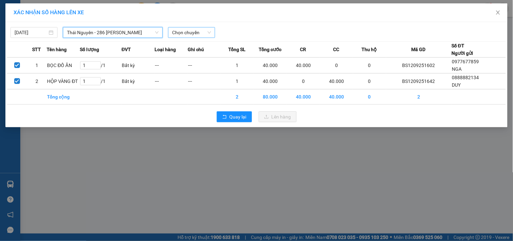
click at [191, 34] on span "Chọn chuyến" at bounding box center [191, 32] width 39 height 10
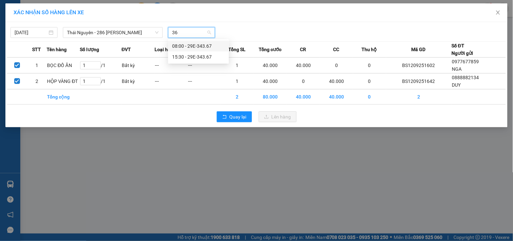
type input "367"
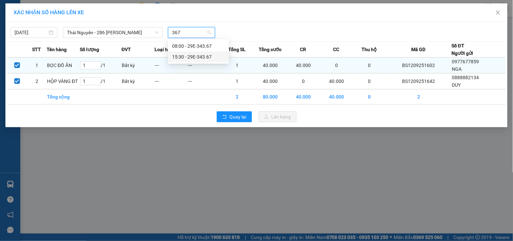
drag, startPoint x: 191, startPoint y: 56, endPoint x: 224, endPoint y: 76, distance: 39.3
click at [192, 56] on div "15:30 - 29E-343.67" at bounding box center [198, 56] width 53 height 7
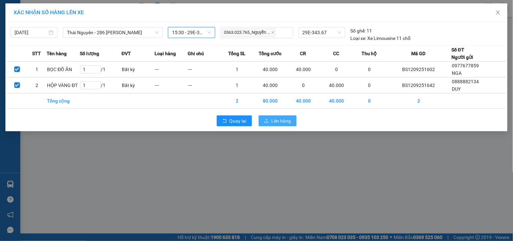
click at [275, 118] on span "Lên hàng" at bounding box center [282, 120] width 20 height 7
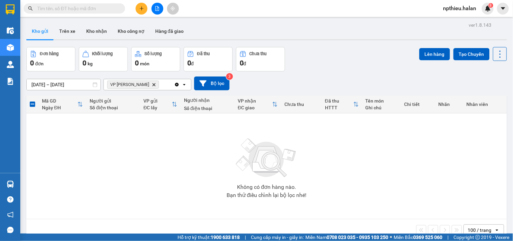
click at [152, 83] on icon "Delete" at bounding box center [154, 85] width 4 height 4
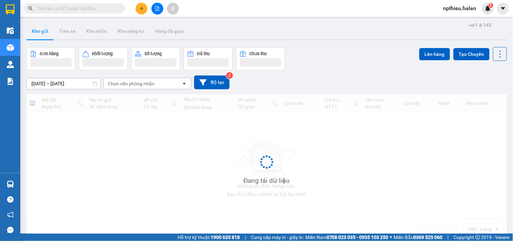
click at [138, 83] on div "Chọn văn phòng nhận" at bounding box center [131, 83] width 47 height 7
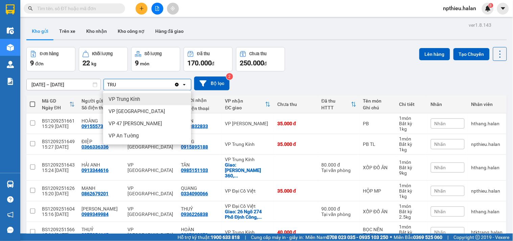
type input "TRU"
click at [126, 99] on span "VP Trung Kính" at bounding box center [124, 99] width 31 height 7
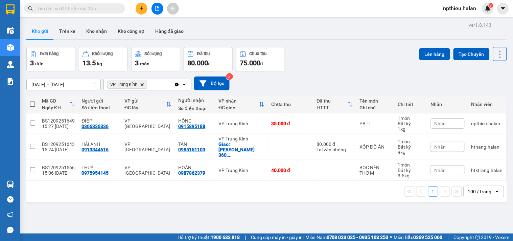
click at [35, 103] on th at bounding box center [32, 104] width 12 height 18
click at [33, 103] on span at bounding box center [32, 103] width 5 height 5
click at [32, 101] on input "checkbox" at bounding box center [32, 101] width 0 height 0
checkbox input "true"
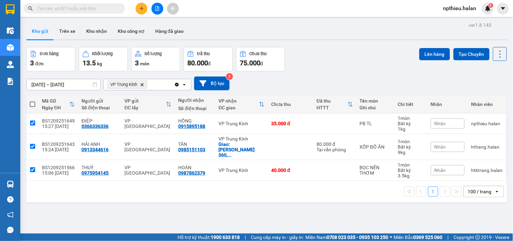
checkbox input "true"
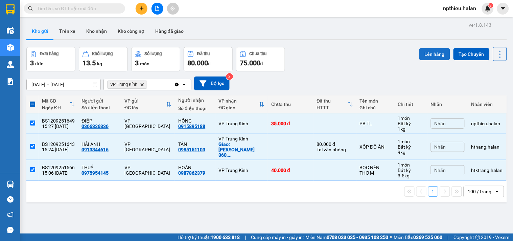
click at [420, 51] on button "Lên hàng" at bounding box center [434, 54] width 31 height 12
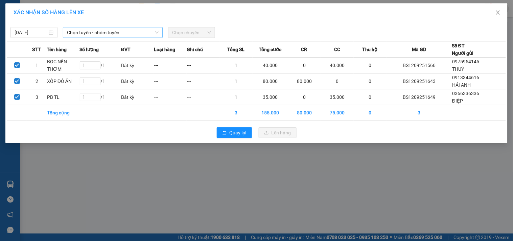
click at [113, 30] on span "Chọn tuyến - nhóm tuyến" at bounding box center [113, 32] width 92 height 10
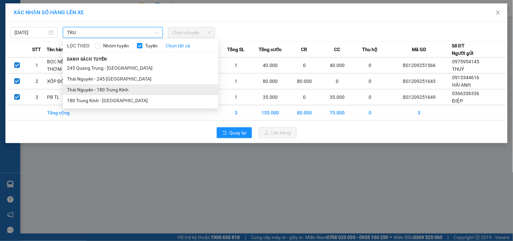
type input "TRU"
drag, startPoint x: 101, startPoint y: 90, endPoint x: 171, endPoint y: 46, distance: 82.5
click at [103, 90] on li "Thái Nguyên - 180 Trung Kính" at bounding box center [141, 89] width 156 height 11
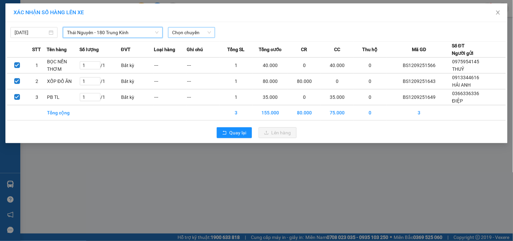
click at [189, 32] on span "Chọn chuyến" at bounding box center [191, 32] width 39 height 10
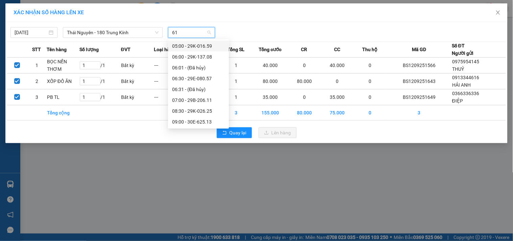
type input "611"
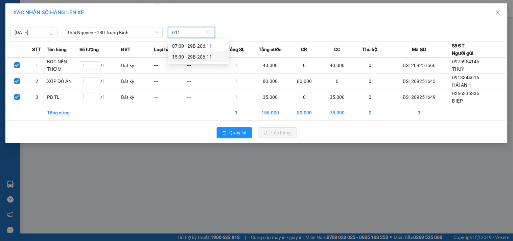
click at [179, 55] on div "15:30 - 29B-206.11" at bounding box center [198, 56] width 53 height 7
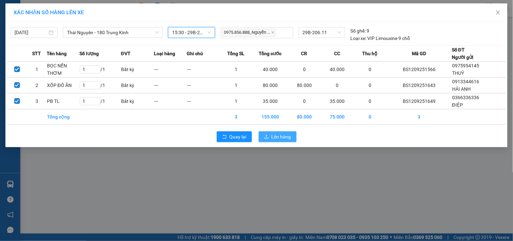
click at [282, 140] on span "Lên hàng" at bounding box center [282, 136] width 20 height 7
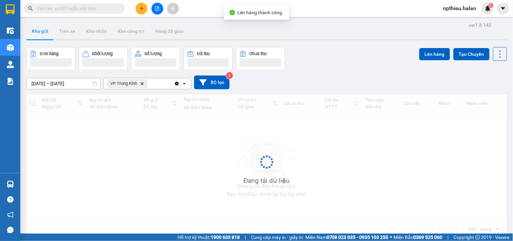
click at [175, 84] on icon "Clear all" at bounding box center [177, 84] width 4 height 4
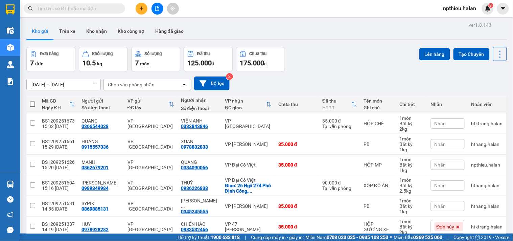
click at [157, 84] on div "Chọn văn phòng nhận" at bounding box center [143, 84] width 78 height 11
type input "47"
click at [152, 96] on span "VP 47 [PERSON_NAME]" at bounding box center [135, 99] width 53 height 7
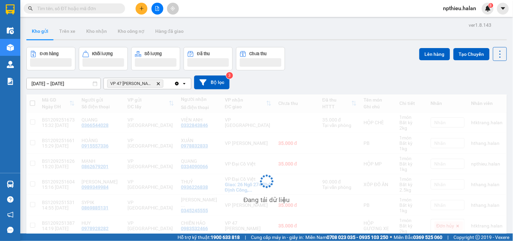
click at [171, 83] on div "VP 47 [PERSON_NAME]" at bounding box center [139, 83] width 70 height 11
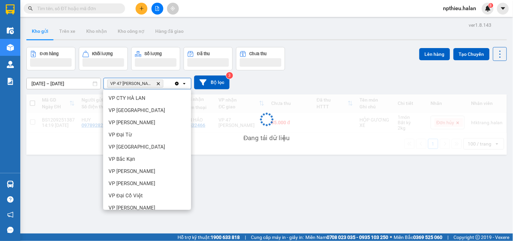
scroll to position [83, 0]
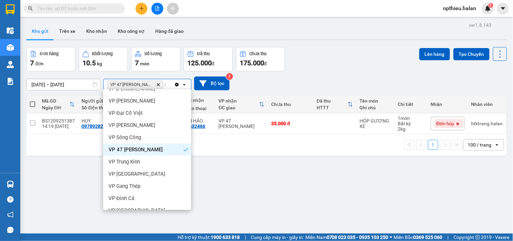
type input "D"
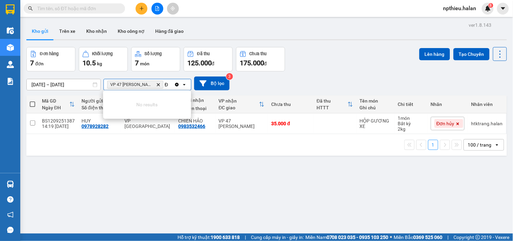
scroll to position [0, 0]
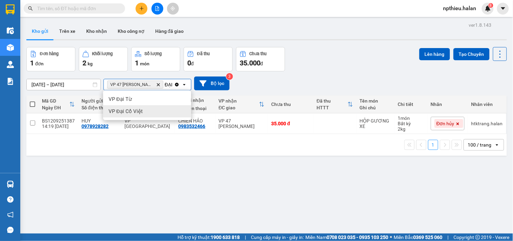
type input "ĐẠI"
click at [134, 110] on span "VP Đại Cồ Việt" at bounding box center [126, 111] width 34 height 7
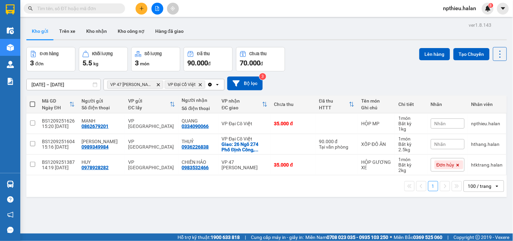
click at [32, 103] on span at bounding box center [32, 103] width 5 height 5
click at [32, 101] on input "checkbox" at bounding box center [32, 101] width 0 height 0
checkbox input "true"
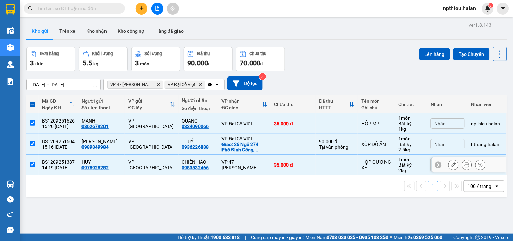
drag, startPoint x: 31, startPoint y: 163, endPoint x: 107, endPoint y: 137, distance: 80.0
click at [36, 163] on td at bounding box center [32, 165] width 12 height 21
checkbox input "false"
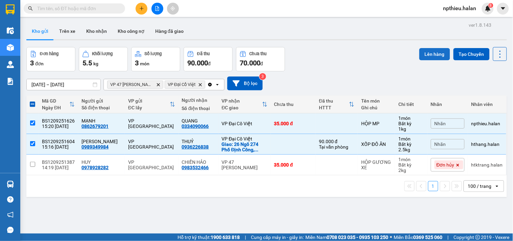
drag, startPoint x: 426, startPoint y: 52, endPoint x: 421, endPoint y: 52, distance: 4.7
click at [425, 52] on button "Lên hàng" at bounding box center [434, 54] width 31 height 12
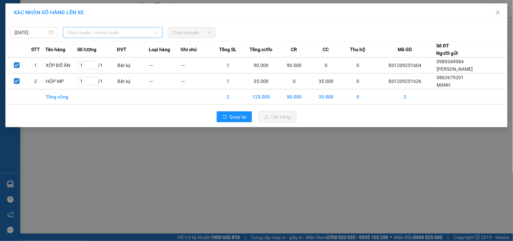
click at [127, 30] on span "Chọn tuyến - nhóm tuyến" at bounding box center [113, 32] width 92 height 10
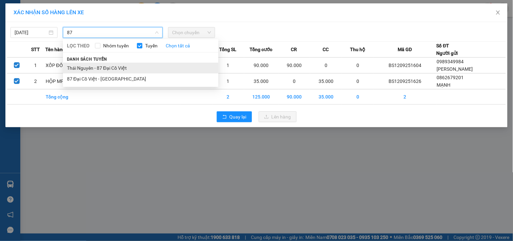
type input "87"
drag, startPoint x: 115, startPoint y: 70, endPoint x: 124, endPoint y: 65, distance: 10.0
click at [116, 69] on li "Thái Nguyên - 87 Đại Cồ Việt" at bounding box center [141, 68] width 156 height 11
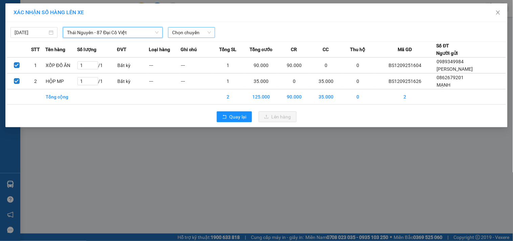
click at [183, 32] on span "Chọn chuyến" at bounding box center [191, 32] width 39 height 10
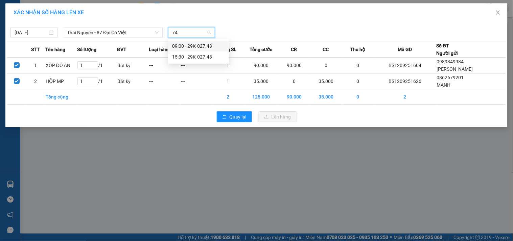
type input "743"
click at [178, 53] on div "15:30 - 29K-027.43" at bounding box center [198, 56] width 53 height 7
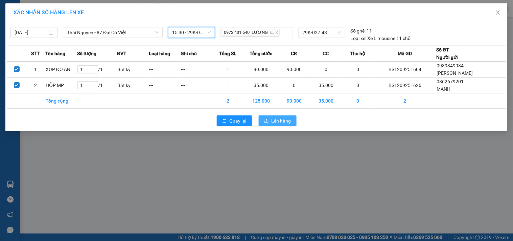
click at [279, 122] on span "Lên hàng" at bounding box center [282, 120] width 20 height 7
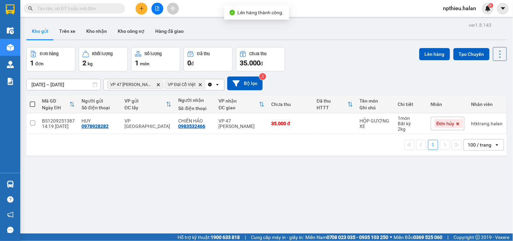
click at [210, 85] on icon "Clear all" at bounding box center [209, 84] width 5 height 5
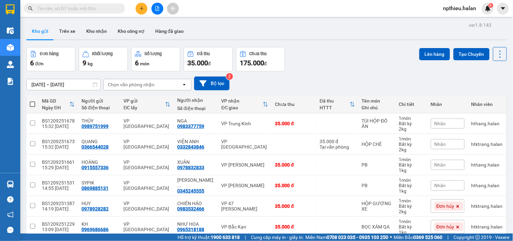
click at [154, 86] on div "Chọn văn phòng nhận" at bounding box center [143, 84] width 78 height 11
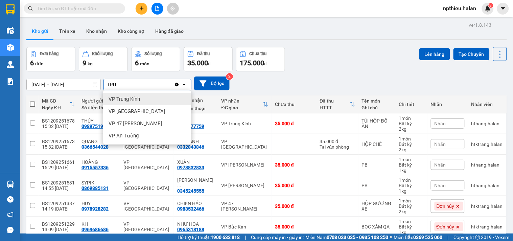
type input "TRU"
click at [138, 97] on span "VP Trung Kính" at bounding box center [124, 99] width 31 height 7
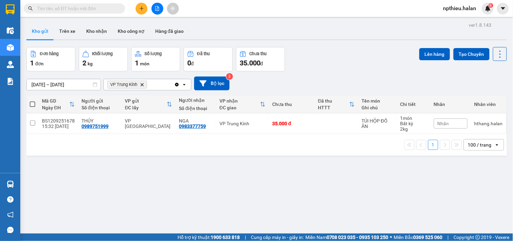
drag, startPoint x: 33, startPoint y: 103, endPoint x: 174, endPoint y: 106, distance: 141.1
click at [36, 104] on th at bounding box center [32, 104] width 12 height 18
click at [33, 104] on span at bounding box center [32, 103] width 5 height 5
click at [32, 101] on input "checkbox" at bounding box center [32, 101] width 0 height 0
checkbox input "true"
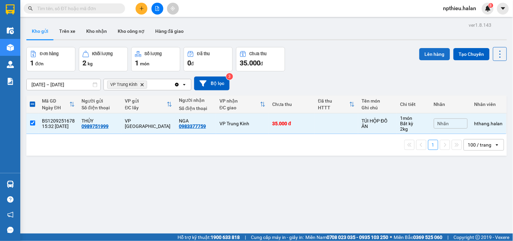
click at [427, 55] on button "Lên hàng" at bounding box center [434, 54] width 31 height 12
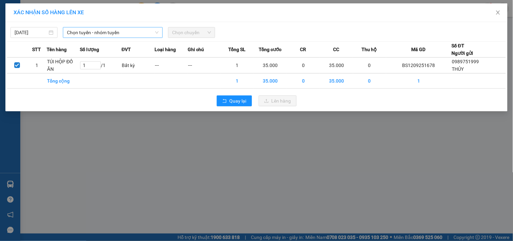
click at [139, 32] on span "Chọn tuyến - nhóm tuyến" at bounding box center [113, 32] width 92 height 10
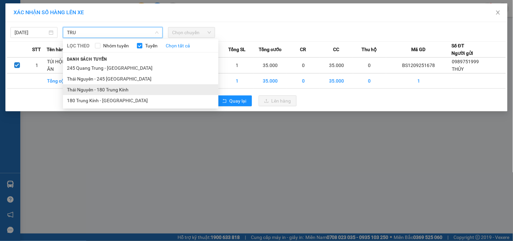
type input "TRU"
click at [108, 89] on li "Thái Nguyên - 180 Trung Kính" at bounding box center [141, 89] width 156 height 11
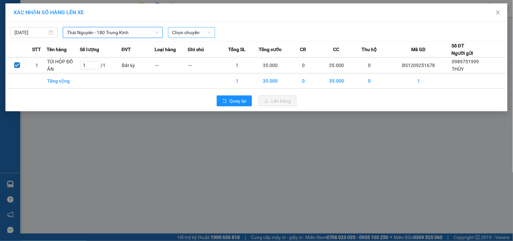
click at [175, 34] on span "Chọn chuyến" at bounding box center [191, 32] width 39 height 10
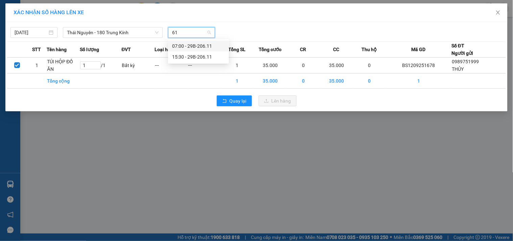
type input "611"
click at [174, 53] on div "15:30 - 29B-206.11" at bounding box center [198, 56] width 53 height 7
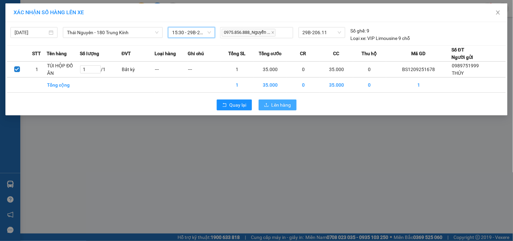
click at [273, 103] on span "Lên hàng" at bounding box center [282, 104] width 20 height 7
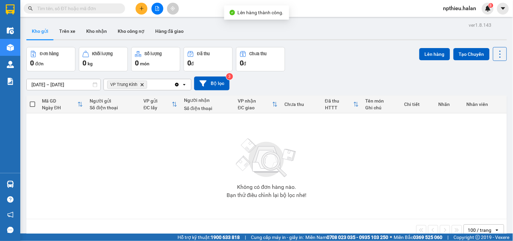
click at [177, 85] on icon "Clear all" at bounding box center [177, 85] width 4 height 4
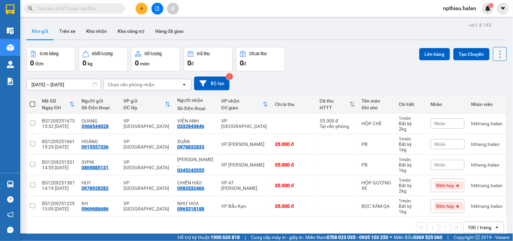
click at [495, 53] on icon at bounding box center [499, 53] width 9 height 9
drag, startPoint x: 478, startPoint y: 94, endPoint x: 312, endPoint y: 37, distance: 175.3
click at [478, 94] on span "Làm mới" at bounding box center [485, 96] width 19 height 7
click at [33, 120] on td at bounding box center [32, 123] width 12 height 21
checkbox input "true"
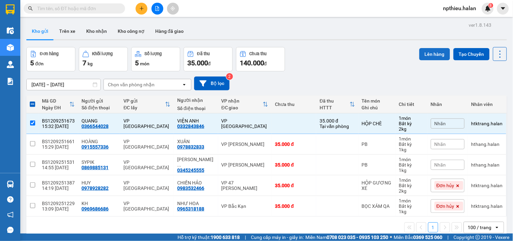
click at [429, 53] on button "Lên hàng" at bounding box center [434, 54] width 31 height 12
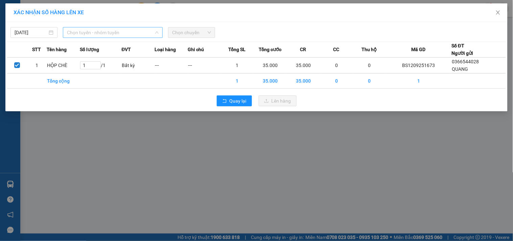
click at [121, 34] on span "Chọn tuyến - nhóm tuyến" at bounding box center [113, 32] width 92 height 10
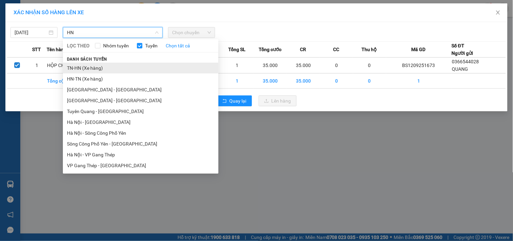
type input "HN"
click at [91, 70] on li "TN-HN (Xe hàng)" at bounding box center [141, 68] width 156 height 11
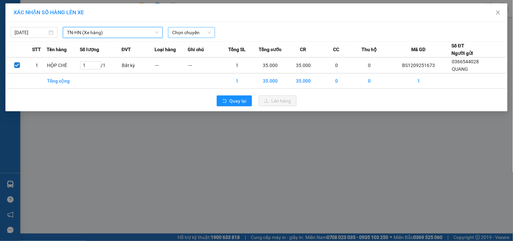
click at [179, 32] on span "Chọn chuyến" at bounding box center [191, 32] width 39 height 10
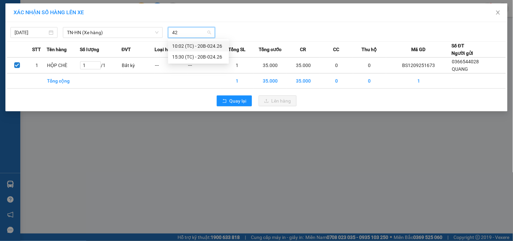
type input "426"
click at [178, 54] on div "15:30 (TC) - 20B-024.26" at bounding box center [198, 56] width 53 height 7
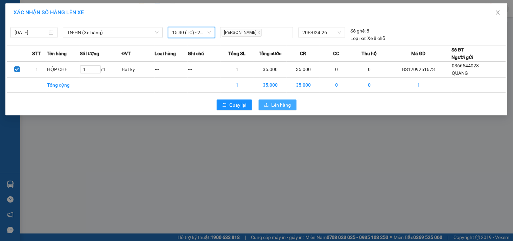
click at [283, 105] on span "Lên hàng" at bounding box center [282, 104] width 20 height 7
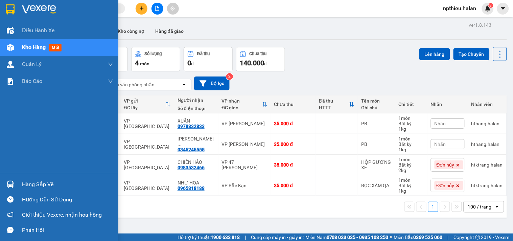
click at [32, 182] on div "Hàng sắp về" at bounding box center [67, 184] width 91 height 10
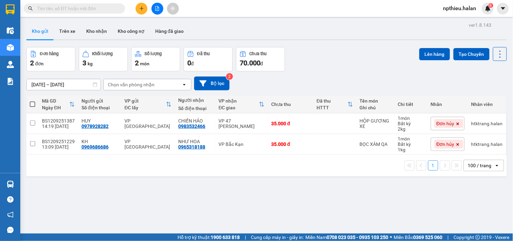
click at [93, 85] on icon at bounding box center [95, 84] width 5 height 5
click at [75, 84] on input "[DATE] – [DATE]" at bounding box center [64, 84] width 74 height 11
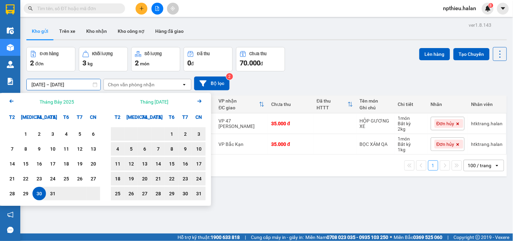
click at [199, 103] on icon "Arrow Right" at bounding box center [199, 101] width 8 height 8
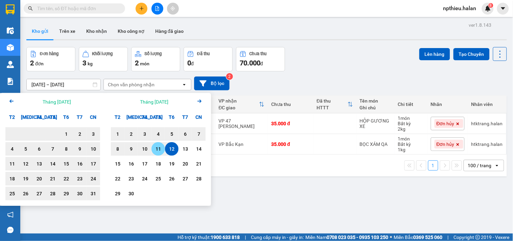
click at [158, 146] on div "11" at bounding box center [158, 149] width 9 height 8
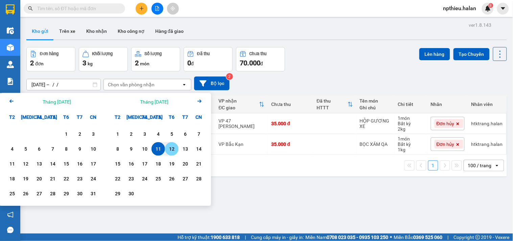
click at [172, 146] on div "12" at bounding box center [171, 149] width 9 height 8
type input "[DATE] – [DATE]"
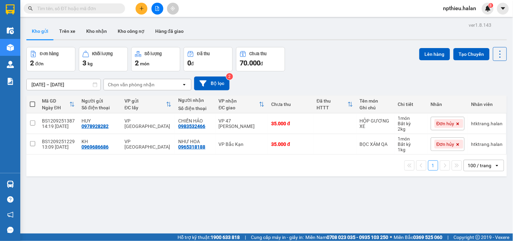
click at [72, 5] on input "text" at bounding box center [77, 8] width 80 height 7
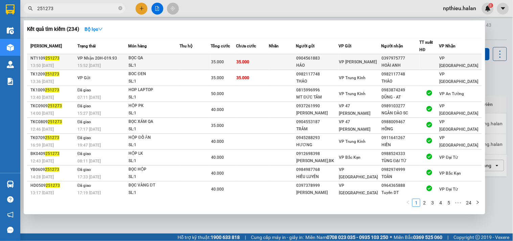
type input "251273"
click at [120, 63] on div "15:52 [DATE]" at bounding box center [102, 65] width 50 height 7
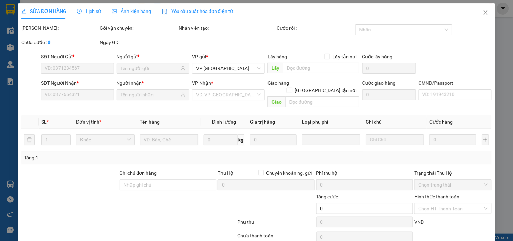
type input "0904561883"
type input "HẢO"
type input "0397975777"
type input "HOÀI ANH"
type input "35.000"
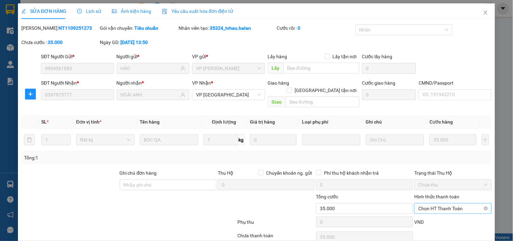
click at [444, 203] on span "Chọn HT Thanh Toán" at bounding box center [452, 208] width 69 height 10
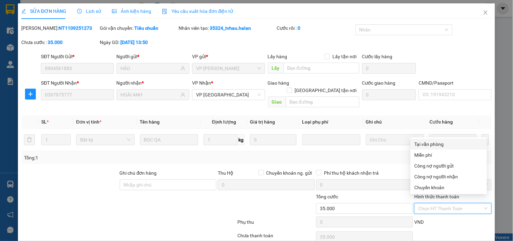
click at [433, 143] on div "Tại văn phòng" at bounding box center [449, 143] width 68 height 7
type input "0"
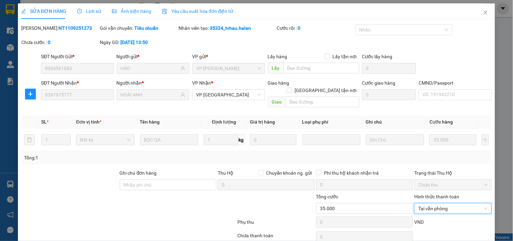
scroll to position [24, 0]
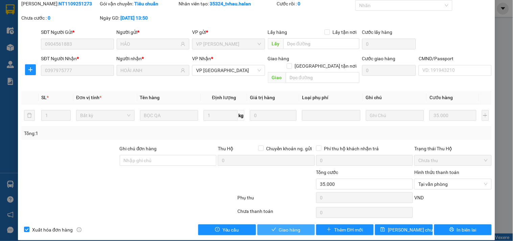
click at [272, 227] on icon "check" at bounding box center [274, 229] width 5 height 5
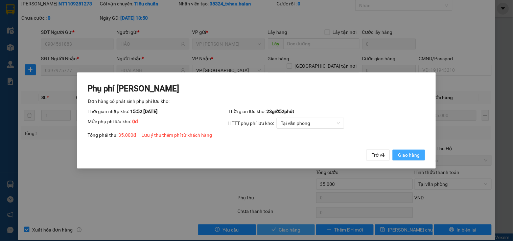
click at [407, 154] on span "Giao hàng" at bounding box center [409, 154] width 22 height 7
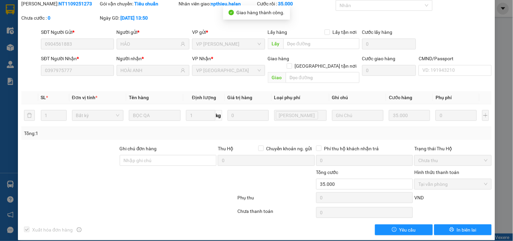
scroll to position [0, 0]
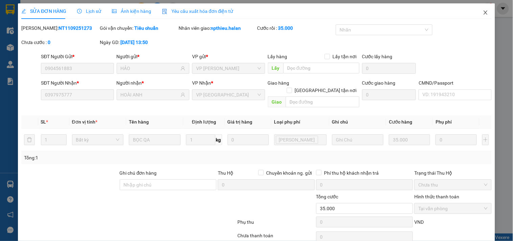
click at [484, 11] on icon "close" at bounding box center [486, 12] width 4 height 4
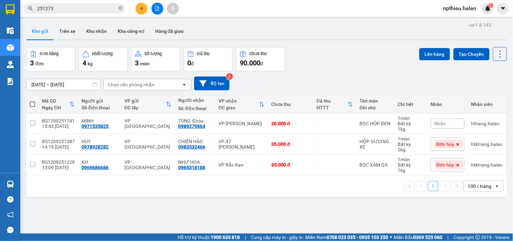
click at [82, 4] on span "251273" at bounding box center [74, 8] width 101 height 10
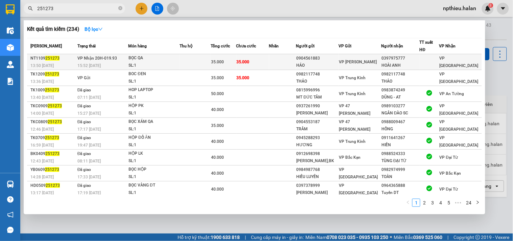
click at [153, 61] on div "BỌC QA" at bounding box center [154, 57] width 51 height 7
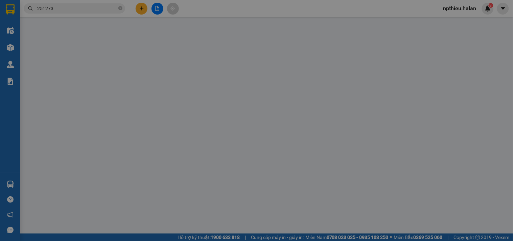
type input "0904561883"
type input "HẢO"
type input "0397975777"
type input "HOÀI ANH"
type input "35.000"
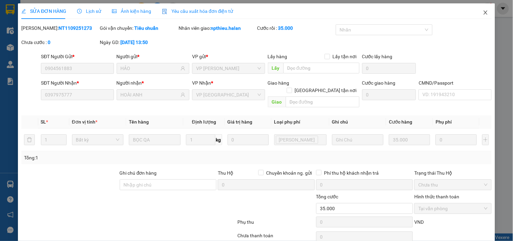
drag, startPoint x: 480, startPoint y: 11, endPoint x: 371, endPoint y: 19, distance: 109.9
click at [483, 11] on icon "close" at bounding box center [485, 12] width 5 height 5
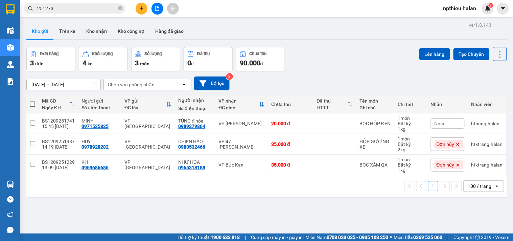
click at [102, 10] on input "251273" at bounding box center [77, 8] width 80 height 7
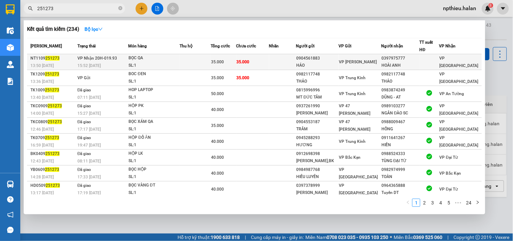
click at [202, 60] on td at bounding box center [195, 62] width 31 height 16
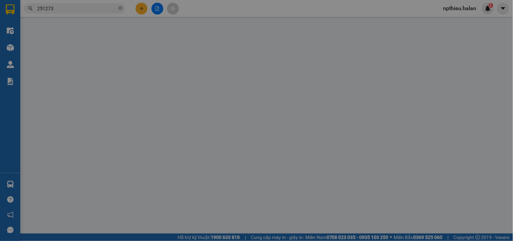
type input "0904561883"
type input "HẢO"
type input "0397975777"
type input "HOÀI ANH"
type input "35.000"
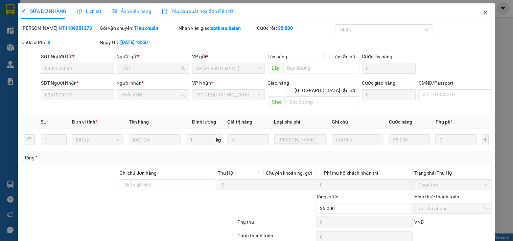
click at [483, 14] on icon "close" at bounding box center [485, 12] width 5 height 5
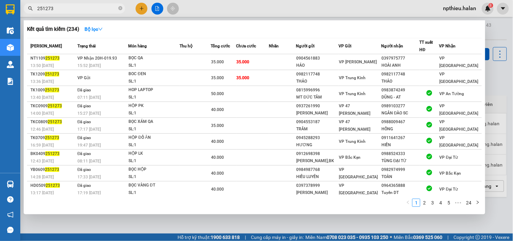
click at [73, 8] on input "251273" at bounding box center [77, 8] width 80 height 7
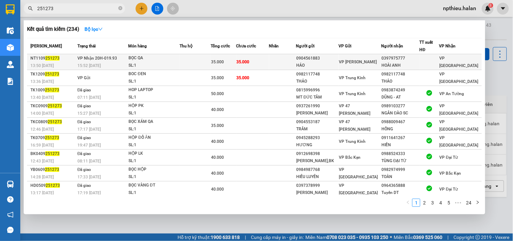
click at [135, 59] on div "BỌC QA" at bounding box center [154, 57] width 51 height 7
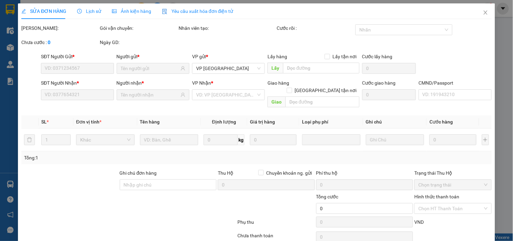
type input "0904561883"
type input "HẢO"
type input "0397975777"
type input "HOÀI ANH"
type input "35.000"
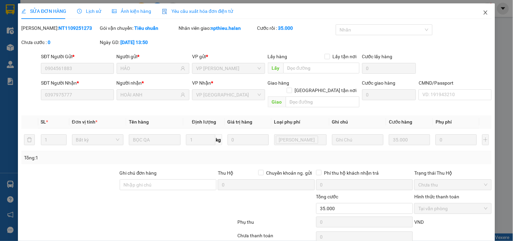
click at [483, 11] on icon "close" at bounding box center [485, 12] width 5 height 5
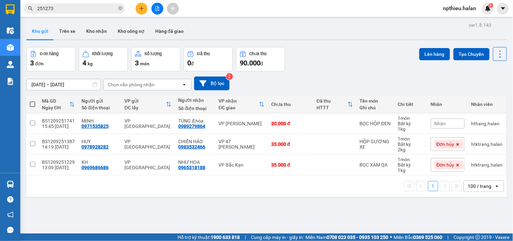
click at [117, 8] on span "251273" at bounding box center [74, 8] width 101 height 10
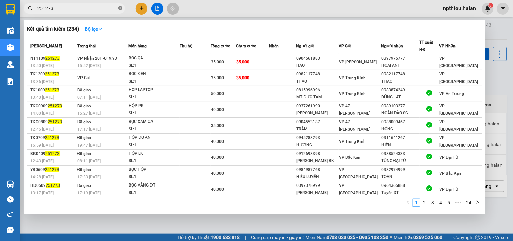
click at [120, 7] on icon "close-circle" at bounding box center [120, 8] width 4 height 4
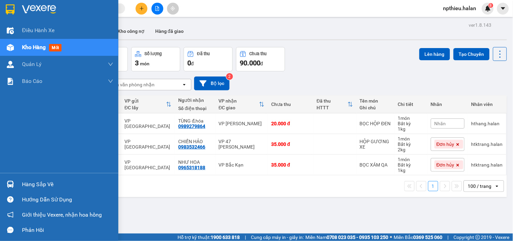
click at [38, 186] on div "Hàng sắp về" at bounding box center [67, 184] width 91 height 10
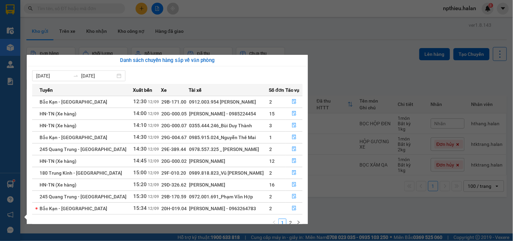
click at [498, 54] on section "Kết quả tìm kiếm ( 234 ) Bộ lọc Mã ĐH Trạng thái Món hàng Thu hộ Tổng cước Chưa…" at bounding box center [256, 120] width 513 height 241
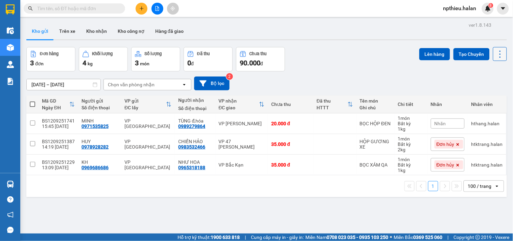
click at [497, 54] on icon at bounding box center [499, 53] width 9 height 9
click at [487, 95] on span "Làm mới" at bounding box center [485, 96] width 19 height 7
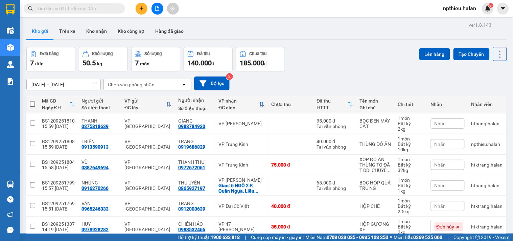
scroll to position [38, 0]
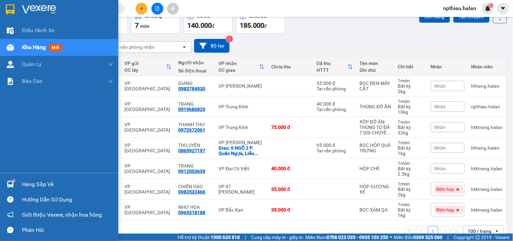
click at [42, 185] on div "Hàng sắp về" at bounding box center [67, 184] width 91 height 10
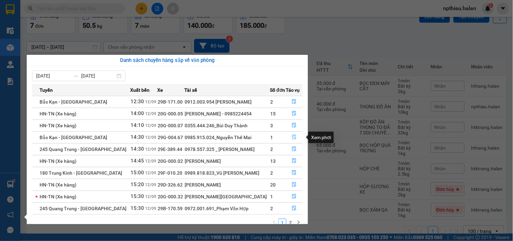
click at [294, 138] on icon "file-done" at bounding box center [295, 137] width 4 height 5
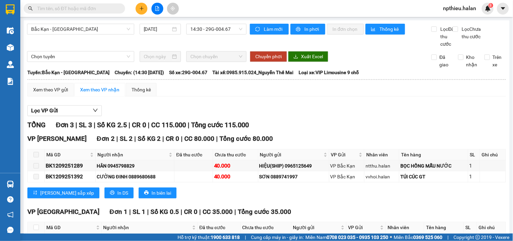
scroll to position [53, 0]
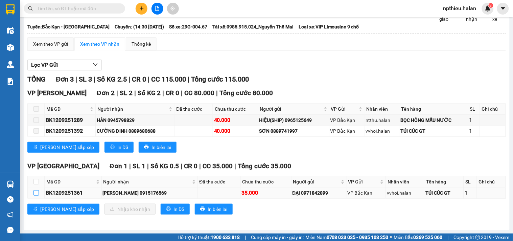
click at [37, 192] on input "checkbox" at bounding box center [35, 192] width 5 height 5
checkbox input "true"
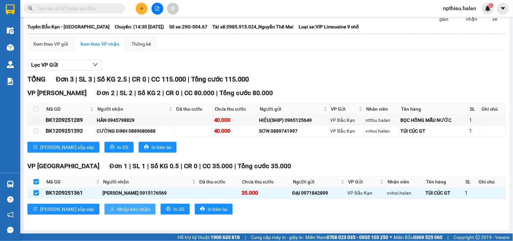
click at [117, 207] on span "Nhập kho nhận" at bounding box center [133, 208] width 33 height 7
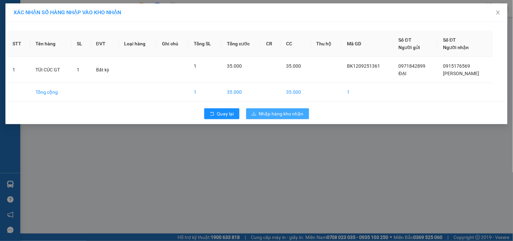
click at [284, 115] on span "Nhập hàng kho nhận" at bounding box center [281, 113] width 45 height 7
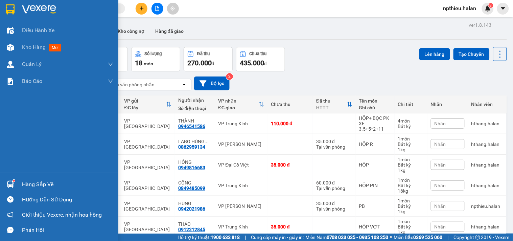
click at [35, 182] on div "Hàng sắp về" at bounding box center [67, 184] width 91 height 10
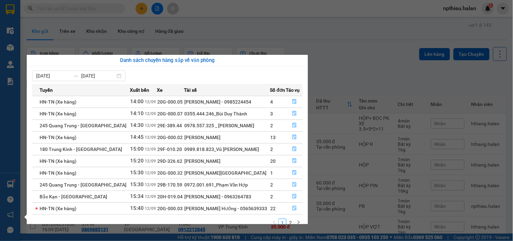
click at [140, 4] on section "Kết quả tìm kiếm ( 234 ) Bộ lọc Mã ĐH Trạng thái Món hàng Thu hộ Tổng cước Chưa…" at bounding box center [256, 120] width 513 height 241
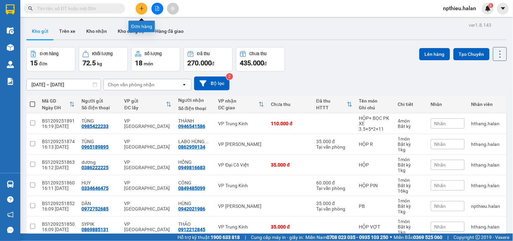
click at [140, 5] on button at bounding box center [142, 9] width 12 height 12
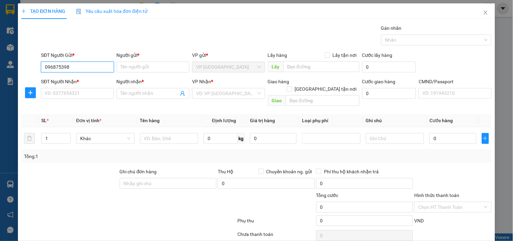
type input "0968753985"
click at [80, 80] on div "0968753985 - HIẾU" at bounding box center [77, 80] width 64 height 7
type input "HIẾU"
type input "0968753985"
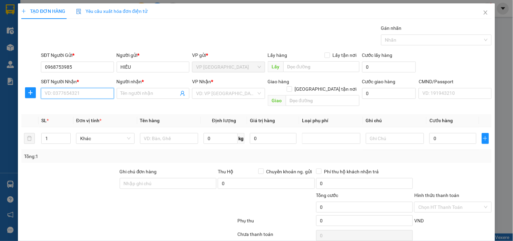
click at [82, 96] on input "SĐT Người Nhận *" at bounding box center [77, 93] width 73 height 11
click at [75, 108] on div "0977886699 - KIÊN" at bounding box center [77, 106] width 64 height 7
type input "0977886699"
type input "KIÊN"
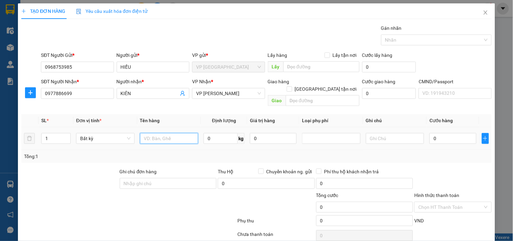
click at [167, 133] on input "text" at bounding box center [169, 138] width 59 height 11
type input "PB"
type input "1"
type input "35.000"
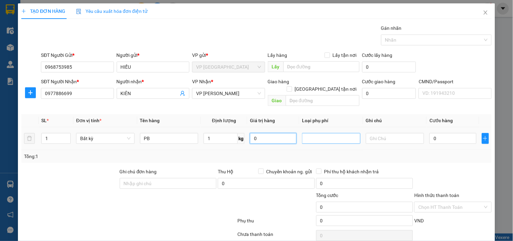
type input "35.000"
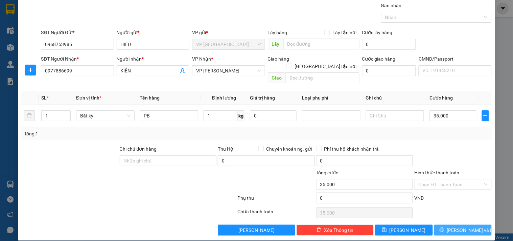
click at [455, 226] on span "[PERSON_NAME] và In" at bounding box center [470, 229] width 47 height 7
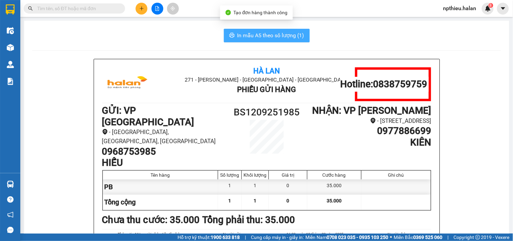
click at [249, 34] on span "In mẫu A5 theo số lượng (1)" at bounding box center [270, 35] width 67 height 8
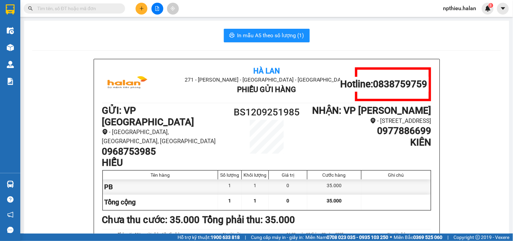
click at [94, 11] on input "text" at bounding box center [77, 8] width 80 height 7
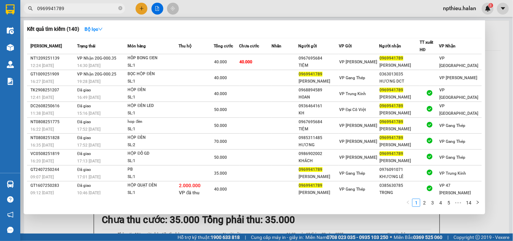
type input "0969941789"
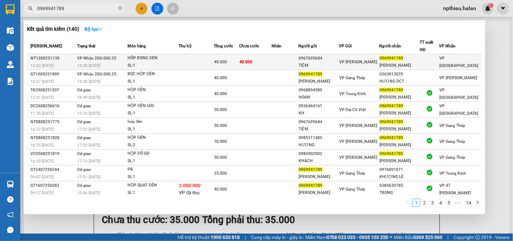
click at [233, 63] on div "40.000" at bounding box center [226, 61] width 25 height 7
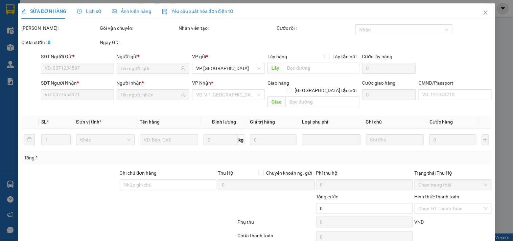
type input "0967695684"
type input "TIỆM"
type input "0969941789"
type input "[PERSON_NAME]"
type input "40.000"
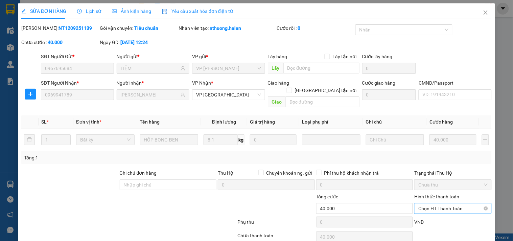
click at [423, 204] on span "Chọn HT Thanh Toán" at bounding box center [452, 208] width 69 height 10
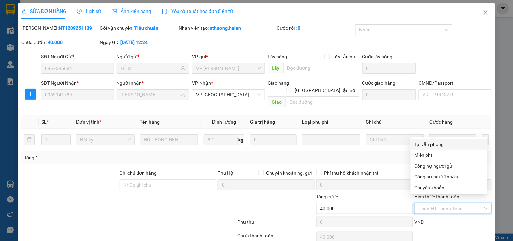
click at [433, 143] on div "Tại văn phòng" at bounding box center [449, 143] width 68 height 7
type input "0"
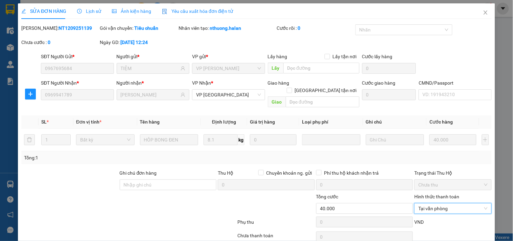
scroll to position [24, 0]
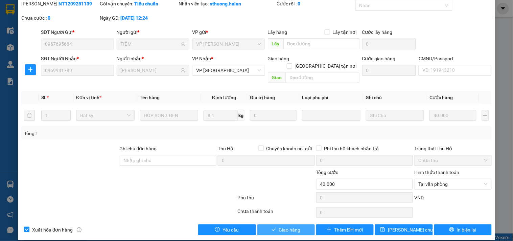
click at [275, 226] on button "Giao hàng" at bounding box center [285, 229] width 57 height 11
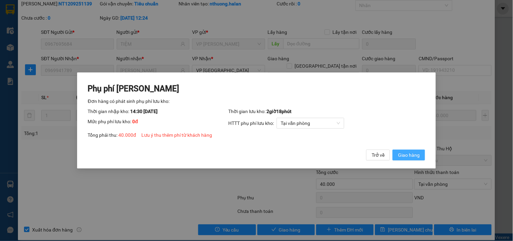
click at [401, 151] on span "Giao hàng" at bounding box center [409, 154] width 22 height 7
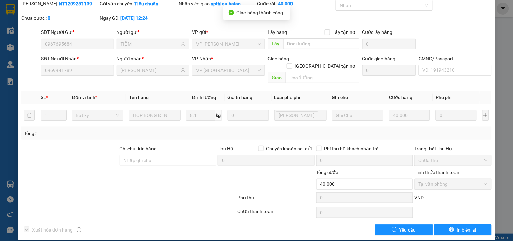
scroll to position [0, 0]
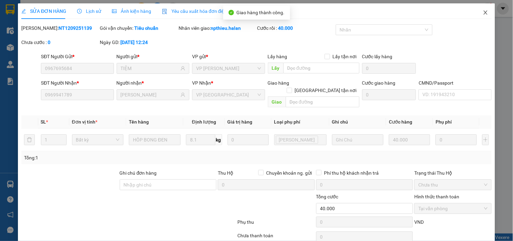
click at [484, 14] on icon "close" at bounding box center [486, 12] width 4 height 4
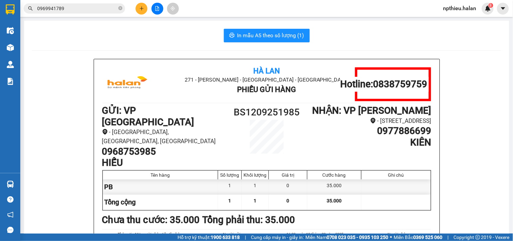
click at [80, 3] on div "Kết quả tìm kiếm ( 140 ) Bộ lọc Mã ĐH Trạng thái Món hàng Thu hộ Tổng cước Chưa…" at bounding box center [66, 9] width 132 height 12
click at [79, 6] on input "0969941789" at bounding box center [77, 8] width 80 height 7
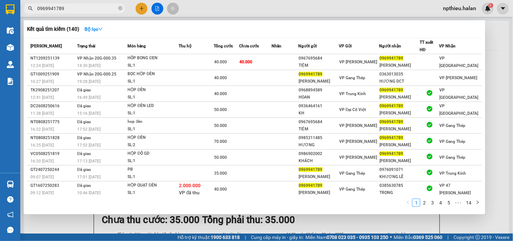
click at [79, 6] on input "0969941789" at bounding box center [77, 8] width 80 height 7
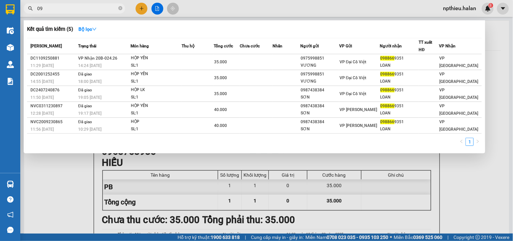
type input "0"
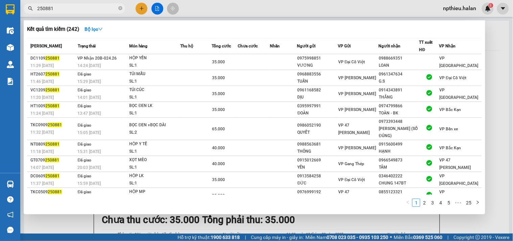
type input "250881"
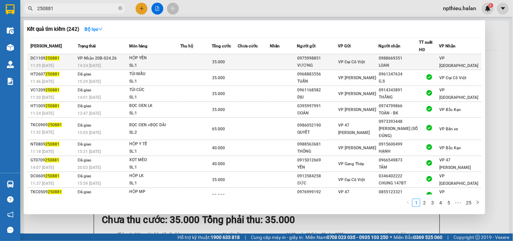
click at [270, 62] on td at bounding box center [254, 62] width 32 height 16
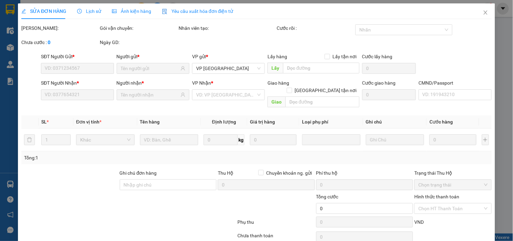
type input "0975998851"
type input "VƯƠNG"
type input "0988669351"
type input "LOAN"
type input "35.000"
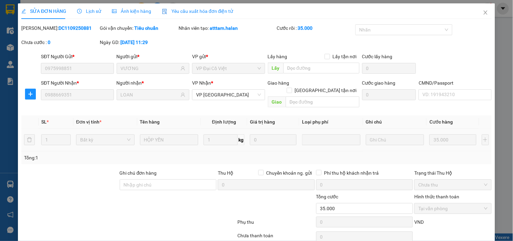
scroll to position [24, 0]
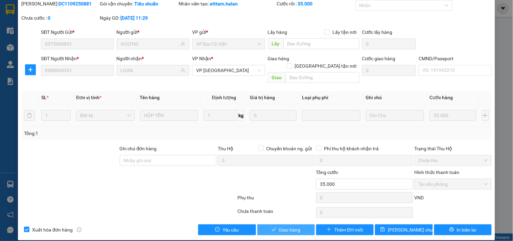
click at [273, 227] on icon "check" at bounding box center [274, 229] width 5 height 5
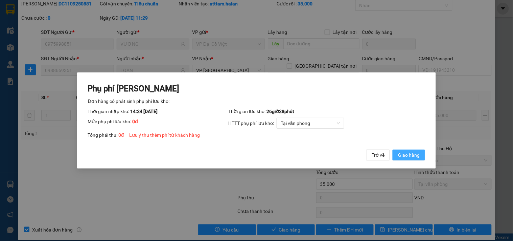
click at [413, 158] on span "Giao hàng" at bounding box center [409, 154] width 22 height 7
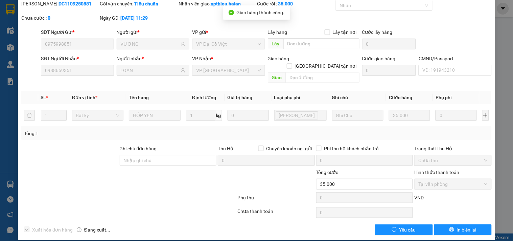
scroll to position [0, 0]
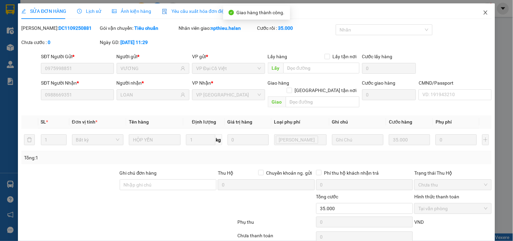
click at [481, 8] on span "Close" at bounding box center [485, 12] width 19 height 19
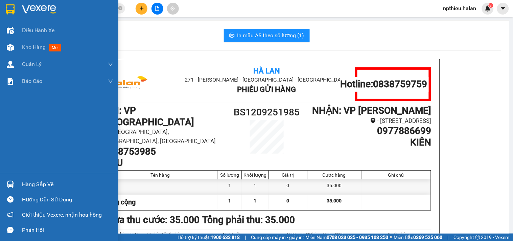
click at [35, 189] on div "Hàng sắp về" at bounding box center [59, 184] width 118 height 15
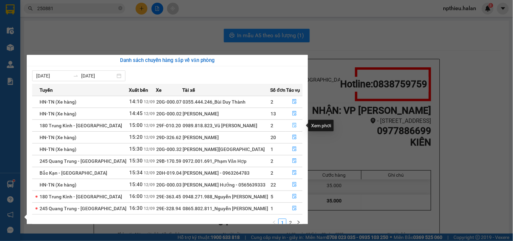
click at [293, 125] on icon "file-done" at bounding box center [294, 125] width 5 height 5
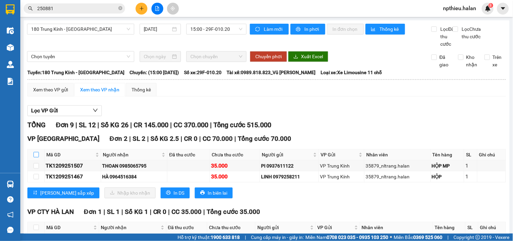
click at [36, 157] on input "checkbox" at bounding box center [35, 154] width 5 height 5
checkbox input "true"
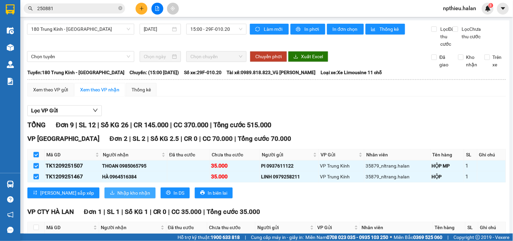
click at [105, 198] on button "Nhập kho nhận" at bounding box center [130, 192] width 51 height 11
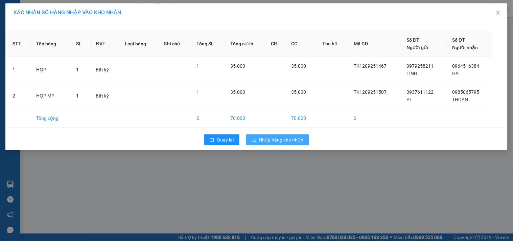
click at [277, 140] on span "Nhập hàng kho nhận" at bounding box center [281, 139] width 45 height 7
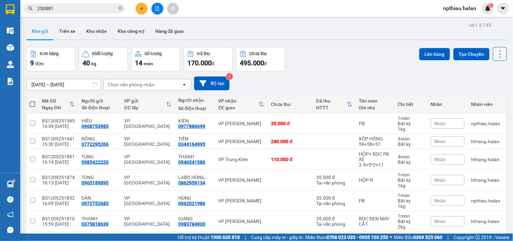
click at [495, 51] on icon at bounding box center [499, 53] width 9 height 9
click at [485, 92] on li "Làm mới" at bounding box center [482, 97] width 51 height 12
click at [495, 56] on icon at bounding box center [499, 53] width 9 height 9
drag, startPoint x: 492, startPoint y: 93, endPoint x: 490, endPoint y: 97, distance: 4.4
click at [491, 96] on span "Làm mới" at bounding box center [485, 96] width 19 height 7
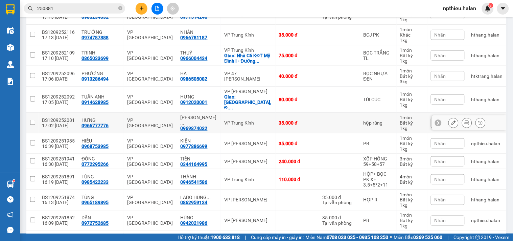
scroll to position [17, 0]
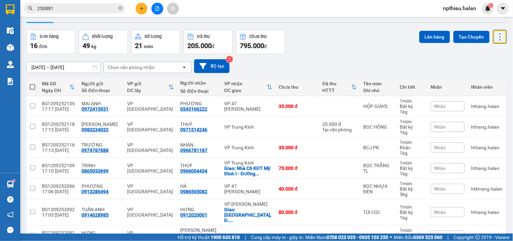
click at [89, 5] on input "250881" at bounding box center [77, 8] width 80 height 7
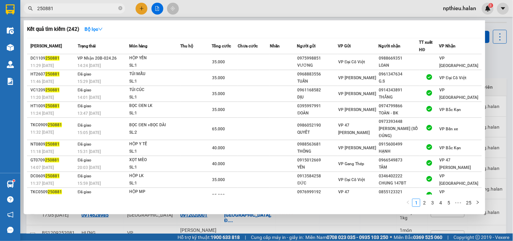
click at [89, 5] on input "250881" at bounding box center [77, 8] width 80 height 7
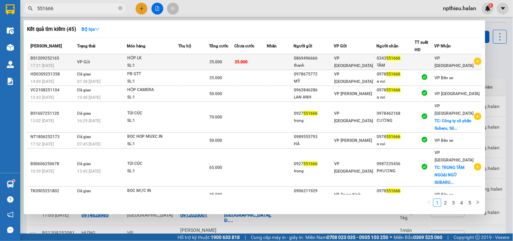
type input "551666"
click at [157, 56] on div "HỘP LK" at bounding box center [153, 57] width 51 height 7
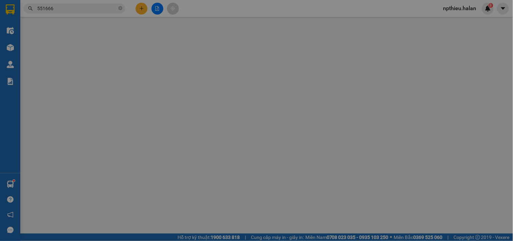
type input "0869496666"
type input "0343551666"
type input "35.000"
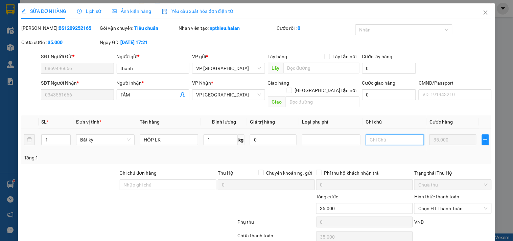
click at [371, 134] on input "text" at bounding box center [395, 139] width 59 height 11
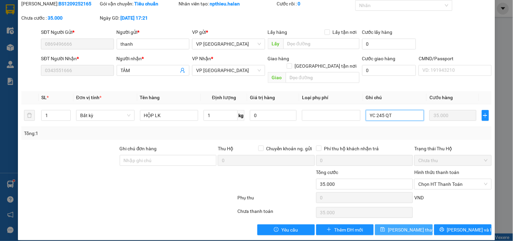
type input "YC 245 QT"
click at [385, 227] on icon "save" at bounding box center [383, 229] width 4 height 4
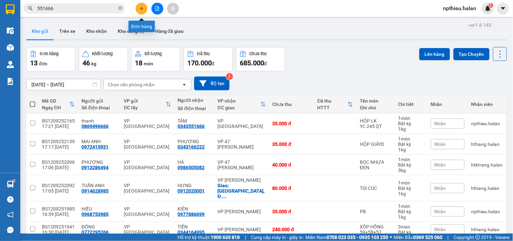
click at [143, 7] on icon "plus" at bounding box center [141, 8] width 5 height 5
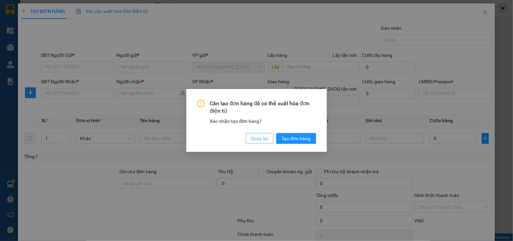
click at [259, 137] on span "Quay lại" at bounding box center [259, 138] width 17 height 7
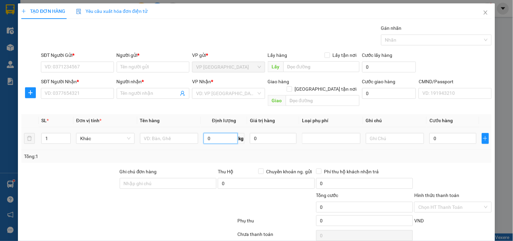
click at [222, 133] on input "0" at bounding box center [221, 138] width 34 height 11
type input "11"
click at [154, 133] on input "text" at bounding box center [169, 138] width 59 height 11
type input "T"
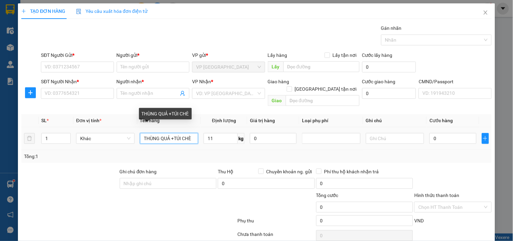
scroll to position [0, 0]
type input "THÙNG QUẢ +TÚI CHÈ"
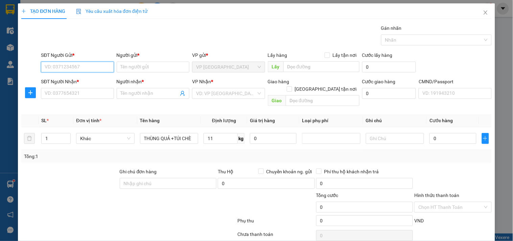
click at [87, 66] on input "SĐT Người Gửi *" at bounding box center [77, 67] width 73 height 11
type input "0968616999"
click at [87, 66] on input "0968616999" at bounding box center [77, 67] width 73 height 11
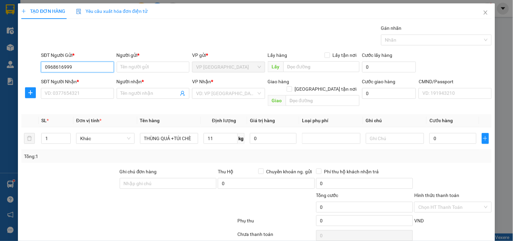
click at [87, 66] on input "0968616999" at bounding box center [77, 67] width 73 height 11
click at [77, 79] on div "0968616999 - [GEOGRAPHIC_DATA]" at bounding box center [83, 80] width 76 height 7
type input "HÀ"
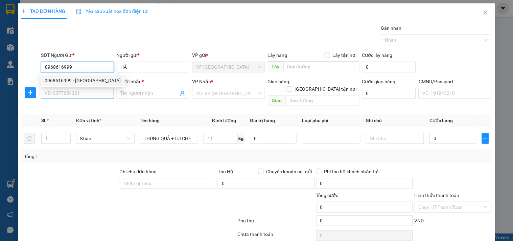
type input "0968616999"
click at [73, 93] on input "SĐT Người Nhận *" at bounding box center [77, 93] width 73 height 11
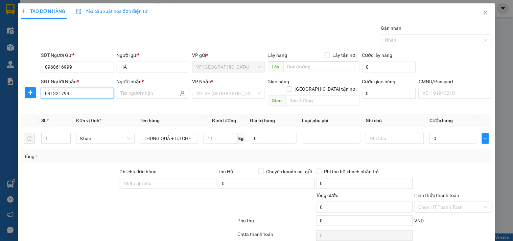
type input "0913217999"
click at [71, 106] on div "0913217999 - QUANG" at bounding box center [77, 106] width 64 height 7
type input "QUANG"
checkbox input "true"
type input "175 P. [GEOGRAPHIC_DATA], [GEOGRAPHIC_DATA], [GEOGRAPHIC_DATA], [GEOGRAPHIC_DAT…"
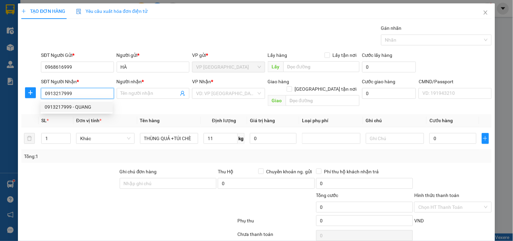
type input "45.000"
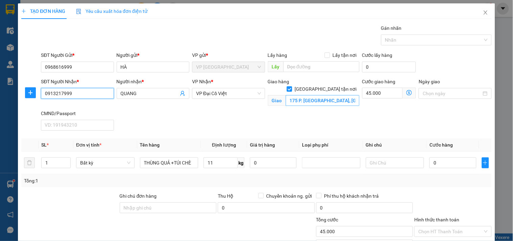
type input "0913217999"
click at [294, 95] on input "175 P. [GEOGRAPHIC_DATA], [GEOGRAPHIC_DATA], [GEOGRAPHIC_DATA], [GEOGRAPHIC_DAT…" at bounding box center [323, 100] width 74 height 11
click at [294, 95] on input "175 P. Phùng Hưng, Hàng Bông, Hoàn Kiếm, Hà Nội, Việt Nam" at bounding box center [323, 100] width 74 height 11
click at [384, 93] on input "45.000" at bounding box center [382, 93] width 41 height 11
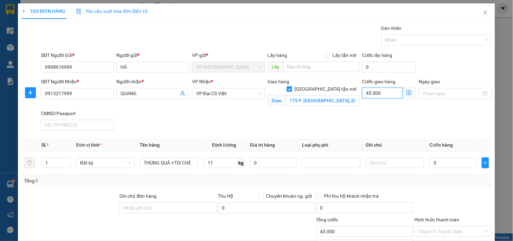
type input "0"
click at [407, 92] on icon "dollar-circle" at bounding box center [409, 92] width 5 height 5
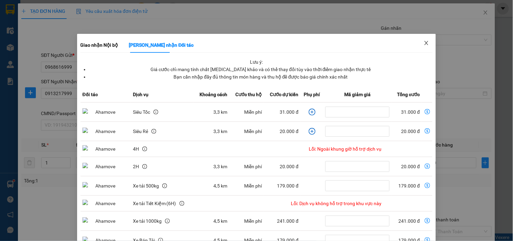
click at [424, 42] on icon "close" at bounding box center [426, 42] width 5 height 5
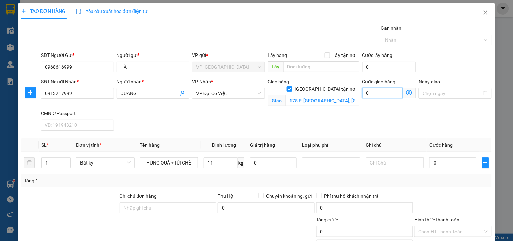
click at [376, 93] on input "0" at bounding box center [382, 93] width 41 height 11
type input "4"
type input "45"
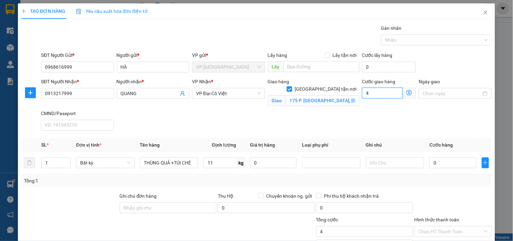
type input "45"
type input "45.000"
click at [407, 92] on icon "dollar-circle" at bounding box center [409, 92] width 5 height 5
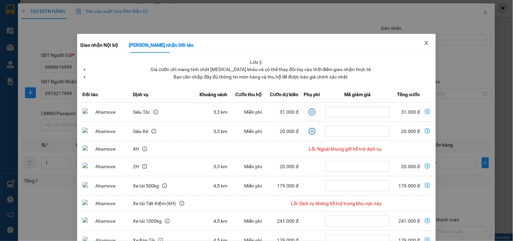
click at [424, 41] on icon "close" at bounding box center [426, 42] width 5 height 5
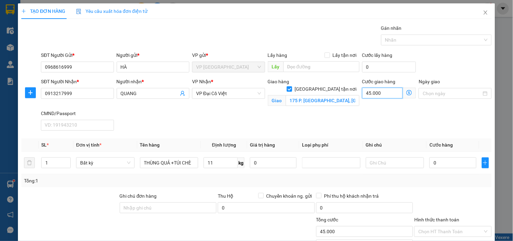
click at [377, 91] on input "45.000" at bounding box center [382, 93] width 41 height 11
type input "5"
type input "50"
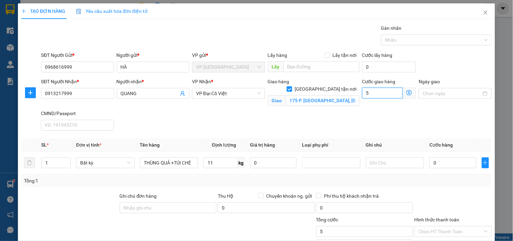
type input "50"
type input "50.000"
click at [222, 164] on input "11" at bounding box center [221, 162] width 34 height 11
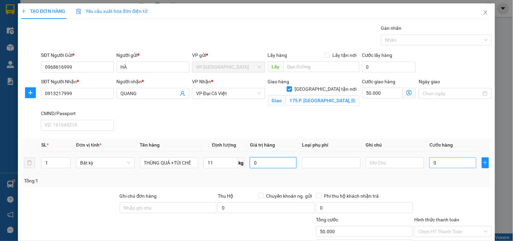
type input "50.000"
type input "100.000"
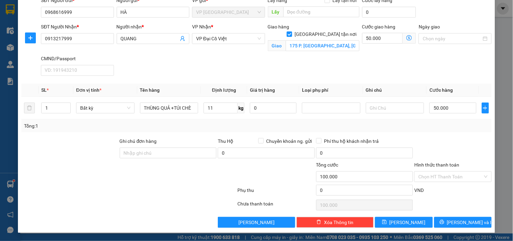
click at [436, 164] on label "Hình thức thanh toán" at bounding box center [436, 164] width 45 height 5
click at [436, 171] on input "Hình thức thanh toán" at bounding box center [450, 176] width 64 height 10
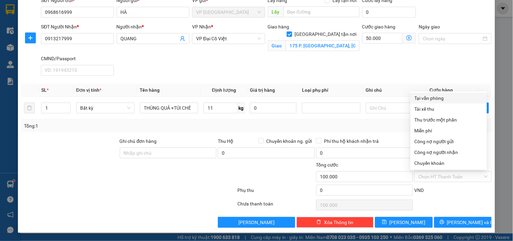
click at [411, 66] on div "SĐT Người Nhận * 0913217999 Người nhận * QUANG VP Nhận * VP Đại Cồ Việt Giao hà…" at bounding box center [267, 50] width 454 height 55
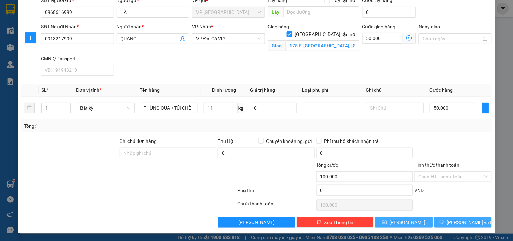
drag, startPoint x: 440, startPoint y: 225, endPoint x: 421, endPoint y: 217, distance: 20.2
click at [440, 224] on button "[PERSON_NAME] và In" at bounding box center [462, 222] width 57 height 11
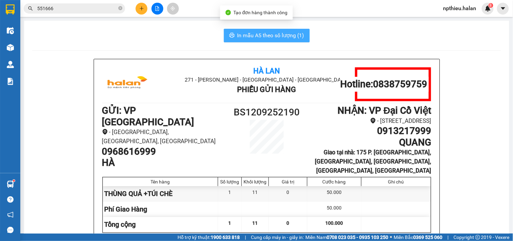
click at [286, 39] on span "In mẫu A5 theo số lượng (1)" at bounding box center [270, 35] width 67 height 8
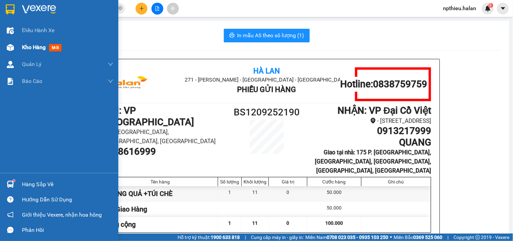
click at [58, 46] on span "mới" at bounding box center [55, 47] width 13 height 7
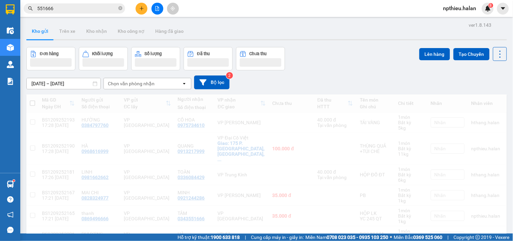
click at [121, 80] on div "Chọn văn phòng nhận" at bounding box center [131, 83] width 47 height 7
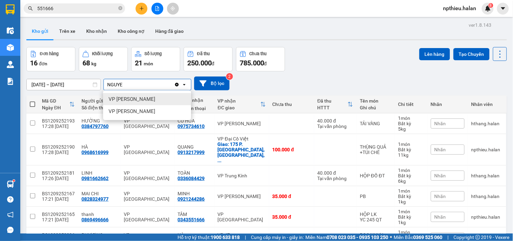
type input "NGUYE"
click at [120, 96] on span "VP [PERSON_NAME]" at bounding box center [132, 99] width 47 height 7
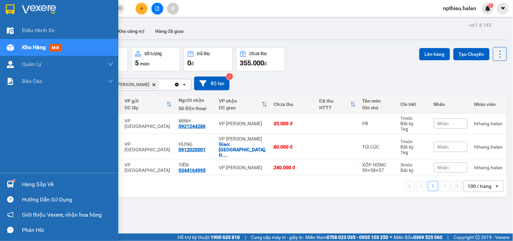
drag, startPoint x: 29, startPoint y: 186, endPoint x: 53, endPoint y: 163, distance: 33.2
click at [29, 186] on div "Hàng sắp về" at bounding box center [67, 184] width 91 height 10
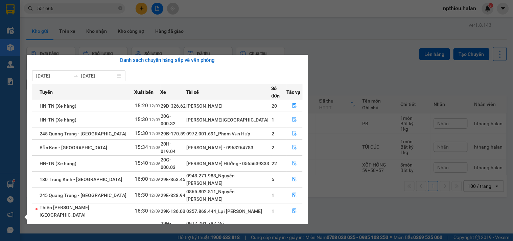
click at [374, 41] on section "Kết quả tìm kiếm ( 45 ) Bộ lọc Mã ĐH Trạng thái Món hàng Thu hộ Tổng cước Chưa …" at bounding box center [256, 120] width 513 height 241
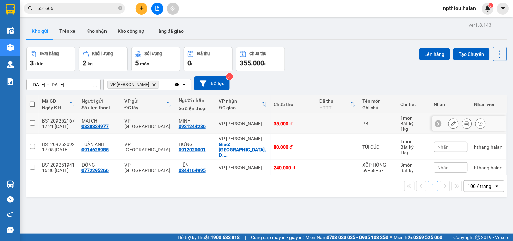
drag, startPoint x: 33, startPoint y: 122, endPoint x: 41, endPoint y: 143, distance: 22.6
click at [34, 122] on input "checkbox" at bounding box center [32, 122] width 5 height 5
checkbox input "true"
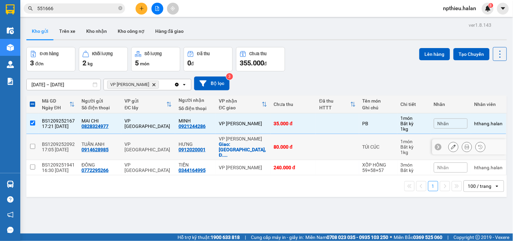
click at [34, 144] on input "checkbox" at bounding box center [32, 146] width 5 height 5
checkbox input "true"
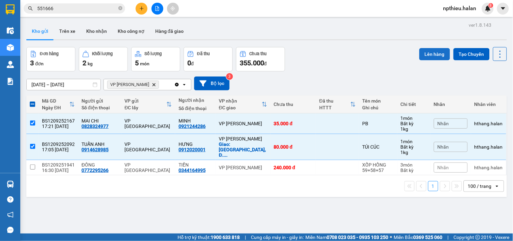
drag, startPoint x: 422, startPoint y: 53, endPoint x: 415, endPoint y: 53, distance: 7.4
click at [420, 53] on button "Lên hàng" at bounding box center [434, 54] width 31 height 12
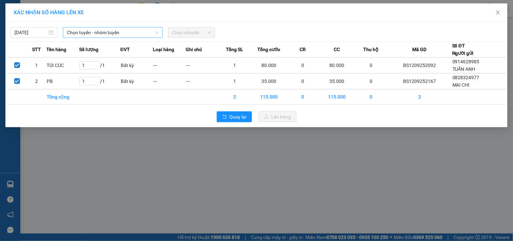
click at [117, 32] on span "Chọn tuyến - nhóm tuyến" at bounding box center [113, 32] width 92 height 10
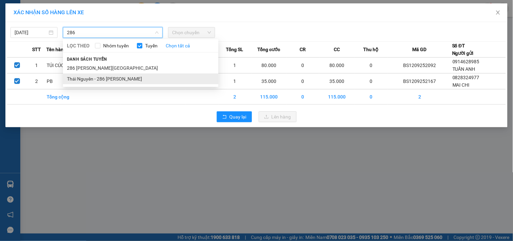
type input "286"
click at [98, 77] on li "Thái Nguyên - 286 [PERSON_NAME]" at bounding box center [141, 78] width 156 height 11
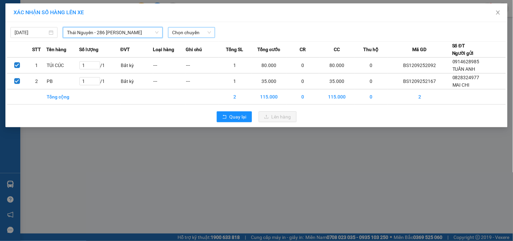
click at [176, 33] on span "Chọn chuyến" at bounding box center [191, 32] width 39 height 10
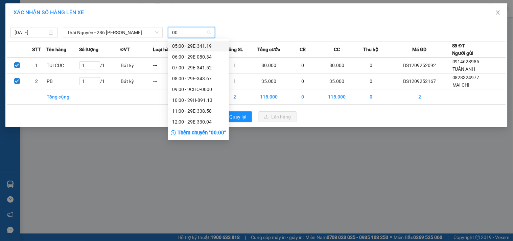
type input "004"
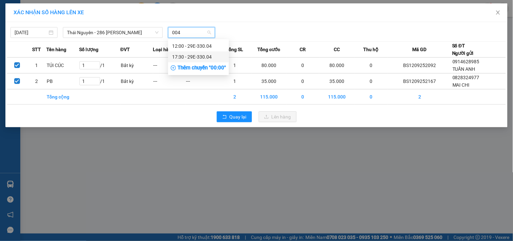
click at [181, 52] on div "17:30 - 29E-330.04" at bounding box center [198, 56] width 61 height 11
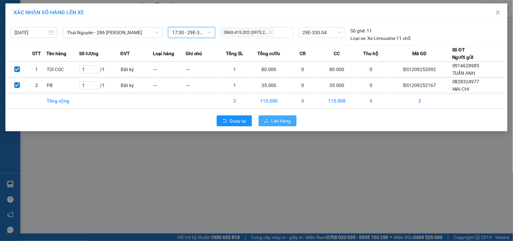
click at [275, 119] on span "Lên hàng" at bounding box center [282, 120] width 20 height 7
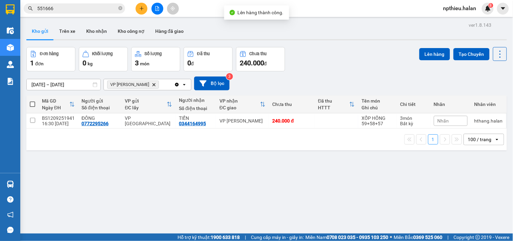
click at [152, 83] on icon "Delete" at bounding box center [154, 85] width 4 height 4
click at [138, 83] on div "Chọn văn phòng nhận" at bounding box center [131, 84] width 47 height 7
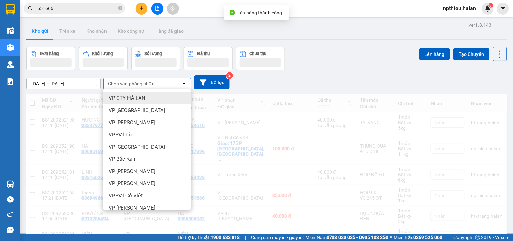
type input "D"
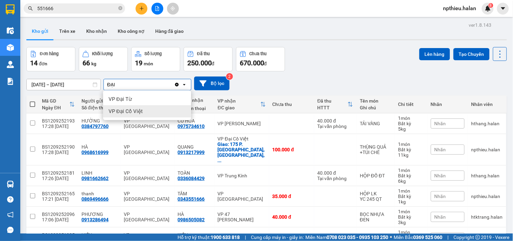
type input "ĐẠI"
click at [130, 109] on span "VP Đại Cồ Việt" at bounding box center [126, 111] width 34 height 7
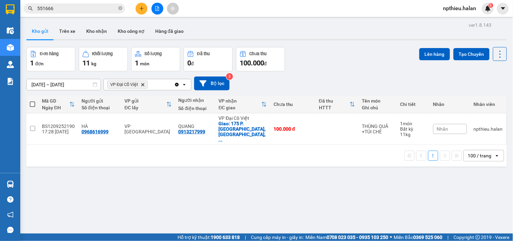
click at [32, 102] on span at bounding box center [32, 103] width 5 height 5
click at [32, 101] on input "checkbox" at bounding box center [32, 101] width 0 height 0
checkbox input "true"
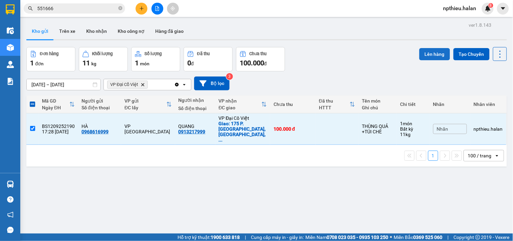
click at [426, 57] on button "Lên hàng" at bounding box center [434, 54] width 31 height 12
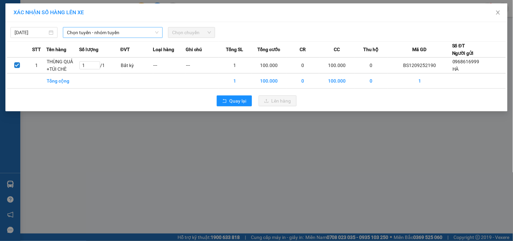
click at [113, 34] on span "Chọn tuyến - nhóm tuyến" at bounding box center [113, 32] width 92 height 10
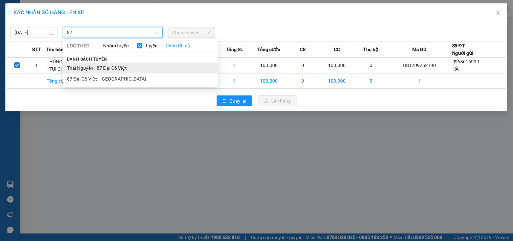
type input "87"
click at [110, 67] on li "Thái Nguyên - 87 Đại Cồ Việt" at bounding box center [141, 68] width 156 height 11
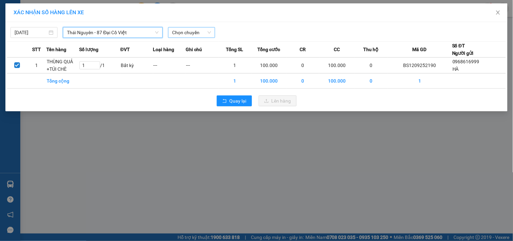
click at [198, 32] on span "Chọn chuyến" at bounding box center [191, 32] width 39 height 10
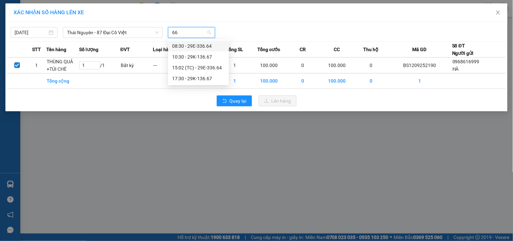
type input "667"
drag, startPoint x: 192, startPoint y: 55, endPoint x: 242, endPoint y: 88, distance: 60.3
click at [192, 55] on div "17:30 - 29K-136.67" at bounding box center [198, 56] width 53 height 7
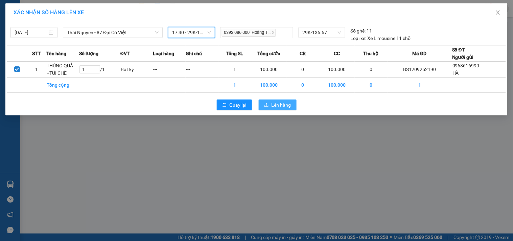
click at [271, 106] on button "Lên hàng" at bounding box center [278, 104] width 38 height 11
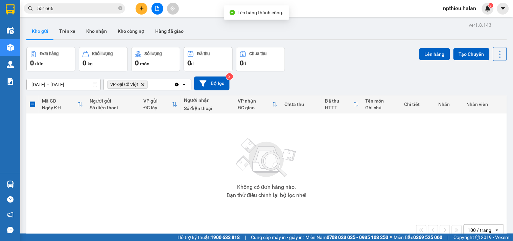
click at [143, 85] on icon "VP Đại Cồ Việt, close by backspace" at bounding box center [142, 84] width 3 height 3
click at [134, 83] on div "Chọn văn phòng nhận" at bounding box center [131, 84] width 47 height 7
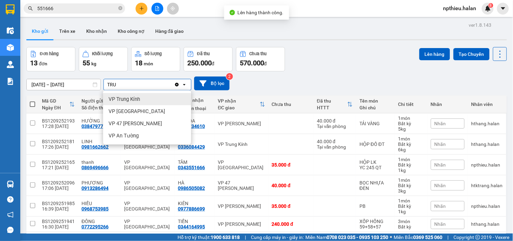
type input "TRU"
click at [117, 99] on span "VP Trung Kính" at bounding box center [124, 99] width 31 height 7
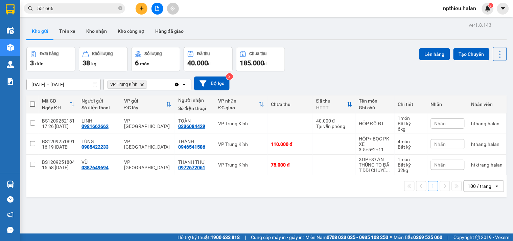
click at [30, 102] on span at bounding box center [32, 103] width 5 height 5
click at [32, 101] on input "checkbox" at bounding box center [32, 101] width 0 height 0
checkbox input "true"
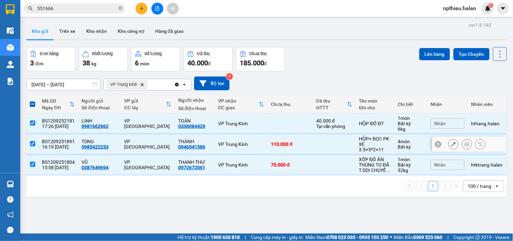
click at [32, 143] on input "checkbox" at bounding box center [32, 143] width 5 height 5
checkbox input "false"
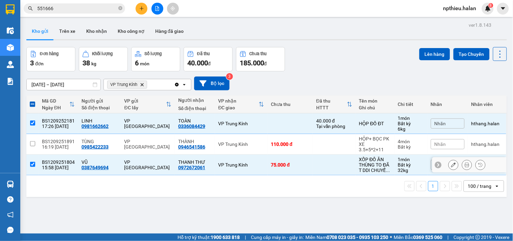
click at [31, 163] on input "checkbox" at bounding box center [32, 164] width 5 height 5
checkbox input "false"
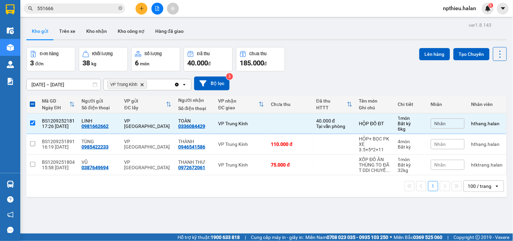
click at [177, 84] on icon "Clear all" at bounding box center [177, 85] width 4 height 4
checkbox input "false"
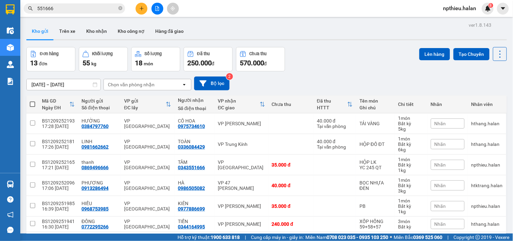
click at [79, 7] on input "551666" at bounding box center [77, 8] width 80 height 7
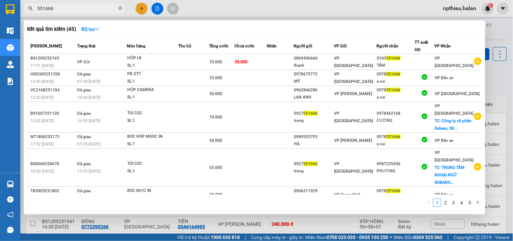
click at [79, 7] on input "551666" at bounding box center [77, 8] width 80 height 7
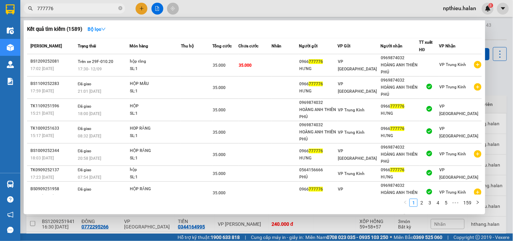
type input "777776"
click at [498, 36] on div at bounding box center [256, 120] width 513 height 241
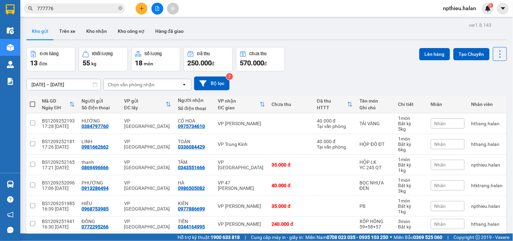
click at [145, 84] on div "Chọn văn phòng nhận" at bounding box center [131, 84] width 47 height 7
type input "47"
click at [135, 96] on span "VP 47 [PERSON_NAME]" at bounding box center [135, 99] width 53 height 7
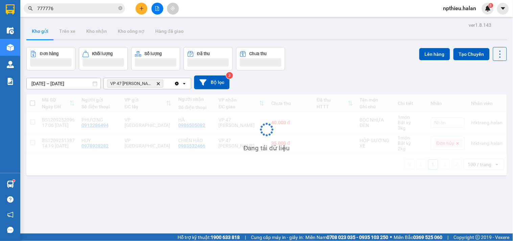
click at [171, 85] on div "VP 47 [PERSON_NAME]" at bounding box center [139, 83] width 70 height 11
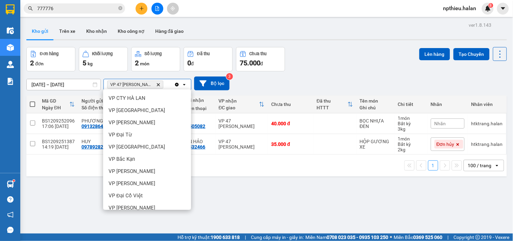
scroll to position [83, 0]
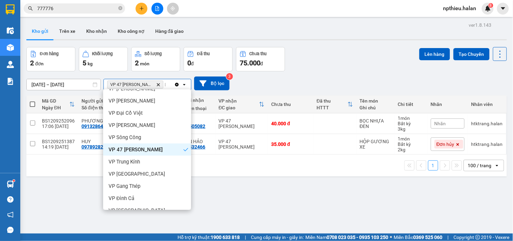
type input "D"
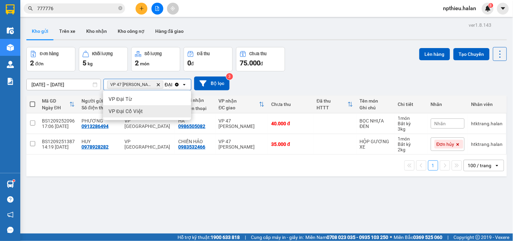
type input "ĐẠI"
drag, startPoint x: 119, startPoint y: 116, endPoint x: 150, endPoint y: 103, distance: 33.2
click at [120, 116] on div "VP Đại Cồ Việt" at bounding box center [147, 111] width 88 height 12
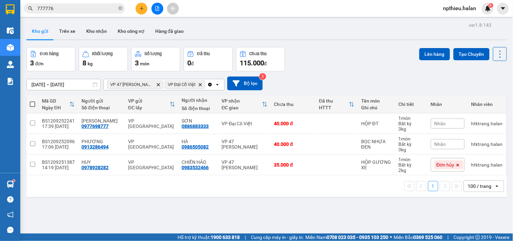
click at [215, 85] on icon "open" at bounding box center [217, 84] width 5 height 5
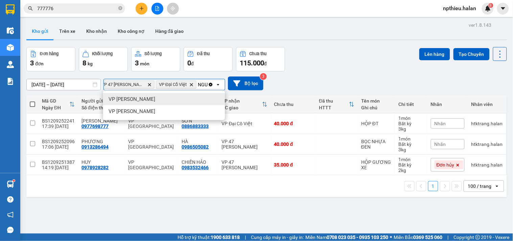
scroll to position [0, 15]
type input "NGUYE"
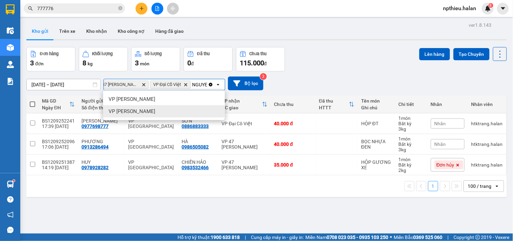
click at [158, 110] on div "VP [PERSON_NAME]" at bounding box center [164, 111] width 122 height 12
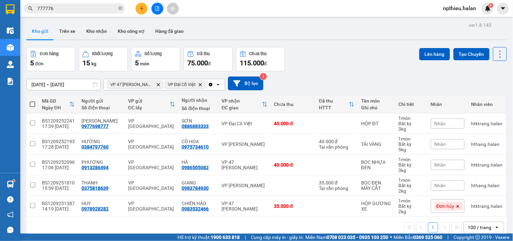
drag, startPoint x: 32, startPoint y: 103, endPoint x: 52, endPoint y: 104, distance: 19.6
click at [36, 103] on th at bounding box center [32, 104] width 12 height 18
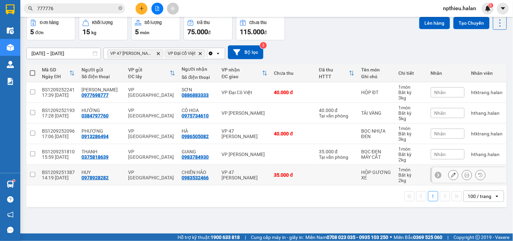
drag, startPoint x: 33, startPoint y: 173, endPoint x: 95, endPoint y: 161, distance: 63.2
click at [41, 173] on tr "BS1209251387 14:19 12/09 HUY 0978928282 VP Bắc Sơn CHIẾN HẢO 0983532466 VP 47 T…" at bounding box center [266, 175] width 481 height 21
checkbox input "true"
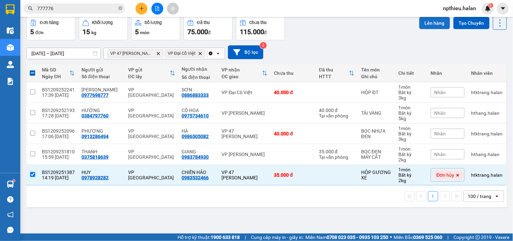
click at [433, 22] on button "Lên hàng" at bounding box center [434, 23] width 31 height 12
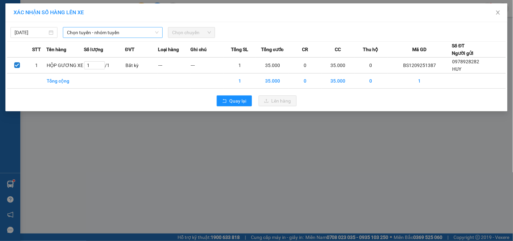
click at [150, 34] on span "Chọn tuyến - nhóm tuyến" at bounding box center [113, 32] width 92 height 10
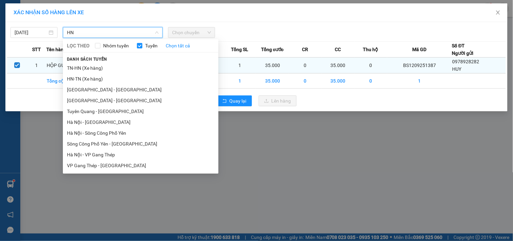
type input "HN"
click at [93, 68] on li "TN-HN (Xe hàng)" at bounding box center [141, 68] width 156 height 11
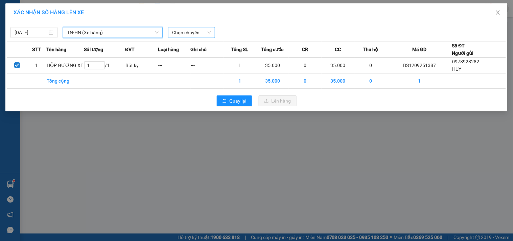
click at [187, 32] on span "Chọn chuyến" at bounding box center [191, 32] width 39 height 10
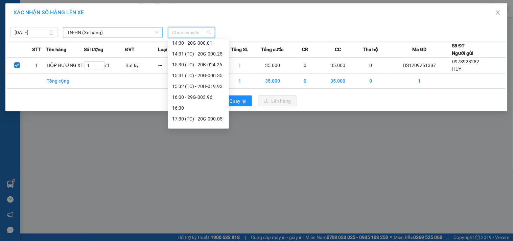
scroll to position [271, 0]
click at [182, 122] on div "17:31 (TC) - 20G-000.08" at bounding box center [198, 121] width 53 height 7
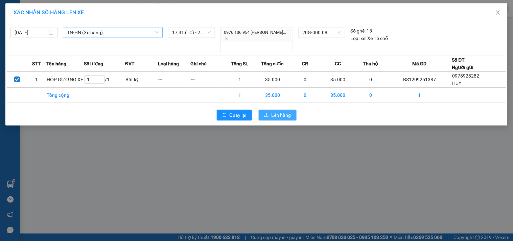
click at [278, 111] on span "Lên hàng" at bounding box center [282, 114] width 20 height 7
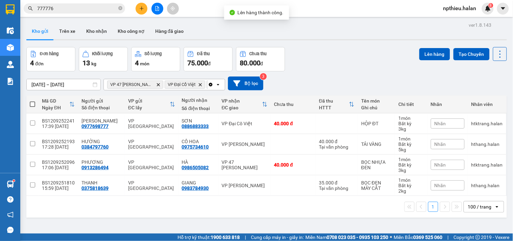
click at [210, 85] on icon "Clear all" at bounding box center [211, 85] width 4 height 4
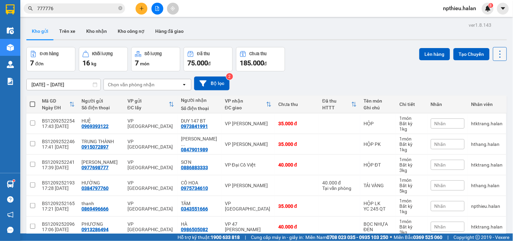
click at [498, 52] on icon at bounding box center [499, 53] width 9 height 9
click at [483, 95] on span "Làm mới" at bounding box center [485, 96] width 19 height 7
click at [165, 86] on div "Chọn văn phòng nhận" at bounding box center [143, 84] width 78 height 11
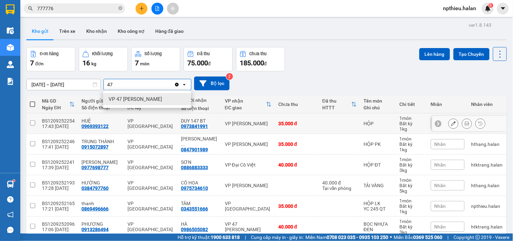
scroll to position [38, 0]
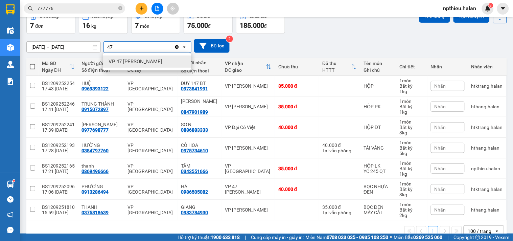
type input "47"
drag, startPoint x: 139, startPoint y: 64, endPoint x: 151, endPoint y: 54, distance: 14.7
click at [139, 63] on span "VP 47 [PERSON_NAME]" at bounding box center [135, 61] width 53 height 7
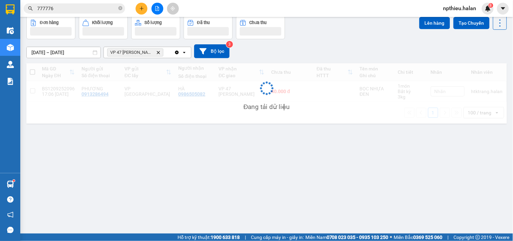
scroll to position [31, 0]
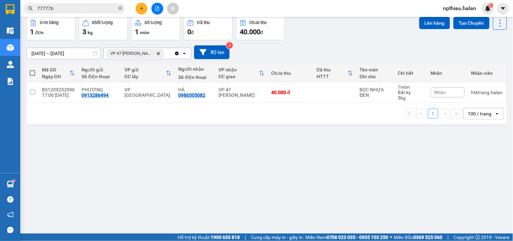
click at [168, 53] on div "VP 47 [PERSON_NAME]" at bounding box center [139, 53] width 70 height 11
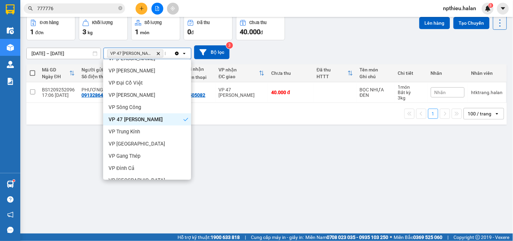
scroll to position [0, 0]
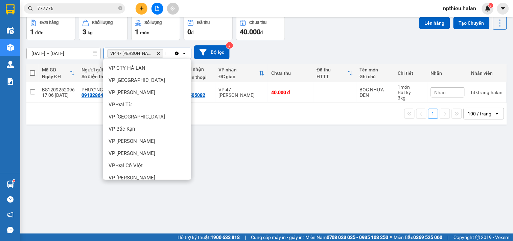
type input "D"
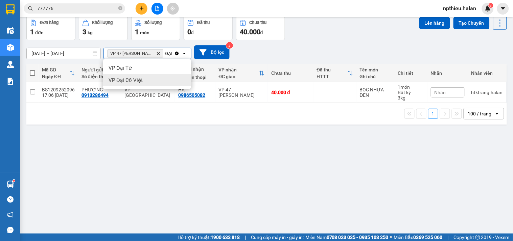
type input "ĐẠI"
click at [131, 80] on span "VP Đại Cồ Việt" at bounding box center [126, 80] width 34 height 7
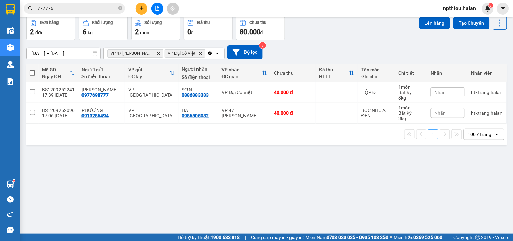
click at [215, 52] on icon "open" at bounding box center [217, 53] width 5 height 5
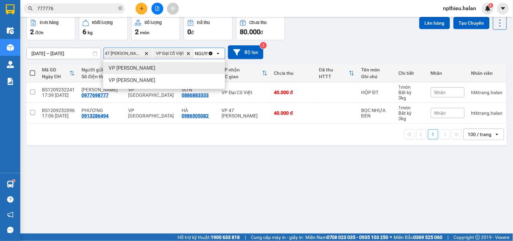
scroll to position [0, 15]
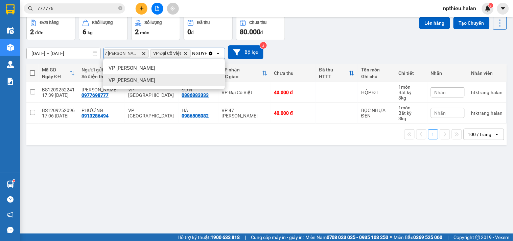
type input "NGUYE"
click at [144, 83] on span "VP [PERSON_NAME]" at bounding box center [132, 80] width 47 height 7
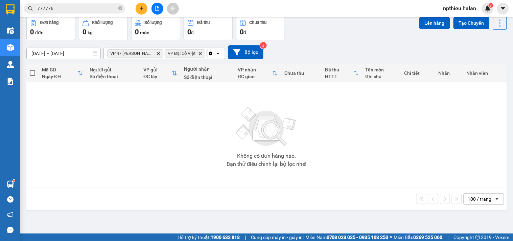
click at [211, 51] on icon "Clear all" at bounding box center [210, 53] width 5 height 5
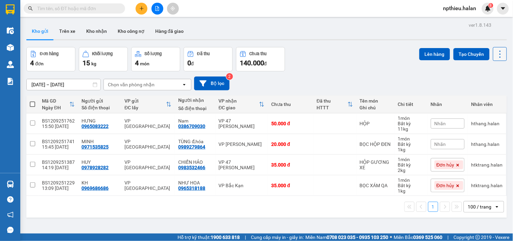
click at [499, 55] on button at bounding box center [500, 54] width 14 height 14
click at [477, 95] on span "Làm mới" at bounding box center [485, 96] width 19 height 7
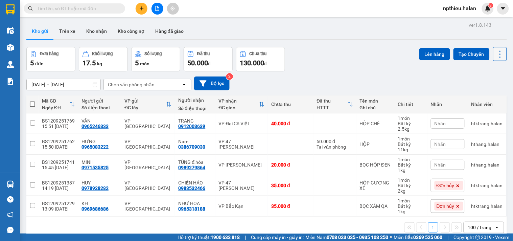
click at [495, 53] on icon at bounding box center [499, 53] width 9 height 9
click at [486, 98] on span "Làm mới" at bounding box center [485, 96] width 19 height 7
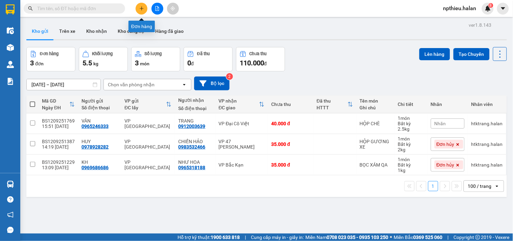
click at [141, 9] on icon "plus" at bounding box center [141, 8] width 5 height 5
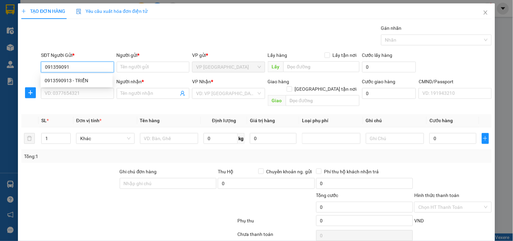
type input "0913590913"
click at [82, 80] on div "0913590913 - TRIỂN" at bounding box center [77, 80] width 64 height 7
type input "TRIỂN"
type input "0913590913"
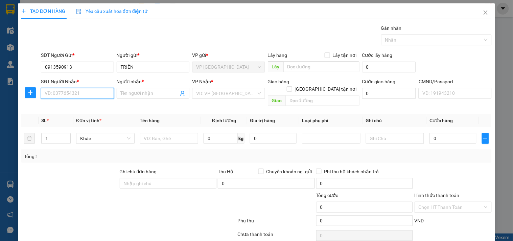
click at [88, 95] on input "SĐT Người Nhận *" at bounding box center [77, 93] width 73 height 11
click at [86, 116] on div "0919686829 - TRANG" at bounding box center [77, 117] width 64 height 7
type input "0919686829"
type input "TRANG"
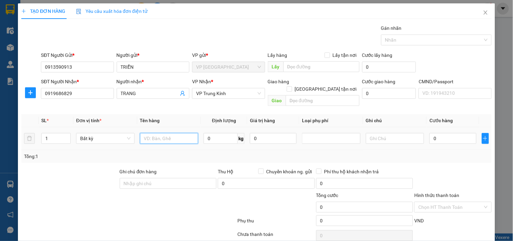
click at [166, 134] on input "text" at bounding box center [169, 138] width 59 height 11
type input "THÙNG ĐỒ ĂN"
type input "10"
type input "40.000"
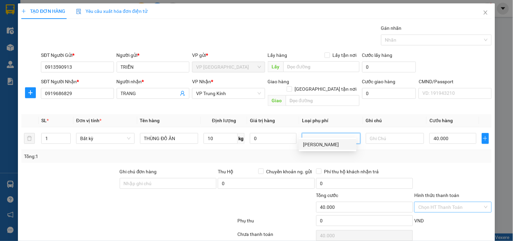
click at [446, 202] on input "Hình thức thanh toán" at bounding box center [450, 207] width 64 height 10
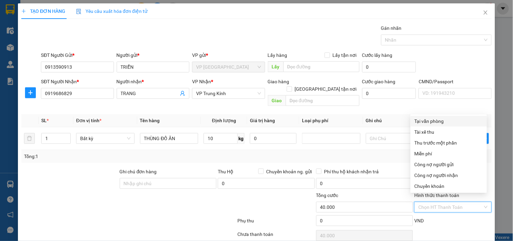
click at [423, 119] on div "Tại văn phòng" at bounding box center [449, 120] width 68 height 7
type input "0"
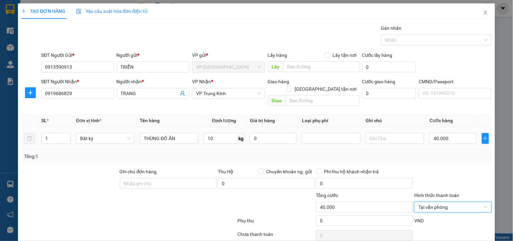
scroll to position [23, 0]
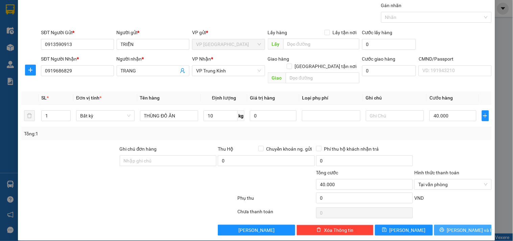
click at [444, 225] on button "[PERSON_NAME] và In" at bounding box center [462, 230] width 57 height 11
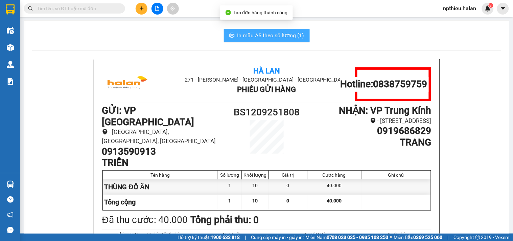
click at [258, 32] on span "In mẫu A5 theo số lượng (1)" at bounding box center [270, 35] width 67 height 8
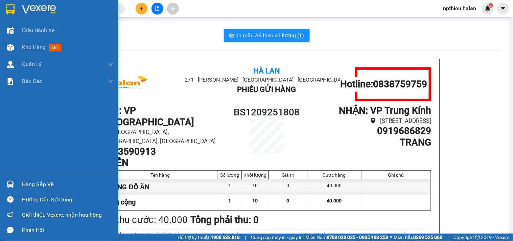
click at [33, 182] on div "Hàng sắp về" at bounding box center [67, 184] width 91 height 10
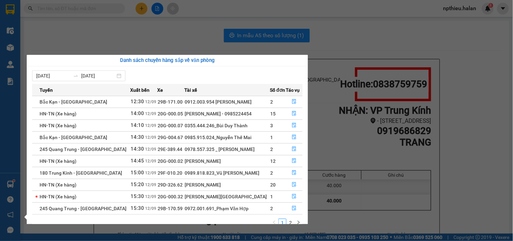
click at [143, 9] on section "Kết quả tìm kiếm ( 0 ) Bộ lọc No Data npthieu.halan 8 Điều hành xe Kho hàng mới…" at bounding box center [256, 120] width 513 height 241
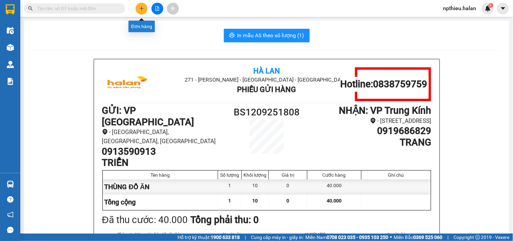
click at [142, 8] on icon "plus" at bounding box center [142, 8] width 4 height 0
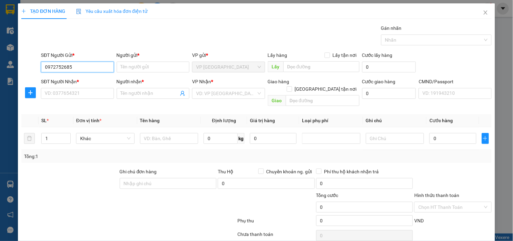
click at [87, 66] on input "0972752685" at bounding box center [77, 67] width 73 height 11
click at [90, 68] on input "0972752685" at bounding box center [77, 67] width 73 height 11
click at [94, 68] on input "0972752685" at bounding box center [77, 67] width 73 height 11
type input "0972752685"
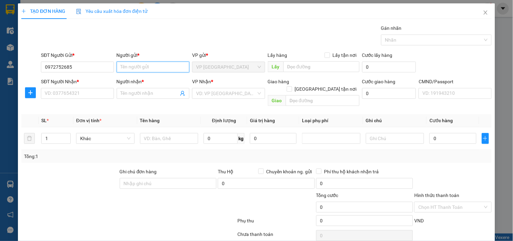
click at [134, 68] on input "Người gửi *" at bounding box center [153, 67] width 73 height 11
type input "DÂN"
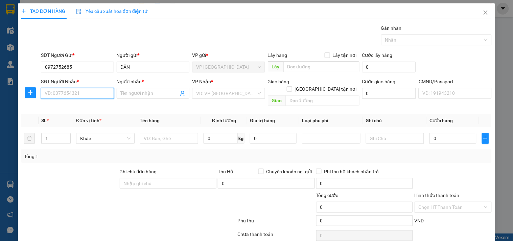
click at [88, 93] on input "SĐT Người Nhận *" at bounding box center [77, 93] width 73 height 11
type input "0942021986"
click at [78, 109] on div "0942021986 - HÙNG" at bounding box center [77, 106] width 64 height 7
type input "HÙNG"
type input "0942021986"
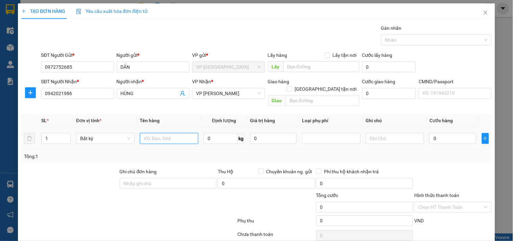
click at [176, 133] on input "text" at bounding box center [169, 138] width 59 height 11
type input "PB"
type input "1"
type input "35.000"
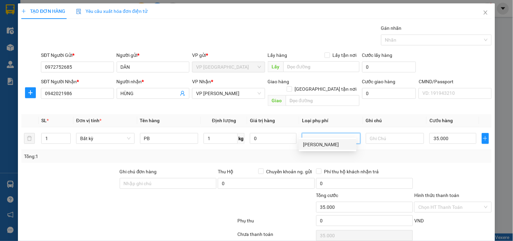
scroll to position [23, 0]
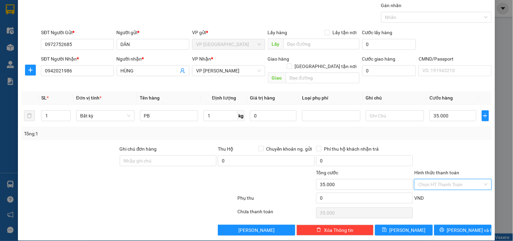
click at [435, 179] on input "Hình thức thanh toán" at bounding box center [450, 184] width 64 height 10
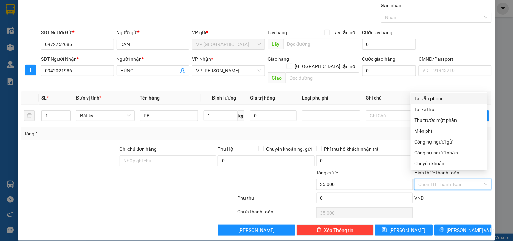
click at [424, 99] on div "Tại văn phòng" at bounding box center [449, 98] width 68 height 7
type input "0"
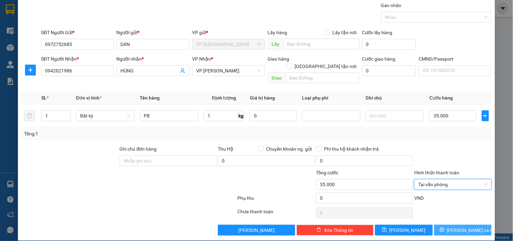
click button "[PERSON_NAME] và In"
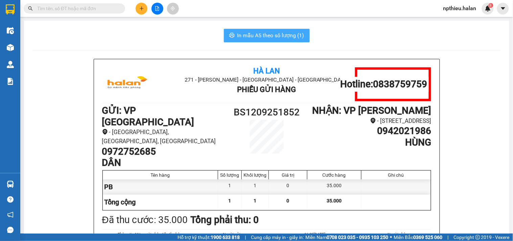
click span "In mẫu A5 theo số lượng (1)"
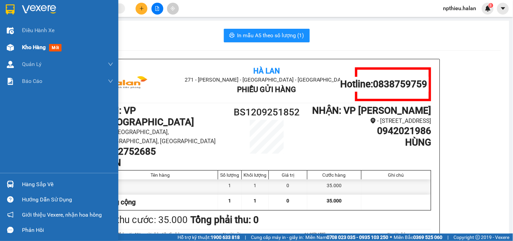
click span "mới"
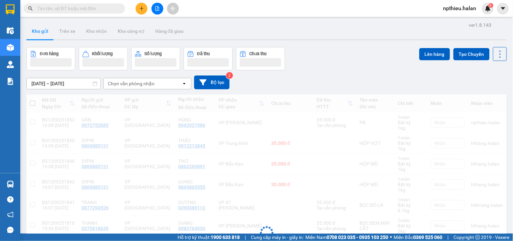
click div "Chọn văn phòng nhận"
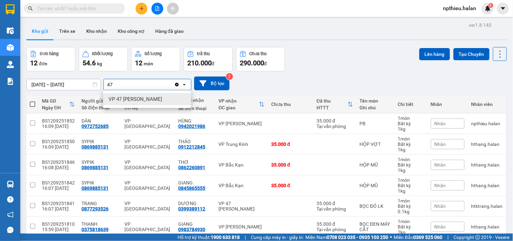
type input "47"
click div "VP 47 [PERSON_NAME]"
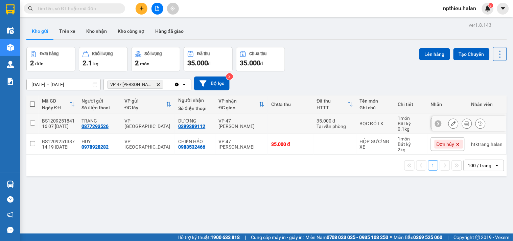
drag, startPoint x: 34, startPoint y: 120, endPoint x: 163, endPoint y: 88, distance: 132.8
click tr "BS1209251841 16:07 12/09 TRANG 0877293526 VP Bắc Sơn DƯƠNG 0399389112 VP 47 Trầ…"
checkbox input "true"
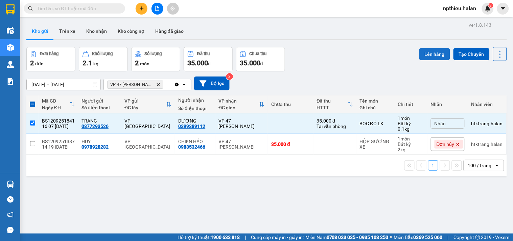
click button "Lên hàng"
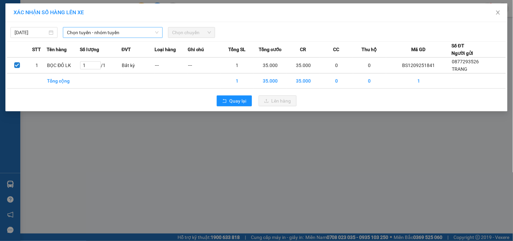
click span "Chọn tuyến - nhóm tuyến"
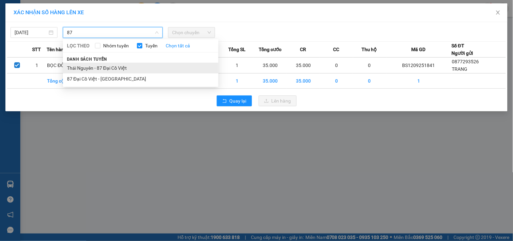
type input "87"
drag, startPoint x: 75, startPoint y: 66, endPoint x: 145, endPoint y: 47, distance: 72.4
click li "Thái Nguyên - 87 Đại Cồ Việt"
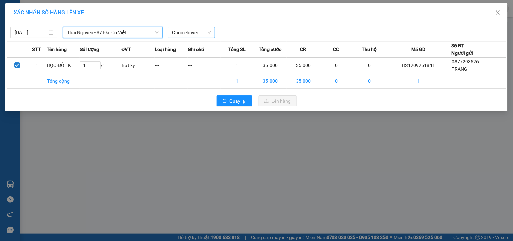
click span "Chọn chuyến"
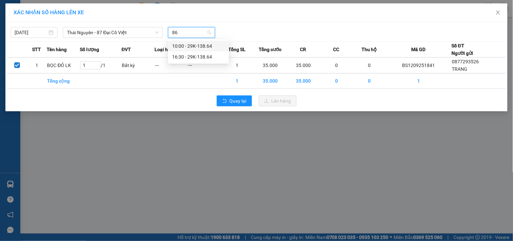
type input "864"
click div "16:30 - 29K-138.64"
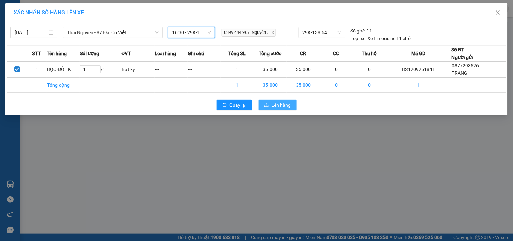
click icon "upload"
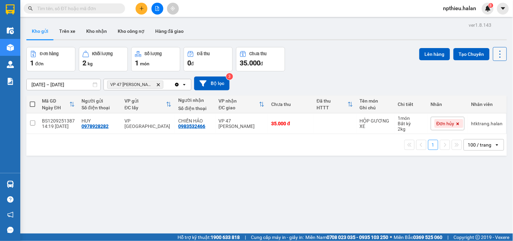
click icon
click span "Làm mới"
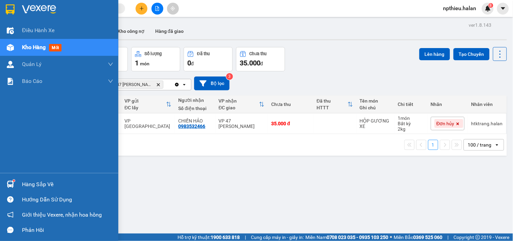
click at [49, 187] on div "Hàng sắp về" at bounding box center [67, 184] width 91 height 10
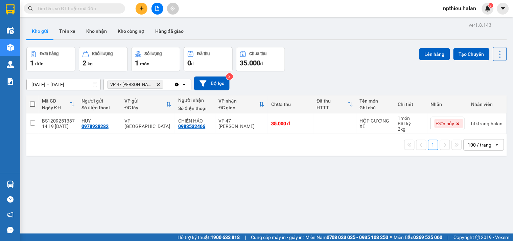
click at [339, 45] on section "Kết quả tìm kiếm ( 0 ) Bộ lọc No Data npthieu.halan 8 Điều hành xe Kho hàng mới…" at bounding box center [256, 120] width 513 height 241
click at [160, 83] on icon "Delete" at bounding box center [158, 85] width 4 height 4
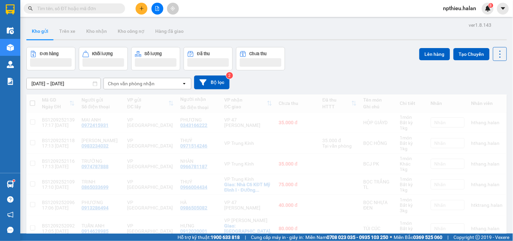
click at [156, 83] on div "Chọn văn phòng nhận" at bounding box center [143, 83] width 78 height 11
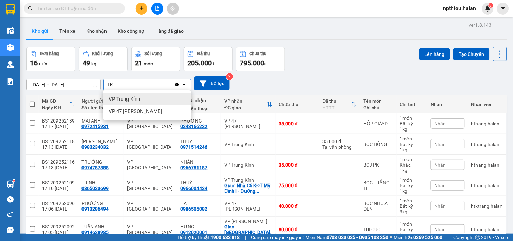
type input "TK"
click at [151, 97] on div "VP Trung Kính" at bounding box center [147, 99] width 88 height 12
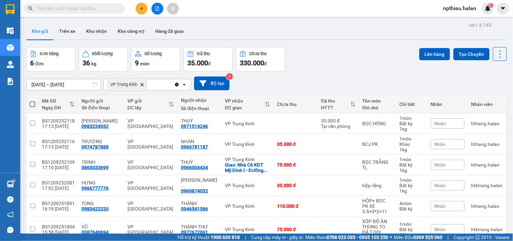
scroll to position [32, 0]
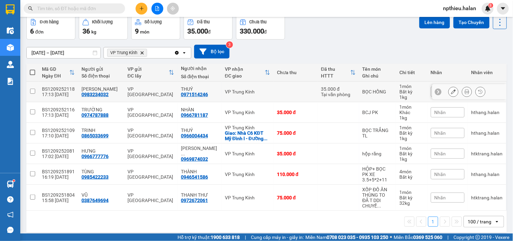
click at [321, 93] on div "Tại văn phòng" at bounding box center [338, 94] width 34 height 5
checkbox input "true"
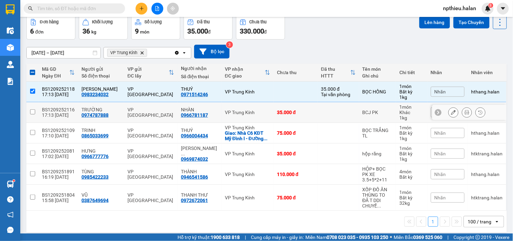
click at [308, 112] on td "35.000 đ" at bounding box center [296, 112] width 44 height 21
checkbox input "true"
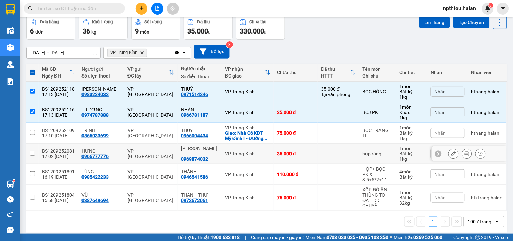
click at [302, 152] on div "35.000 đ" at bounding box center [295, 153] width 37 height 5
checkbox input "true"
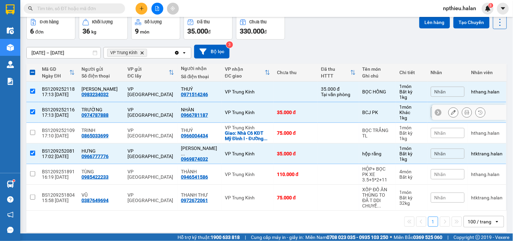
scroll to position [0, 0]
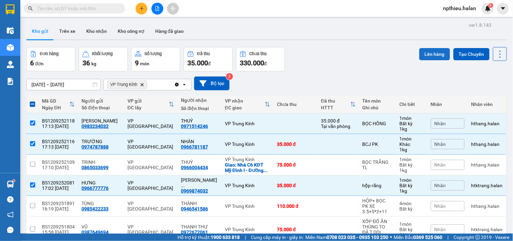
click at [427, 57] on button "Lên hàng" at bounding box center [434, 54] width 31 height 12
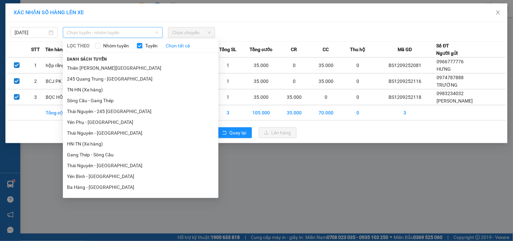
click at [126, 34] on span "Chọn tuyến - nhóm tuyến" at bounding box center [113, 32] width 92 height 10
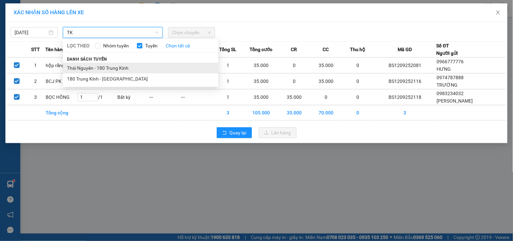
type input "TK"
click at [129, 66] on li "Thái Nguyên - 180 Trung Kính" at bounding box center [141, 68] width 156 height 11
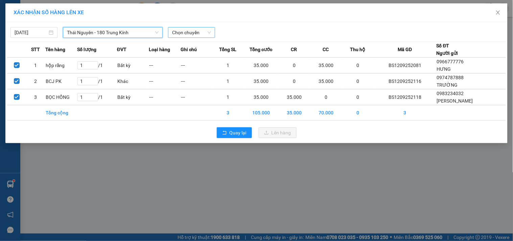
click at [207, 35] on span "Chọn chuyến" at bounding box center [191, 32] width 39 height 10
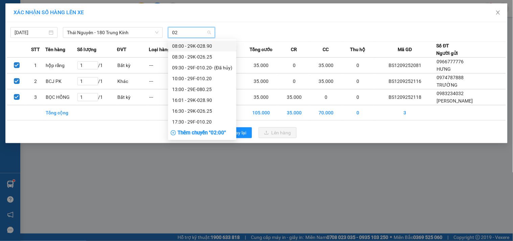
type input "020"
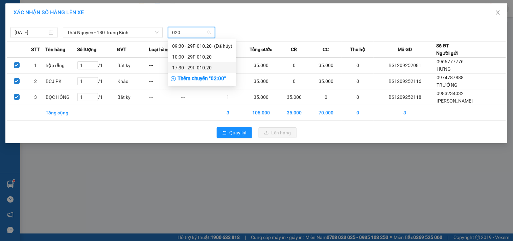
click at [207, 68] on div "17:30 - 29F-010.20" at bounding box center [202, 67] width 60 height 7
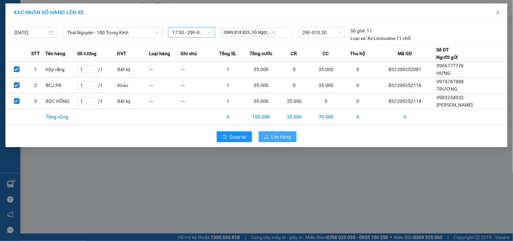
drag, startPoint x: 270, startPoint y: 134, endPoint x: 274, endPoint y: 133, distance: 4.4
click at [270, 133] on button "Lên hàng" at bounding box center [278, 136] width 38 height 11
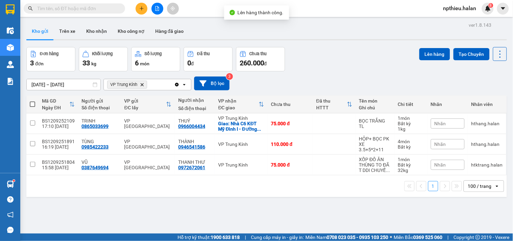
click at [143, 86] on icon "Delete" at bounding box center [142, 85] width 4 height 4
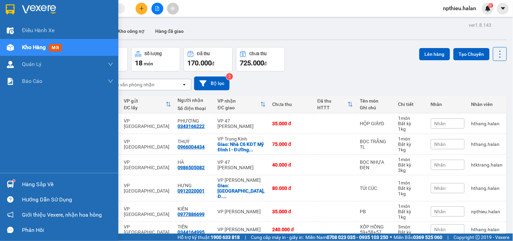
click at [38, 181] on div "Hàng sắp về" at bounding box center [67, 184] width 91 height 10
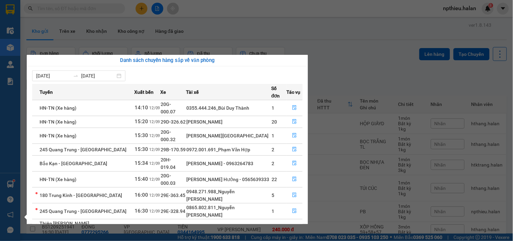
click at [229, 9] on section "Kết quả tìm kiếm ( 0 ) Bộ lọc No Data npthieu.halan 8 Điều hành xe Kho hàng mới…" at bounding box center [256, 120] width 513 height 241
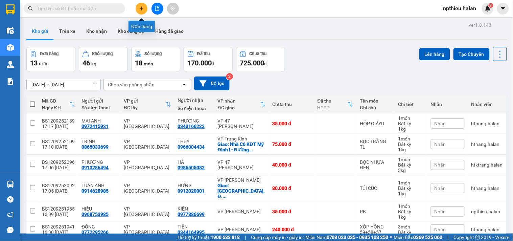
click at [143, 6] on icon "plus" at bounding box center [141, 8] width 5 height 5
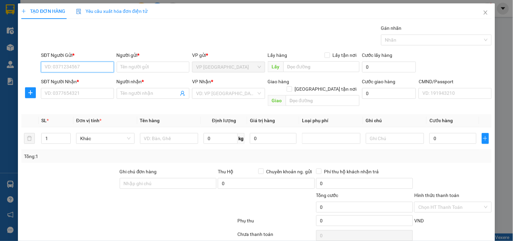
click at [95, 68] on input "SĐT Người Gửi *" at bounding box center [77, 67] width 73 height 11
click at [165, 133] on input "text" at bounding box center [169, 138] width 59 height 11
type input "HỘP"
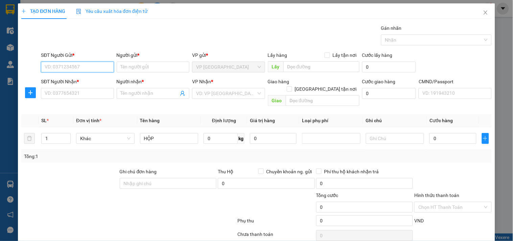
click at [93, 64] on input "SĐT Người Gửi *" at bounding box center [77, 67] width 73 height 11
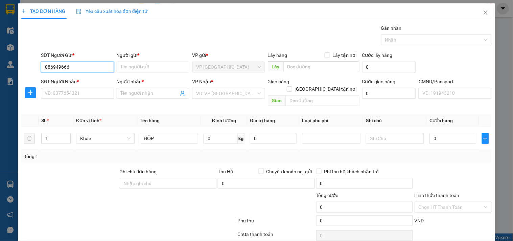
type input "0869496666"
click at [95, 64] on input "0869496666" at bounding box center [77, 67] width 73 height 11
click at [95, 65] on input "0869496666" at bounding box center [77, 67] width 73 height 11
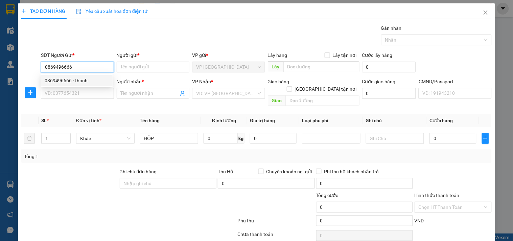
click at [80, 82] on div "0869496666 - thanh" at bounding box center [77, 80] width 64 height 7
type input "thanh"
type input "0869496666"
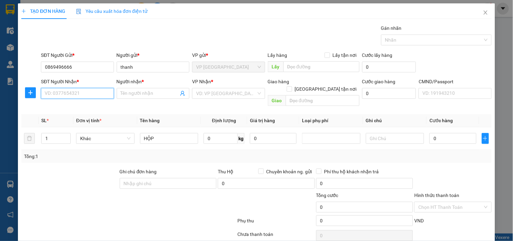
click at [70, 89] on input "SĐT Người Nhận *" at bounding box center [77, 93] width 73 height 11
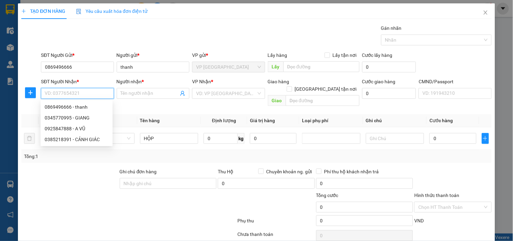
click at [70, 89] on input "SĐT Người Nhận *" at bounding box center [77, 93] width 73 height 11
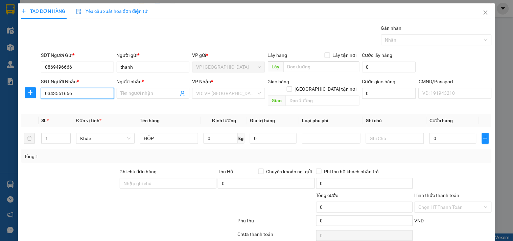
click at [92, 92] on input "0343551666" at bounding box center [77, 93] width 73 height 11
type input "0343551666"
click at [151, 90] on input "Người nhận *" at bounding box center [150, 93] width 58 height 7
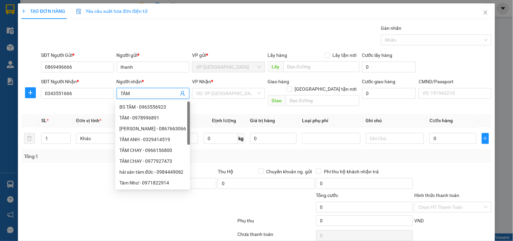
type input "TÂM"
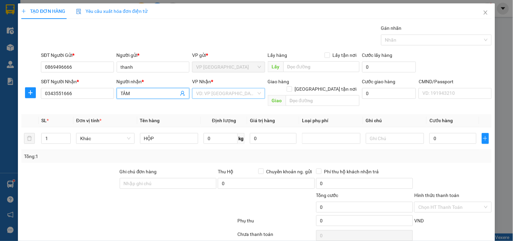
click at [211, 91] on input "search" at bounding box center [226, 93] width 60 height 10
type input "2"
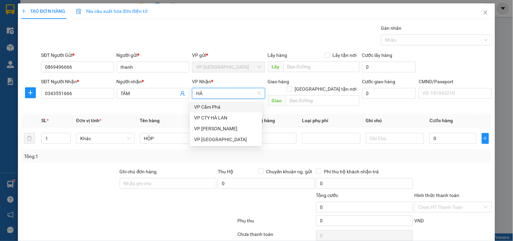
type input "HÀ"
click at [211, 140] on div "VP [GEOGRAPHIC_DATA]" at bounding box center [226, 139] width 64 height 7
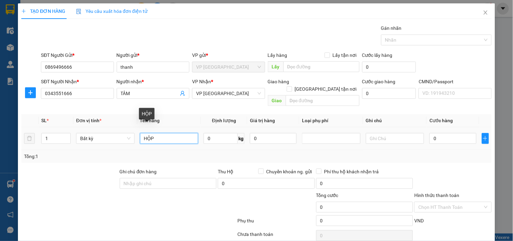
click at [174, 133] on input "HỘP" at bounding box center [169, 138] width 59 height 11
type input "HỘP LK"
click at [204, 133] on input "0" at bounding box center [221, 138] width 34 height 11
type input "1"
type input "35.000"
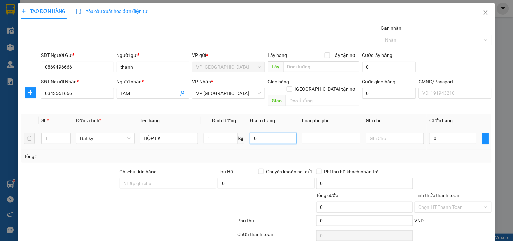
type input "35.000"
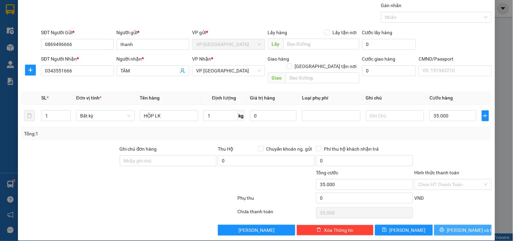
click at [454, 226] on span "[PERSON_NAME] và In" at bounding box center [470, 229] width 47 height 7
click at [443, 225] on button "[PERSON_NAME] và In" at bounding box center [462, 230] width 57 height 11
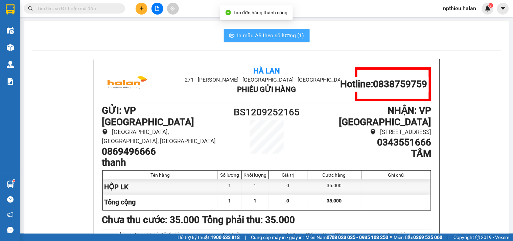
click at [253, 34] on span "In mẫu A5 theo số lượng (1)" at bounding box center [270, 35] width 67 height 8
